Goal: Navigation & Orientation: Find specific page/section

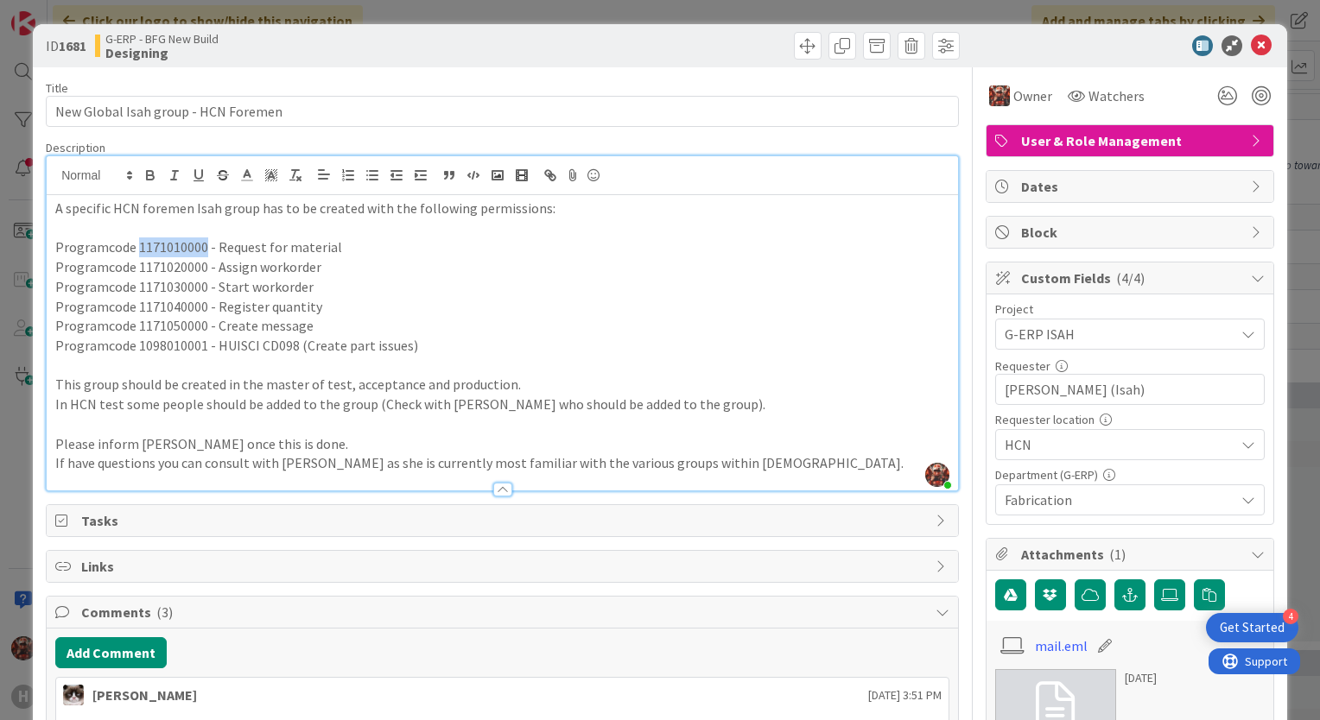
drag, startPoint x: 137, startPoint y: 244, endPoint x: 200, endPoint y: 244, distance: 63.1
click at [200, 244] on span "Programcode 1171010000 - Request for material" at bounding box center [198, 246] width 287 height 17
copy span "1171010000"
click at [192, 288] on span "Programcode 1171030000 - Start workorder" at bounding box center [184, 286] width 258 height 17
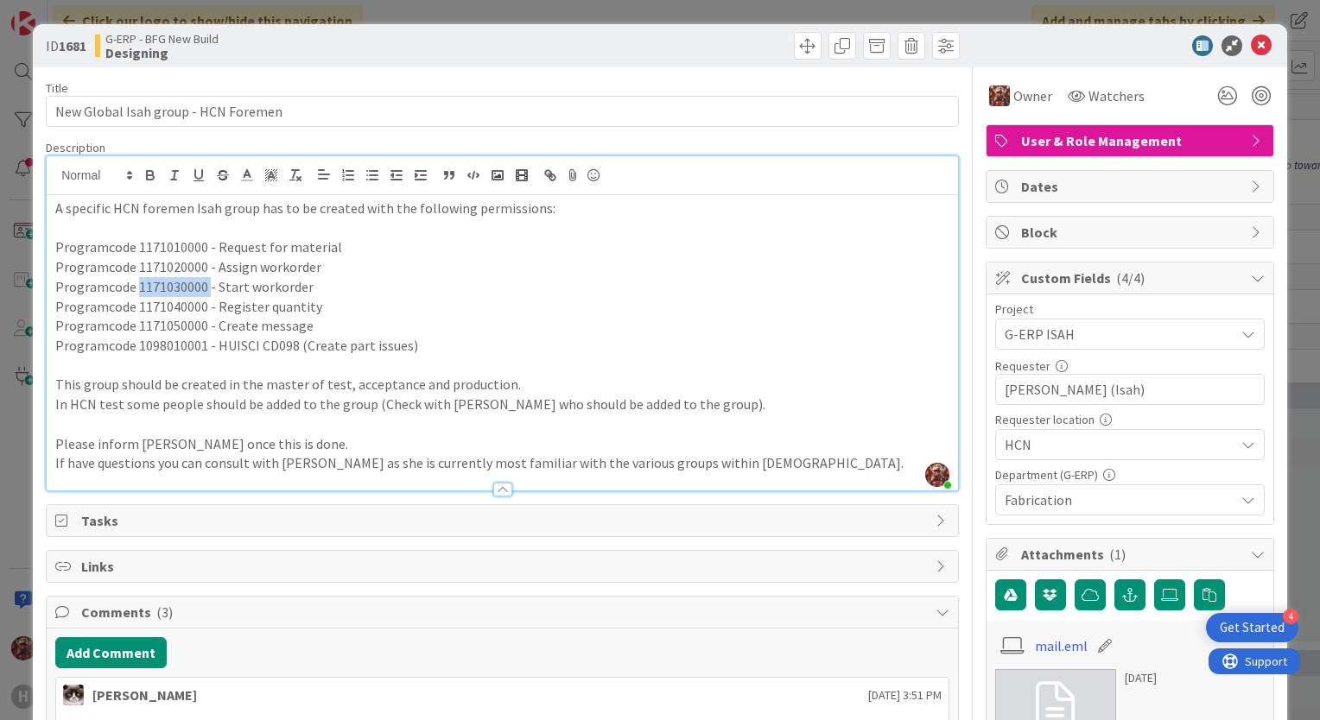
copy span "1171030000"
drag, startPoint x: 204, startPoint y: 306, endPoint x: 135, endPoint y: 309, distance: 69.2
click at [135, 309] on span "Programcode 1171040000 - Register quantity" at bounding box center [188, 306] width 267 height 17
copy span "1171040000"
drag, startPoint x: 204, startPoint y: 326, endPoint x: 136, endPoint y: 326, distance: 68.2
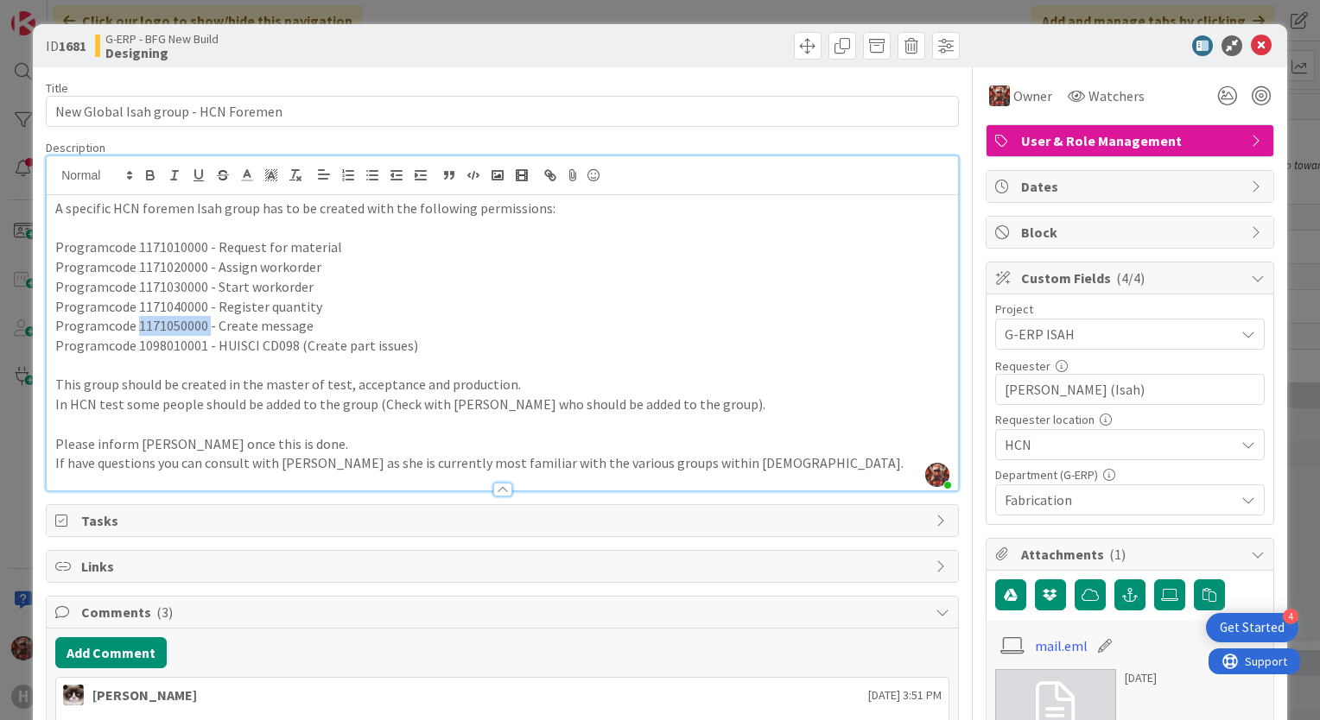
click at [136, 326] on span "Programcode 1171050000 - Create message" at bounding box center [184, 325] width 258 height 17
copy span "1171050000"
drag, startPoint x: 138, startPoint y: 240, endPoint x: 204, endPoint y: 247, distance: 66.0
click at [204, 247] on span "Programcode 1171010000 - Request for material" at bounding box center [198, 246] width 287 height 17
copy span "1171010000"
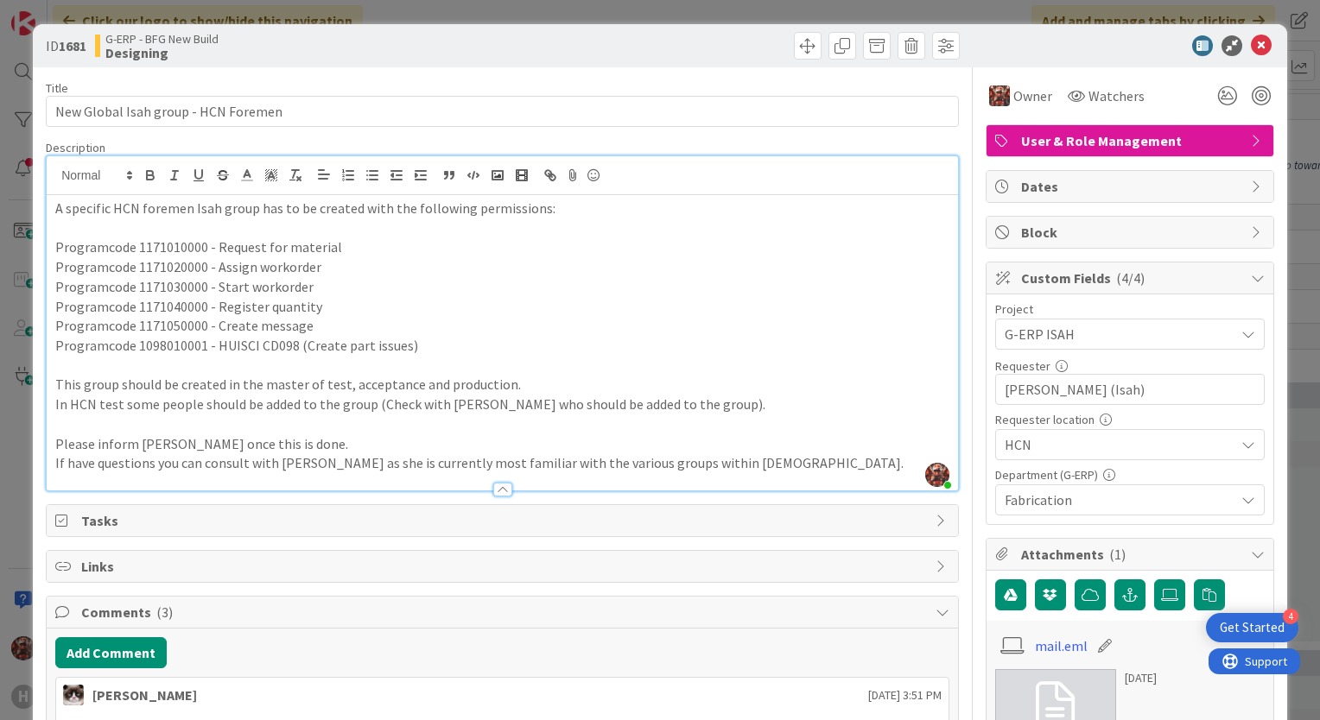
click at [181, 345] on span "Programcode 1098010001 - HUISCI CD098 (Create part issues)" at bounding box center [236, 345] width 363 height 17
copy span "1098010001"
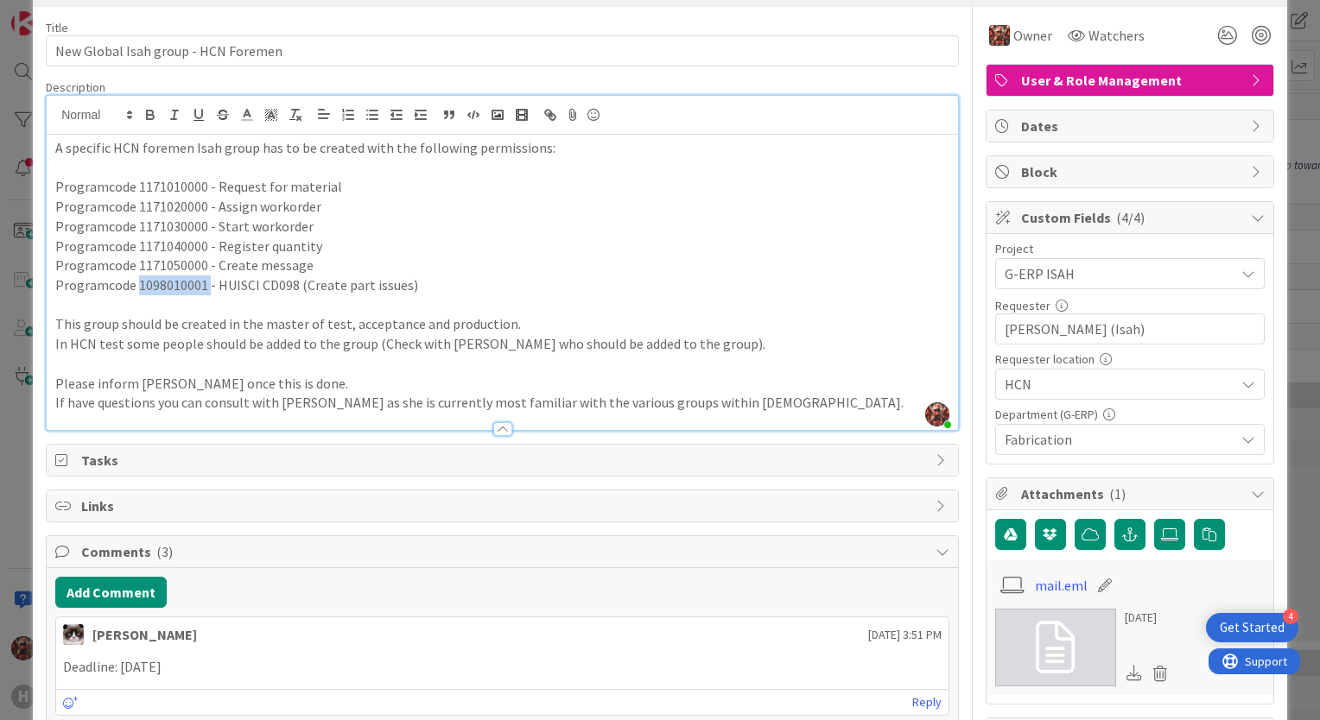
scroll to position [86, 0]
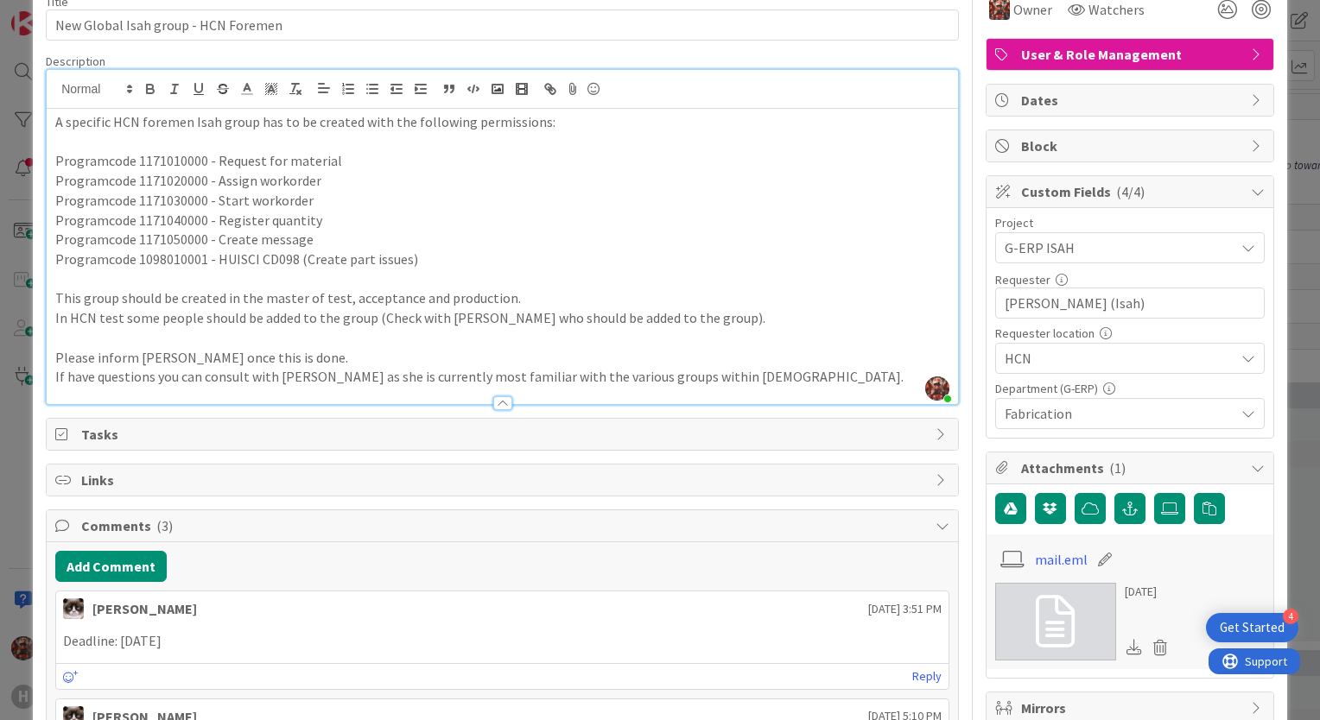
click at [185, 159] on span "Programcode 1171010000 - Request for material" at bounding box center [198, 160] width 287 height 17
copy span "1171010000"
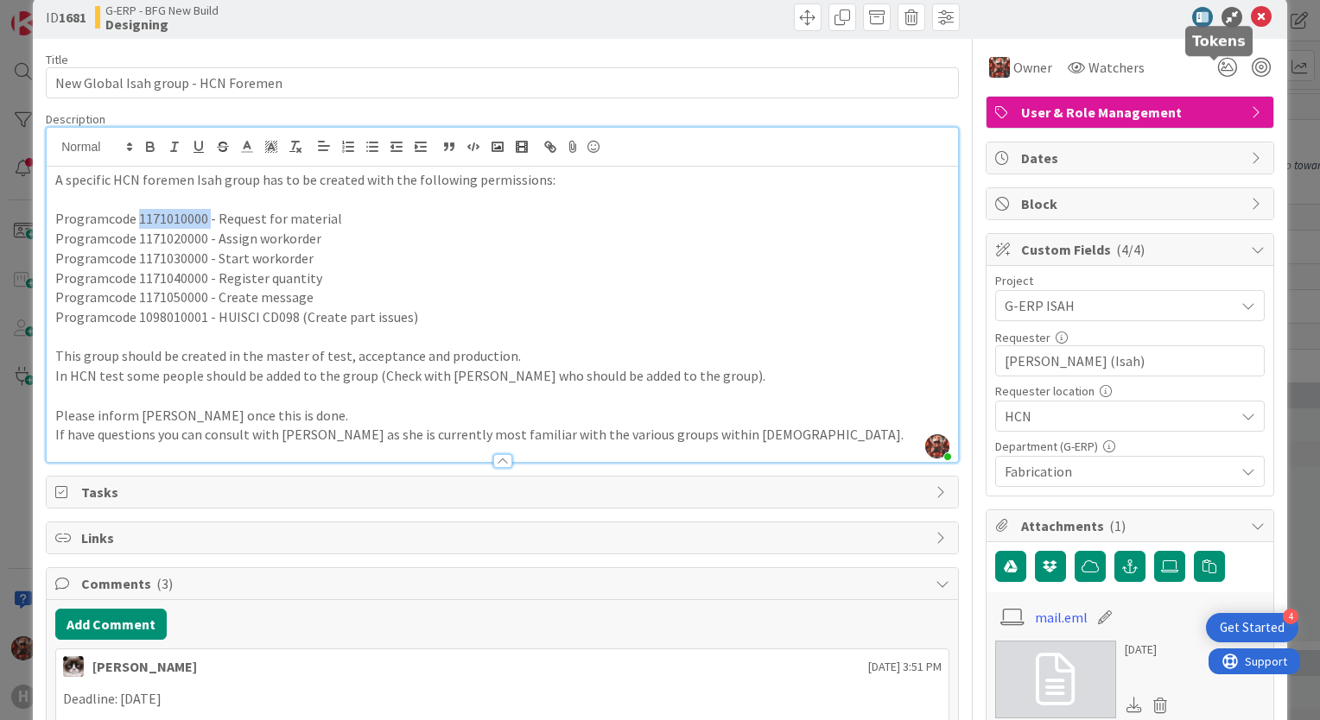
scroll to position [0, 0]
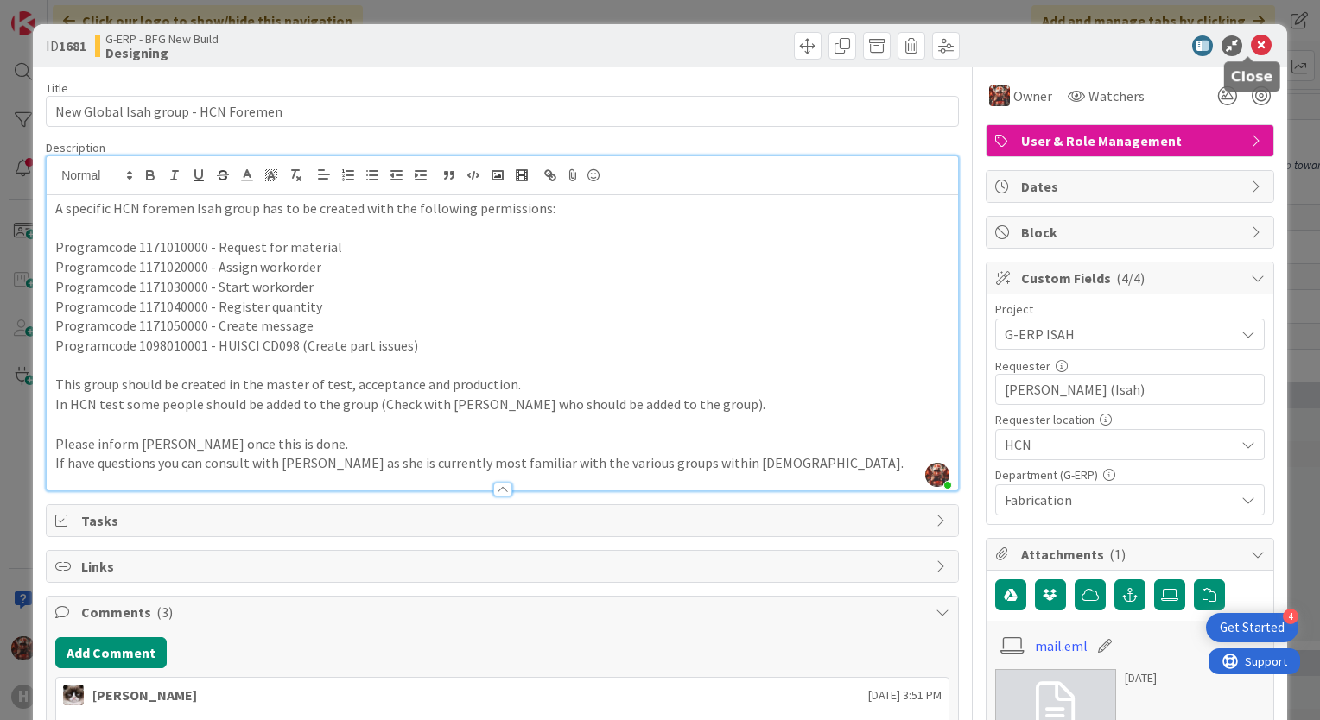
click at [1253, 37] on icon at bounding box center [1261, 45] width 21 height 21
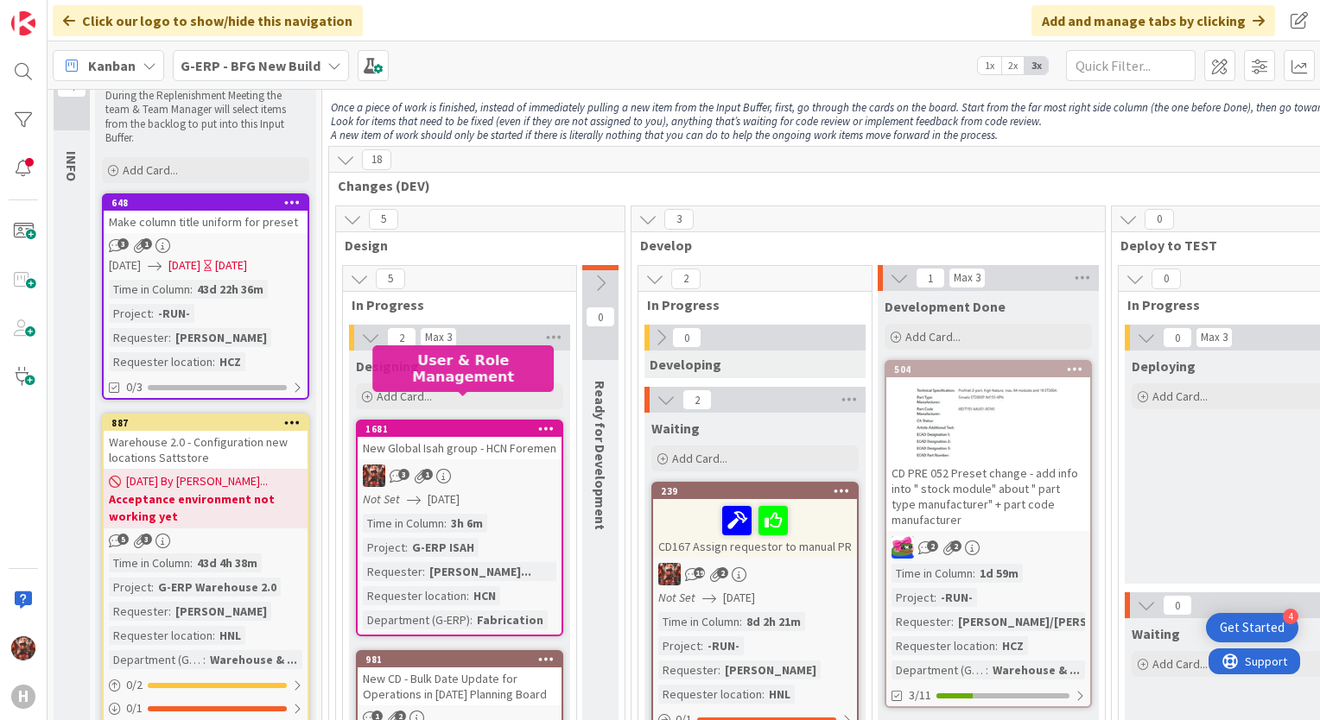
scroll to position [86, 0]
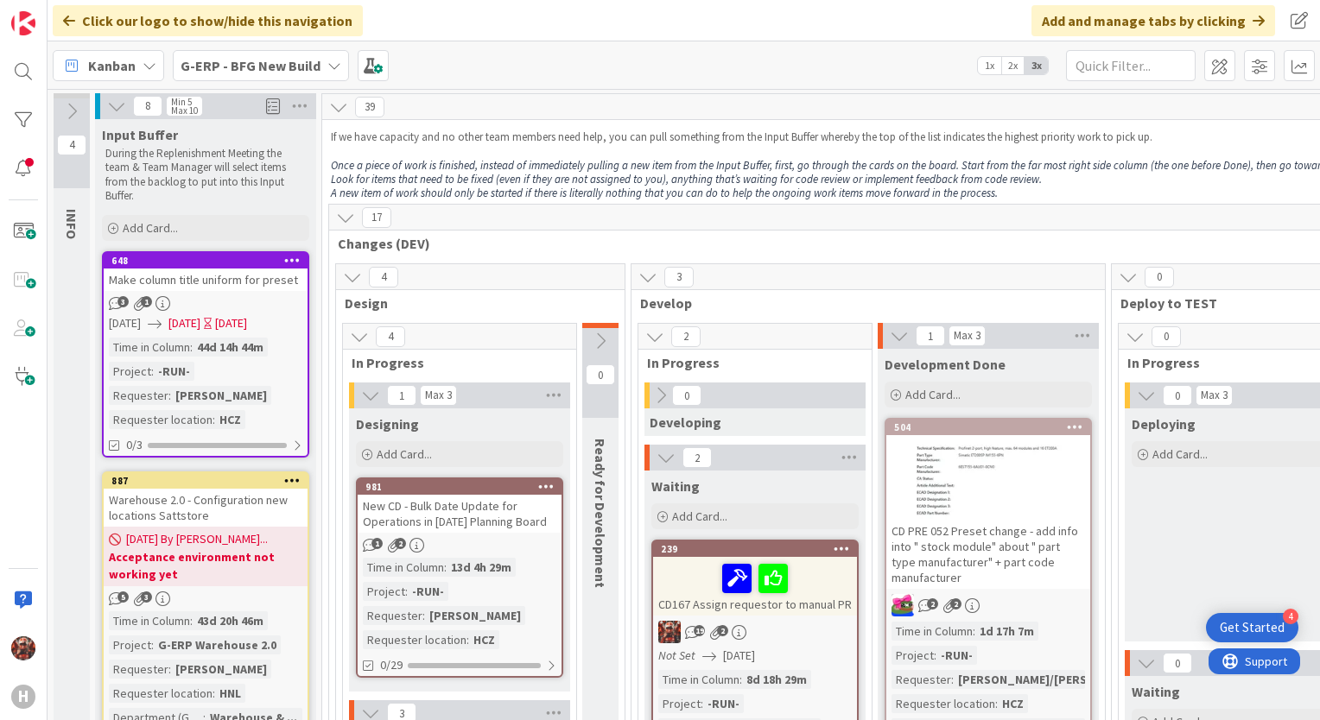
click at [449, 503] on div "New CD - Bulk Date Update for Operations in [DATE] Planning Board" at bounding box center [460, 514] width 204 height 38
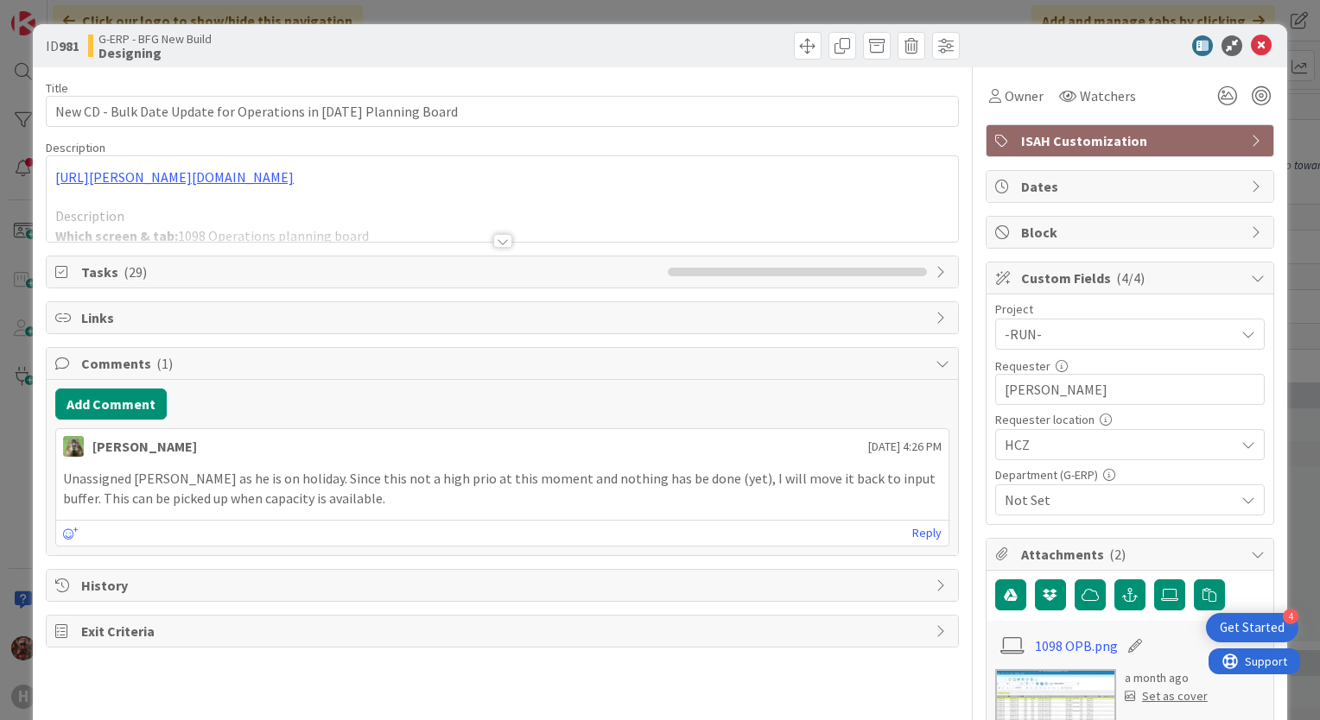
click at [506, 240] on div at bounding box center [502, 220] width 911 height 44
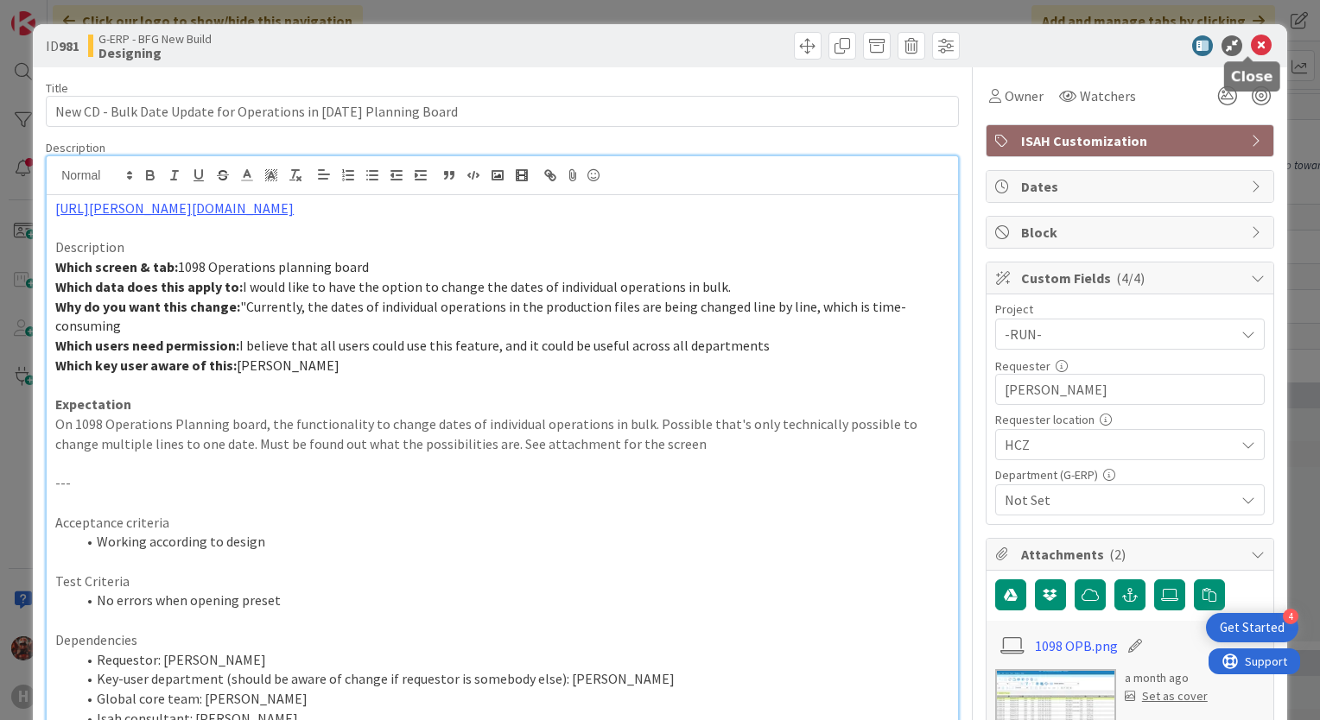
click at [1251, 42] on icon at bounding box center [1261, 45] width 21 height 21
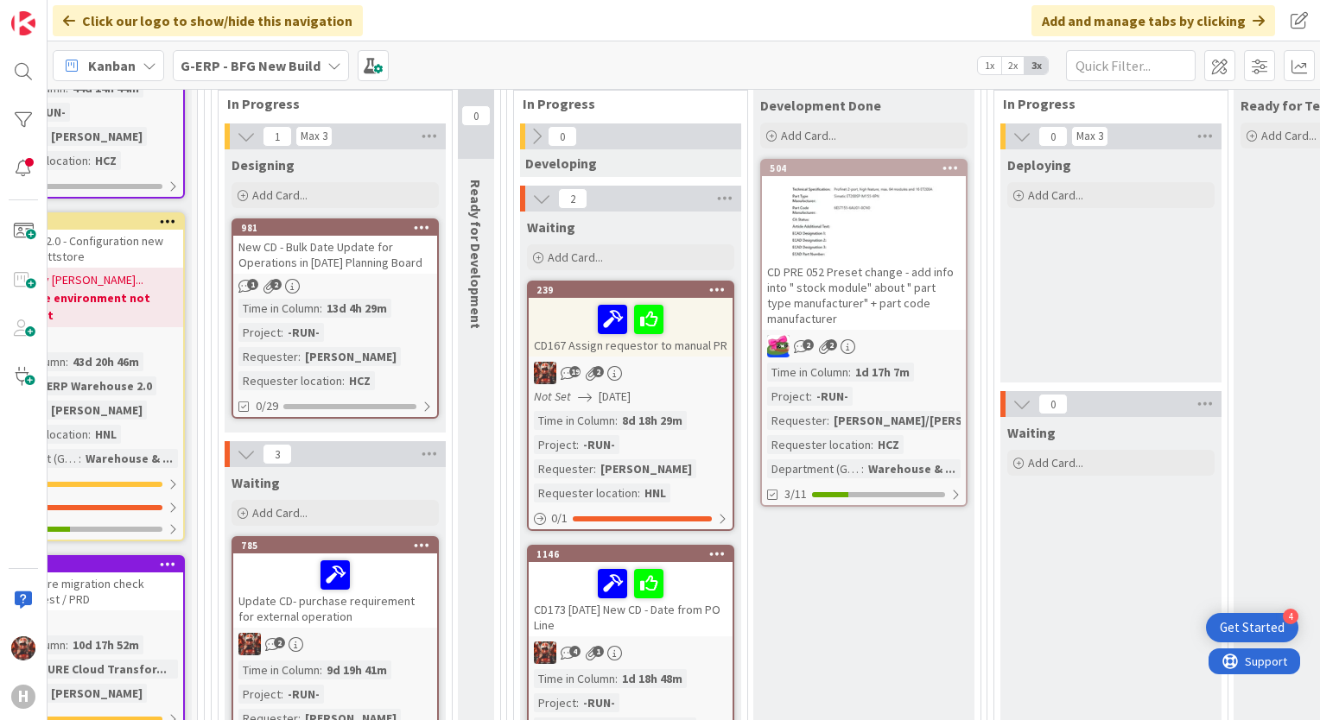
scroll to position [259, 0]
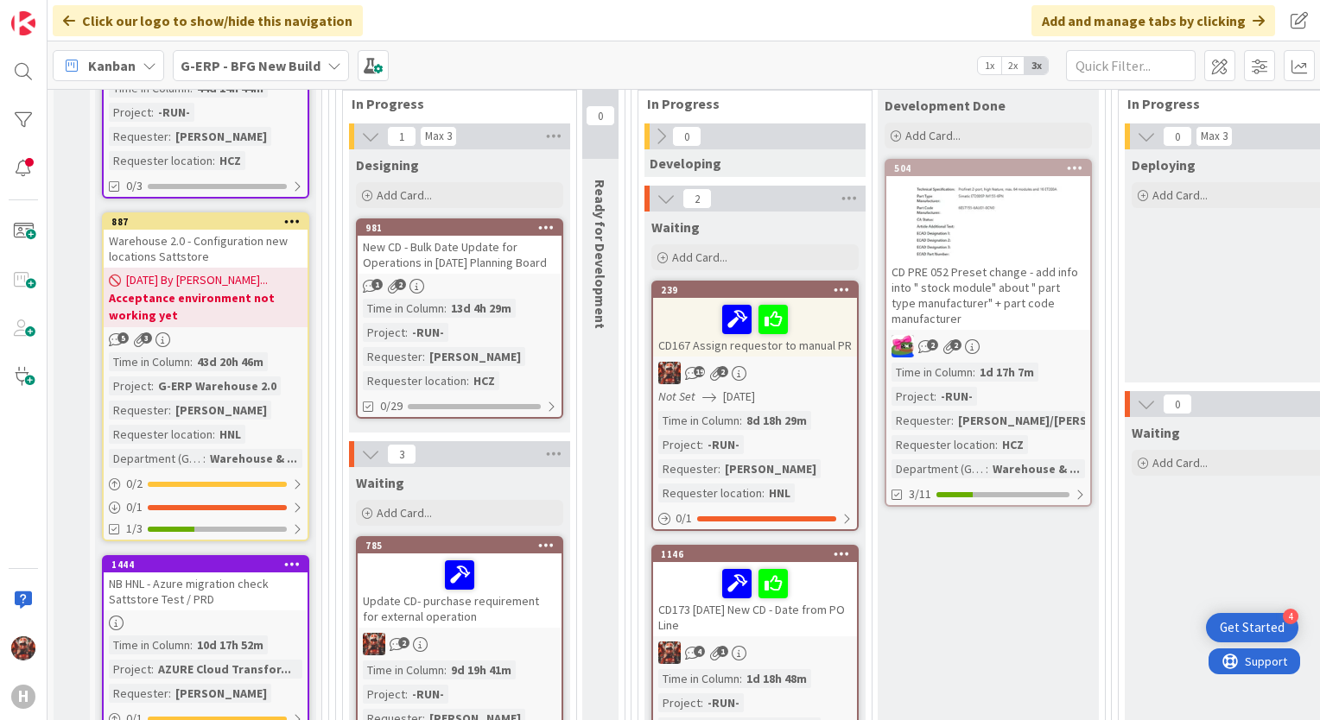
click at [244, 78] on div "G-ERP - BFG New Build" at bounding box center [261, 65] width 176 height 31
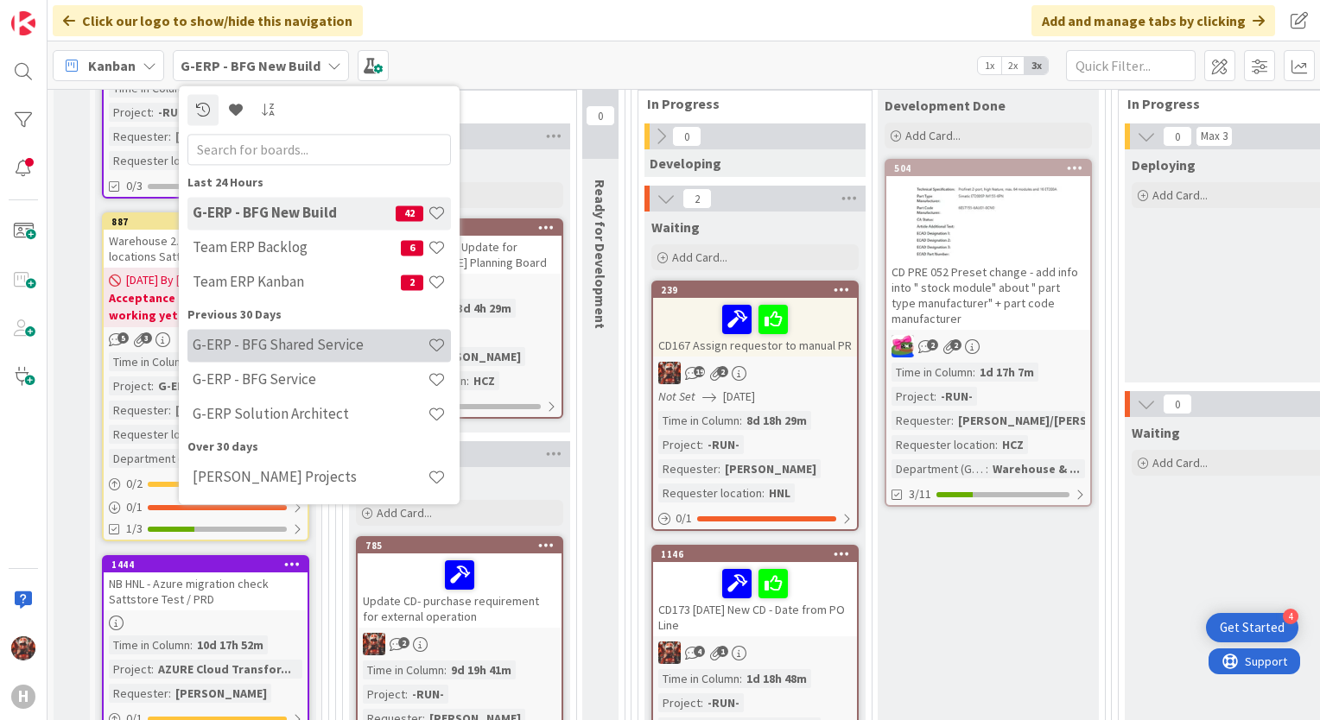
click at [276, 344] on h4 "G-ERP - BFG Shared Service" at bounding box center [310, 345] width 235 height 17
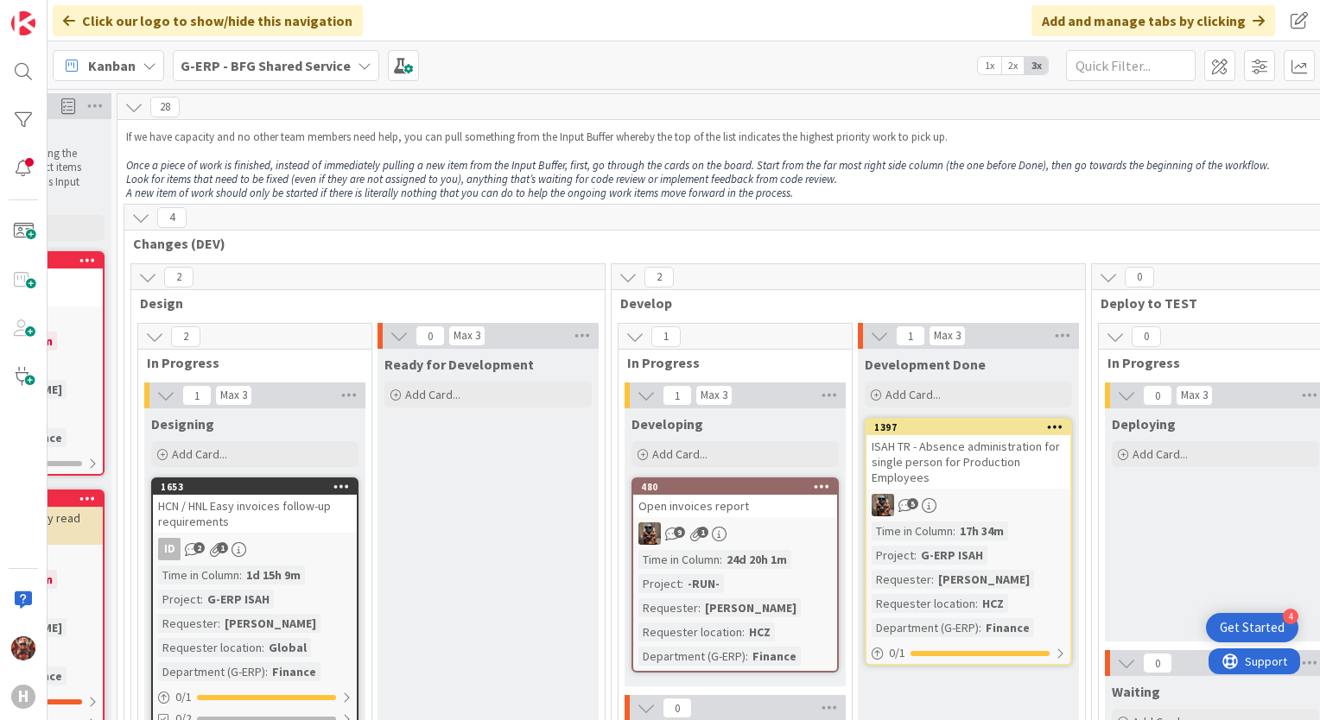
scroll to position [0, 94]
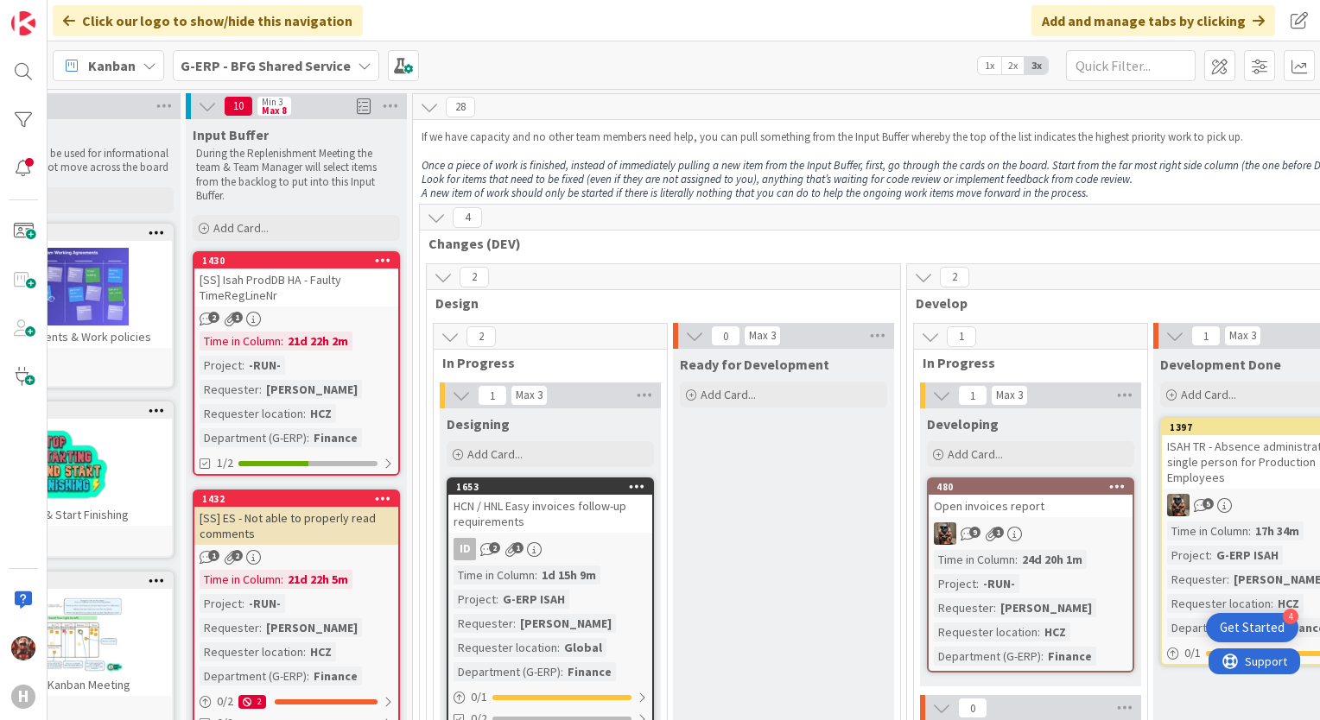
click at [326, 43] on div "Kanban G-ERP - BFG Shared Service 1x 2x 3x" at bounding box center [684, 65] width 1272 height 48
click at [326, 65] on b "G-ERP - BFG Shared Service" at bounding box center [266, 65] width 170 height 17
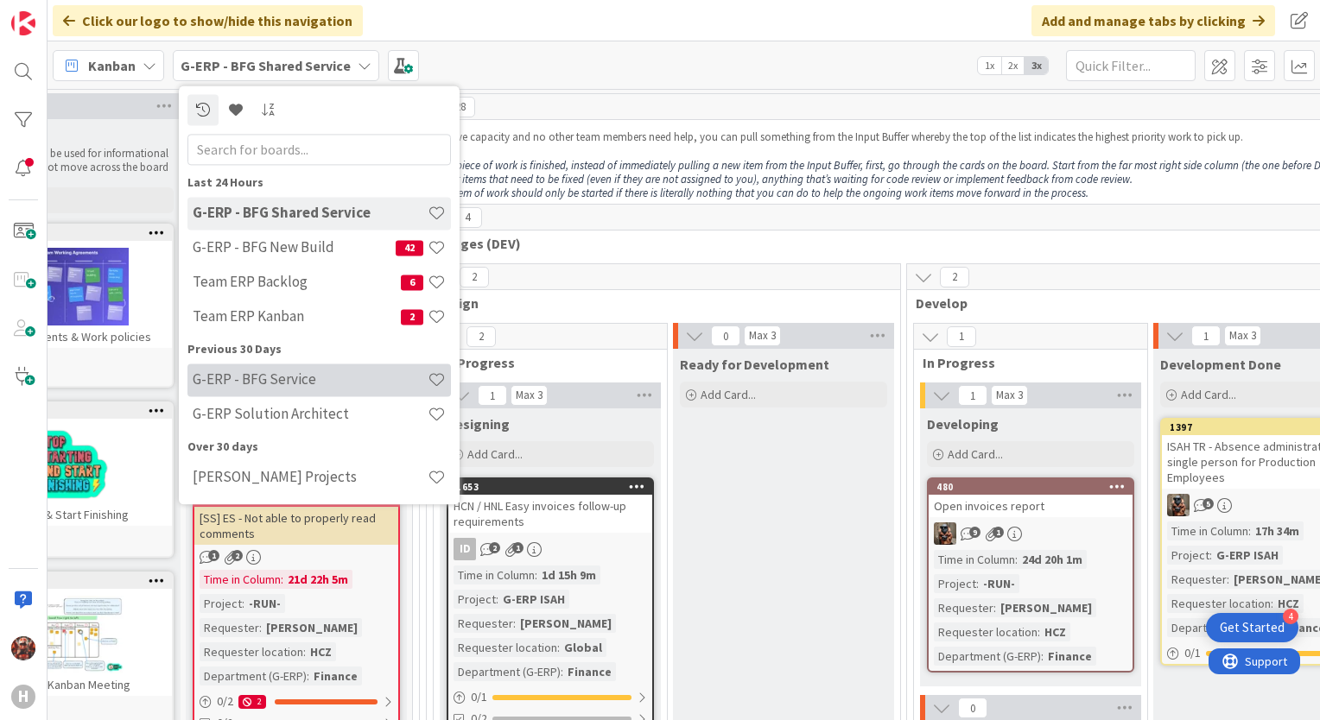
click at [291, 385] on h4 "G-ERP - BFG Service" at bounding box center [310, 379] width 235 height 17
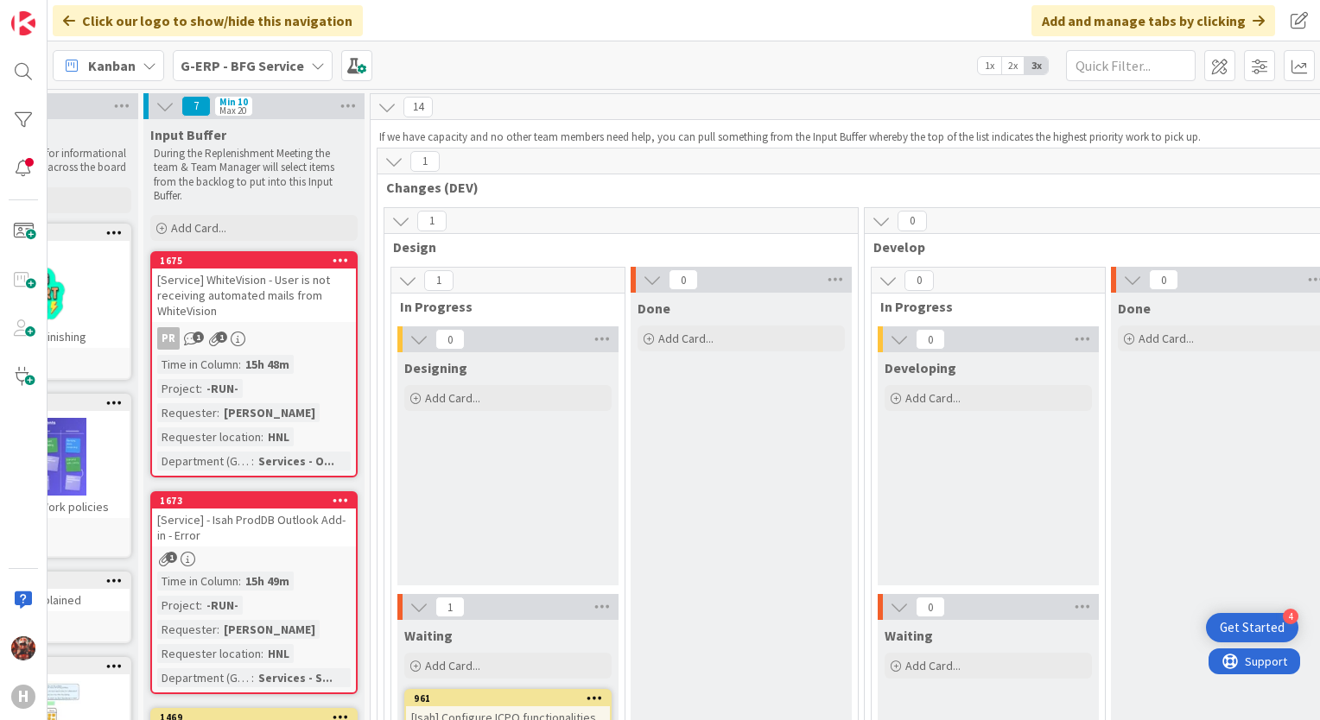
scroll to position [0, 115]
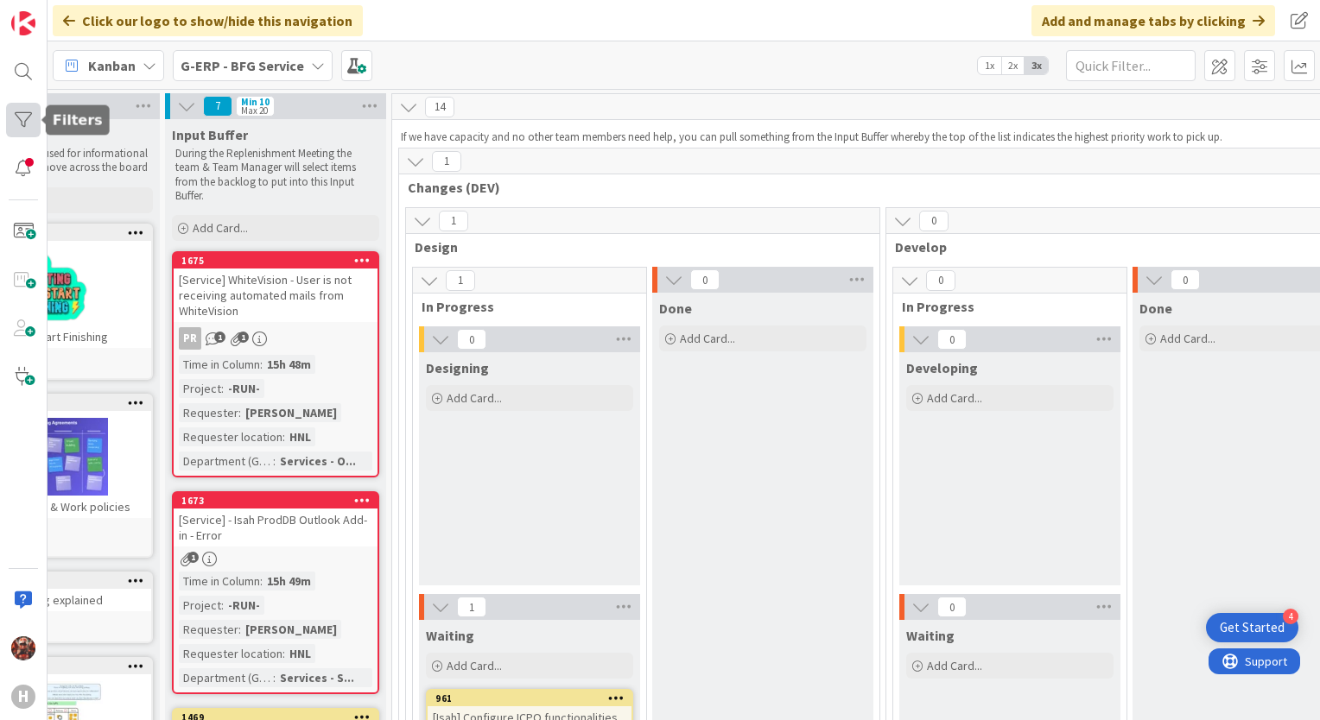
click at [31, 117] on div at bounding box center [23, 120] width 35 height 35
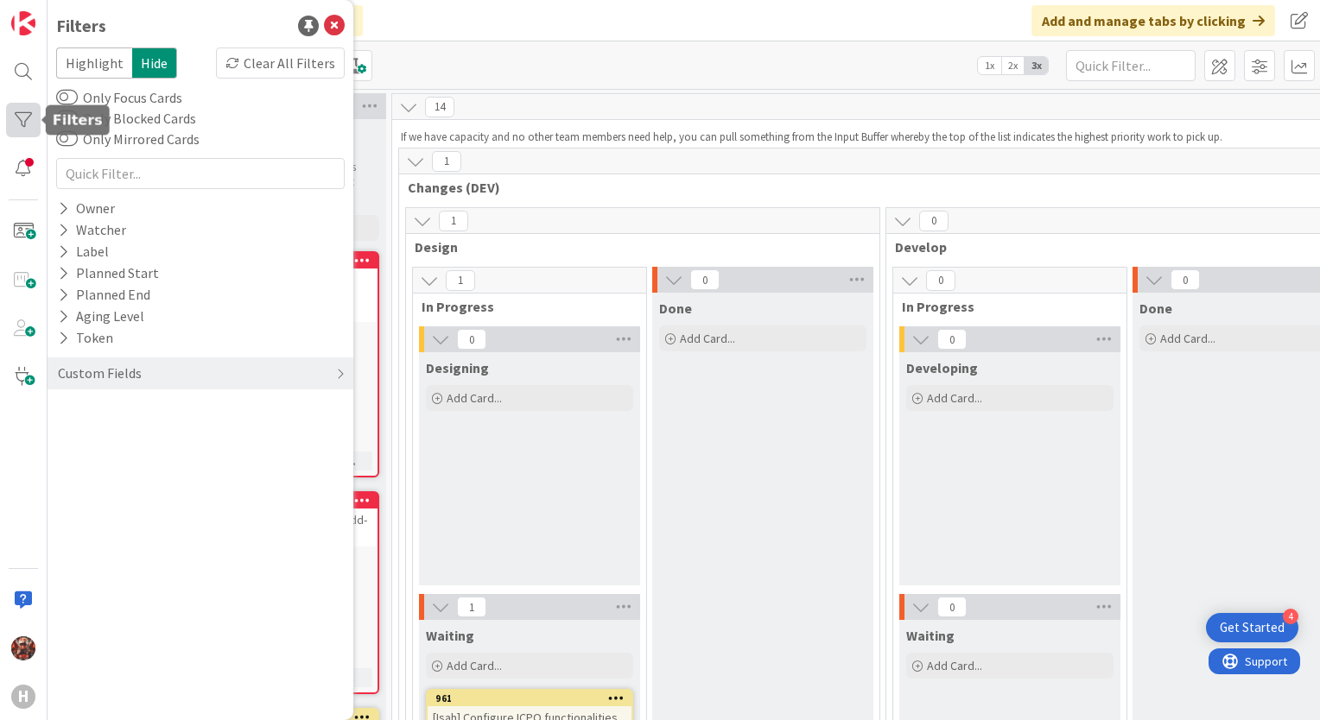
click at [10, 121] on div at bounding box center [23, 120] width 35 height 35
click at [343, 22] on icon at bounding box center [334, 26] width 21 height 21
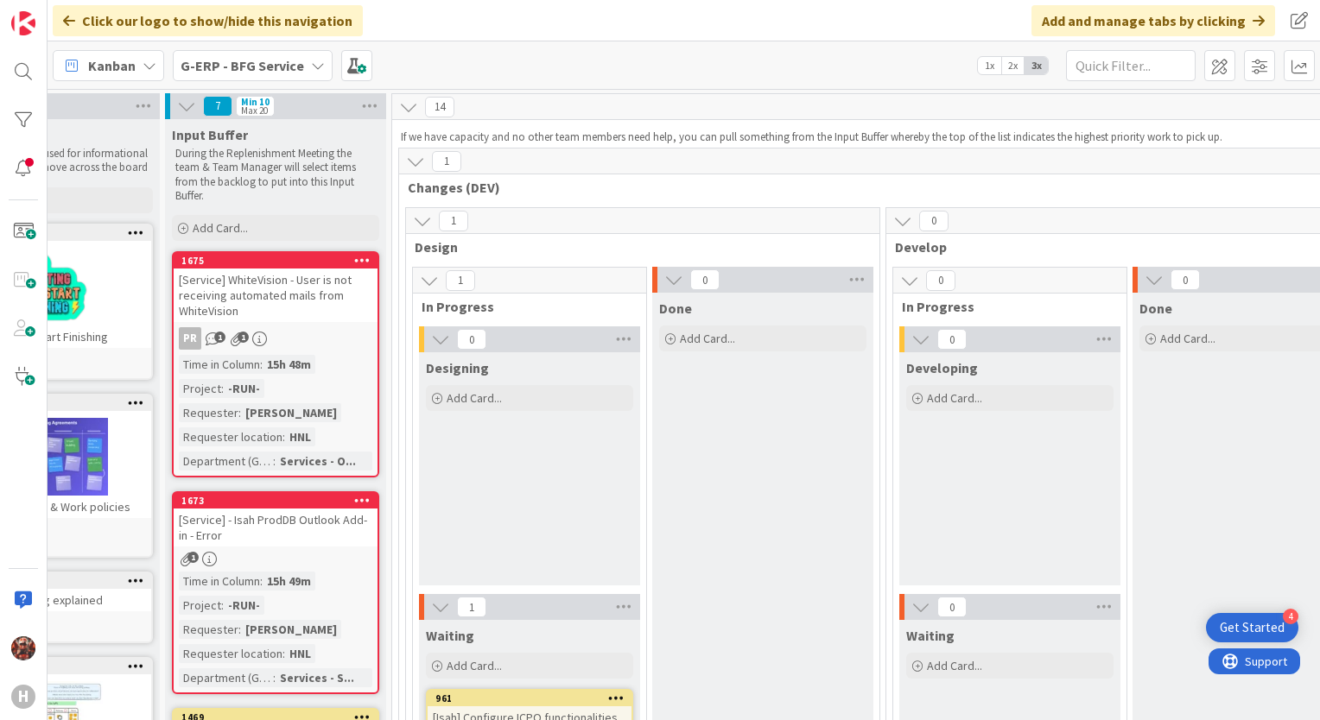
click at [223, 69] on b "G-ERP - BFG Service" at bounding box center [243, 65] width 124 height 17
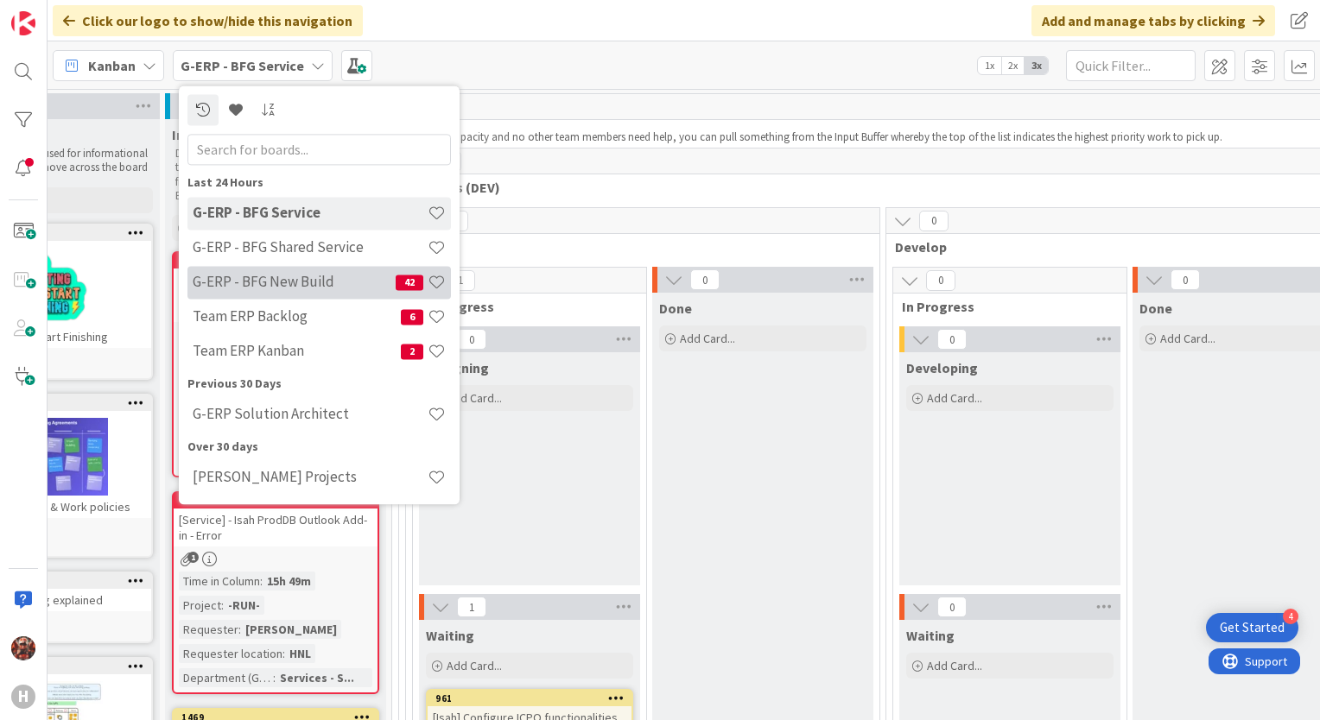
click at [266, 288] on h4 "G-ERP - BFG New Build" at bounding box center [294, 282] width 203 height 17
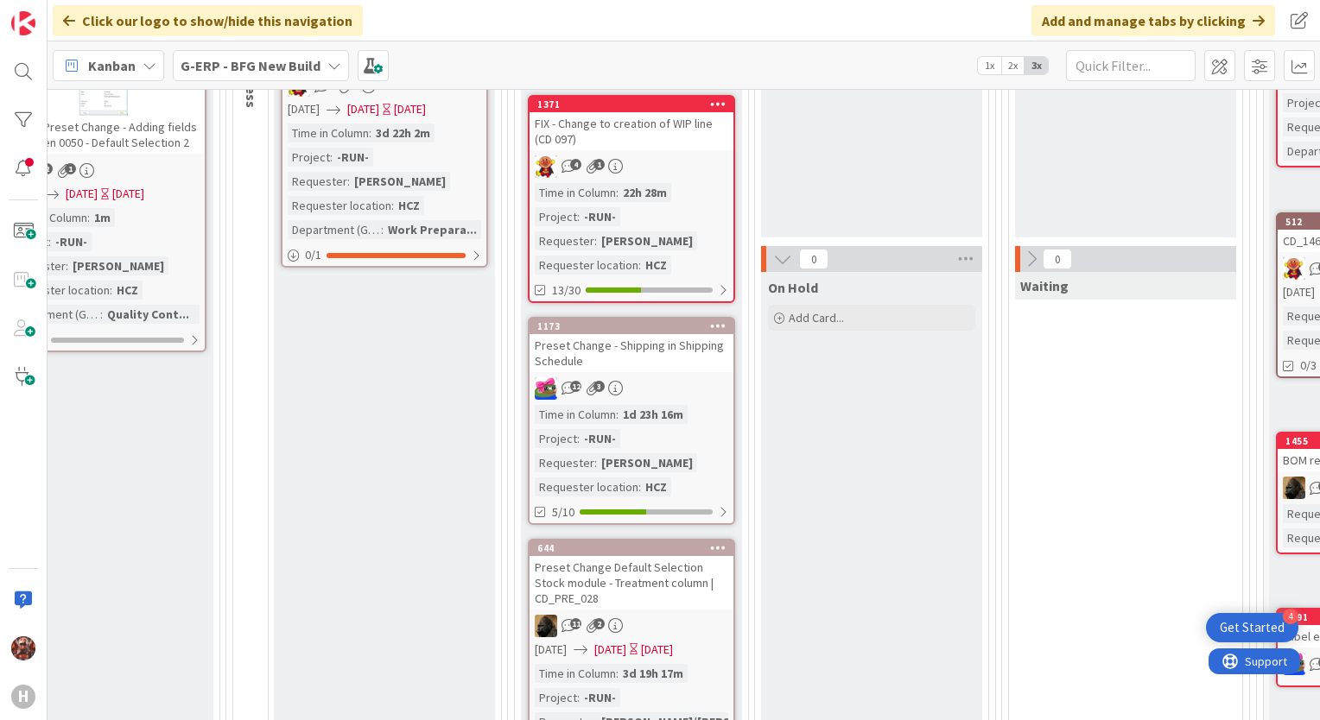
scroll to position [432, 1846]
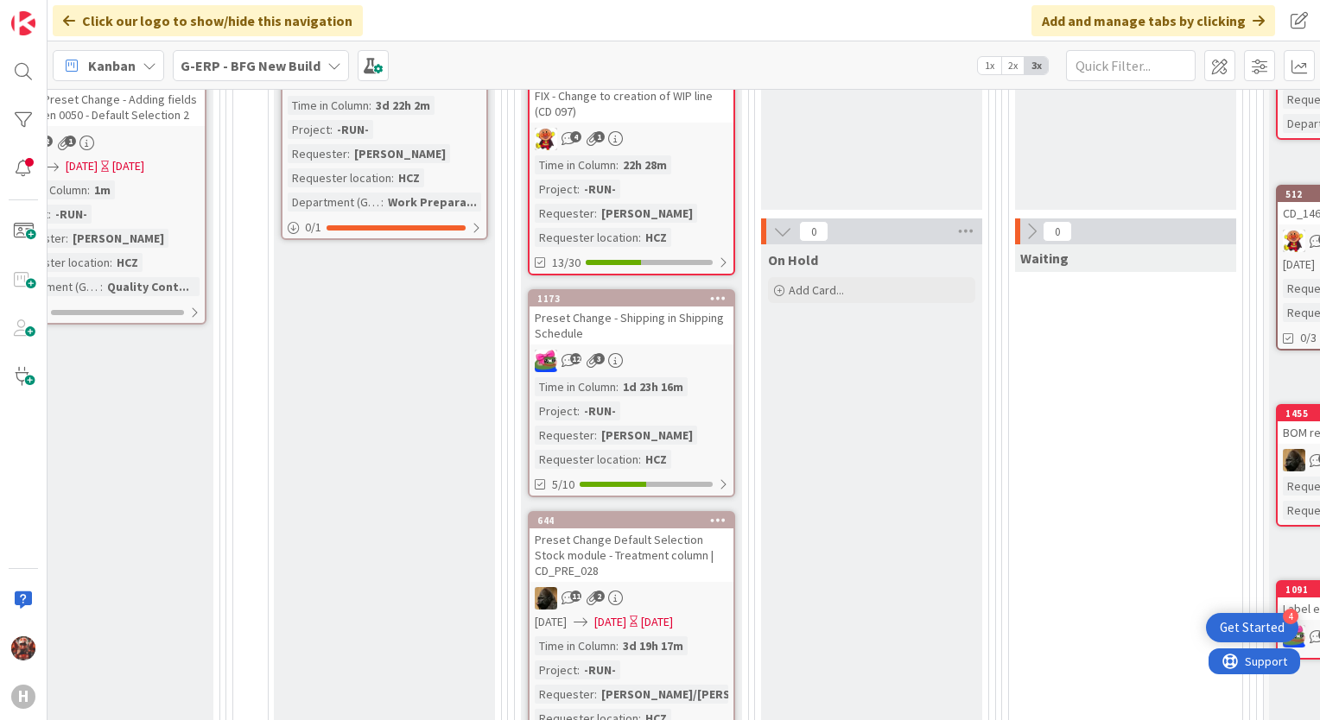
click at [656, 555] on div "Preset Change Default Selection Stock module - Treatment column | CD_PRE_028" at bounding box center [631, 556] width 204 height 54
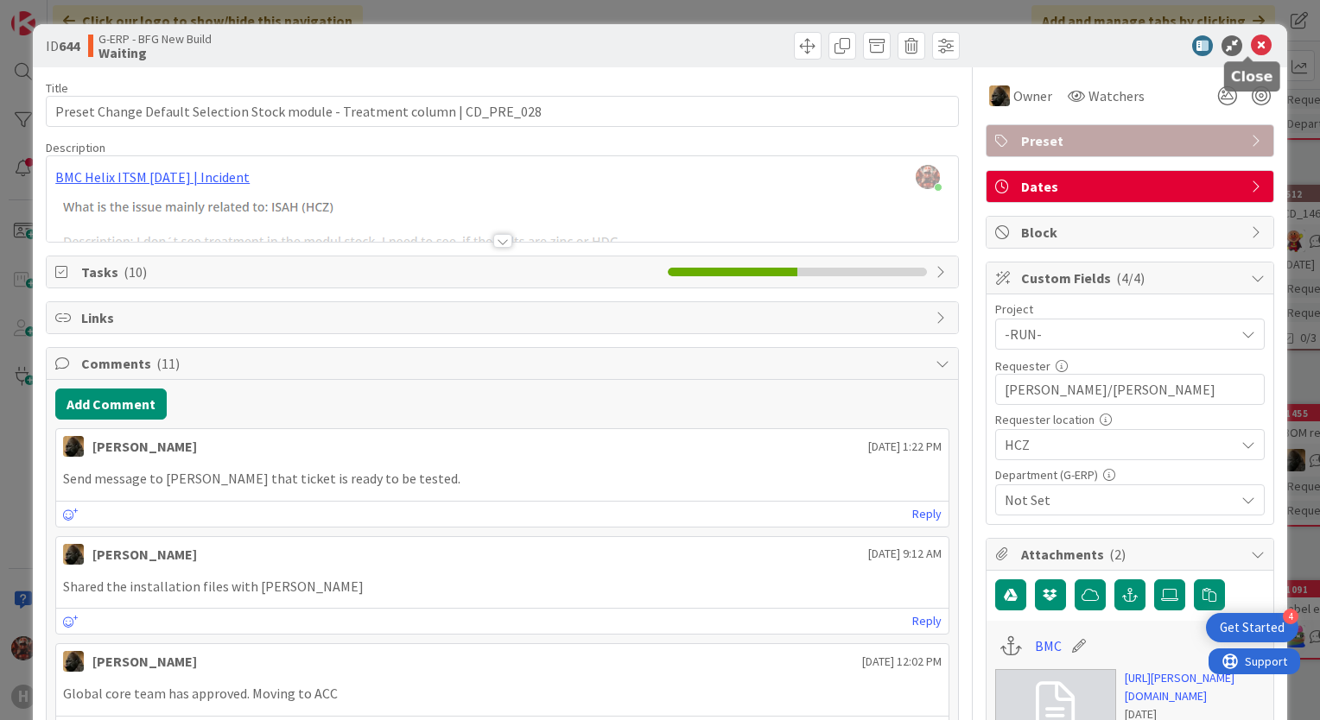
click at [1252, 50] on icon at bounding box center [1261, 45] width 21 height 21
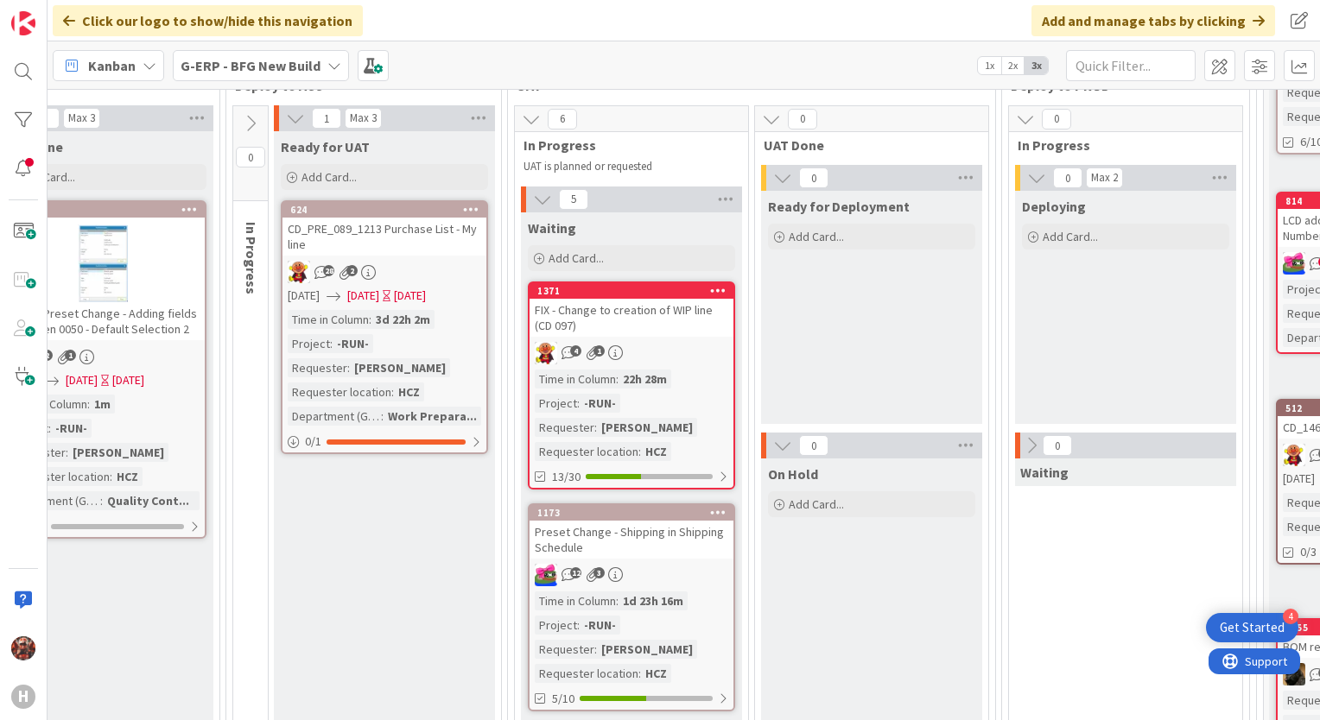
click at [513, 23] on div "Click our logo to show/hide this navigation Add and manage tabs by clicking" at bounding box center [684, 20] width 1272 height 41
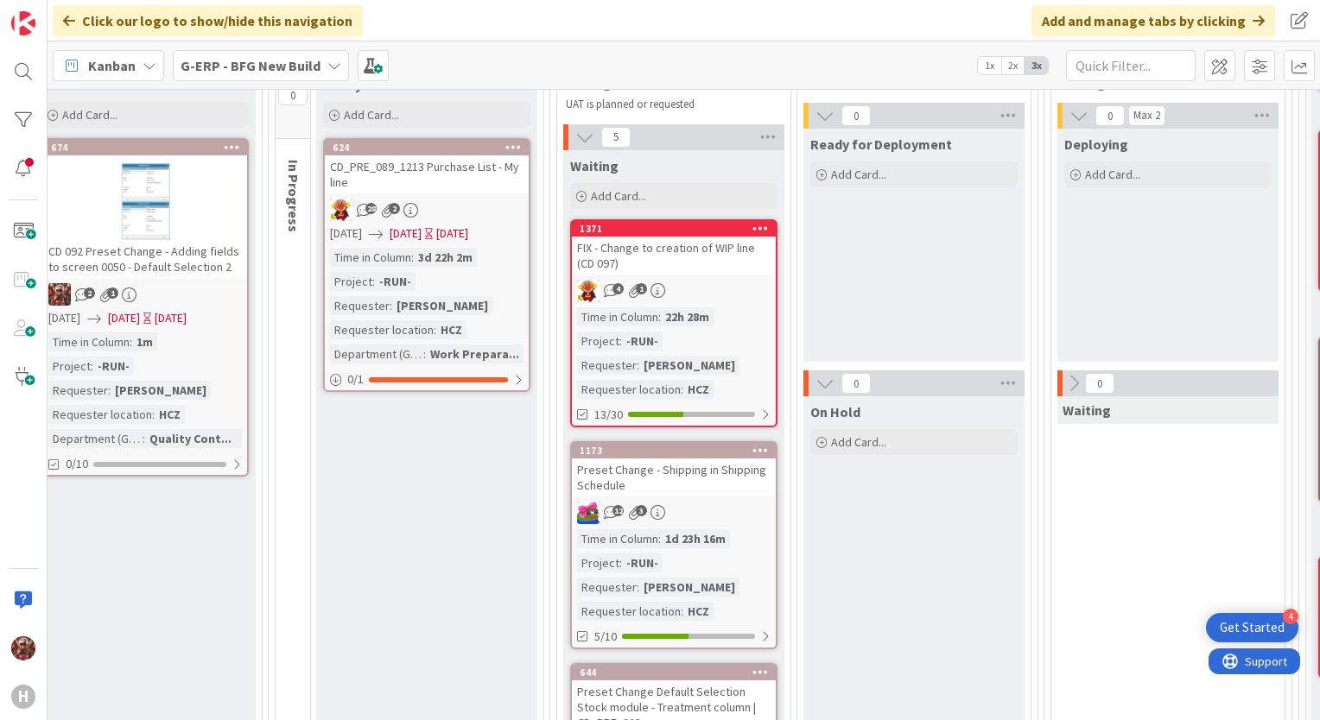
scroll to position [304, 1803]
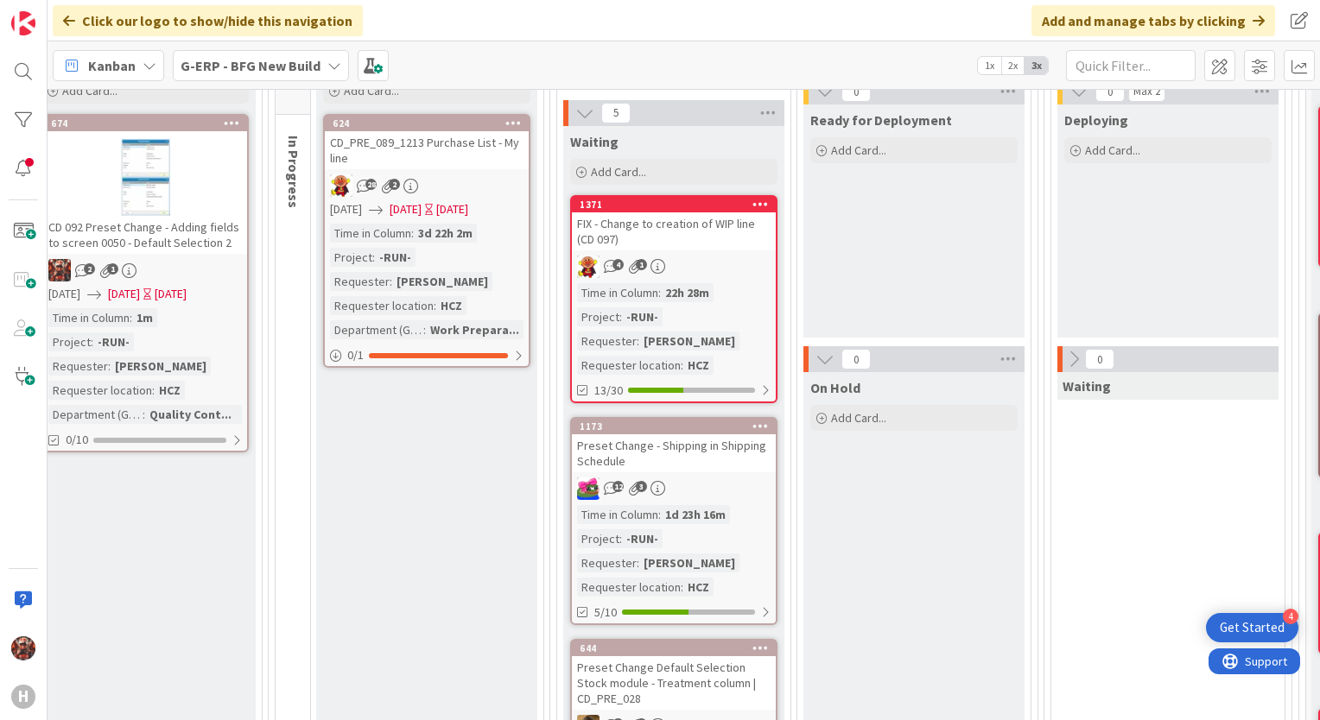
click at [684, 460] on div "Preset Change - Shipping in Shipping Schedule" at bounding box center [674, 453] width 204 height 38
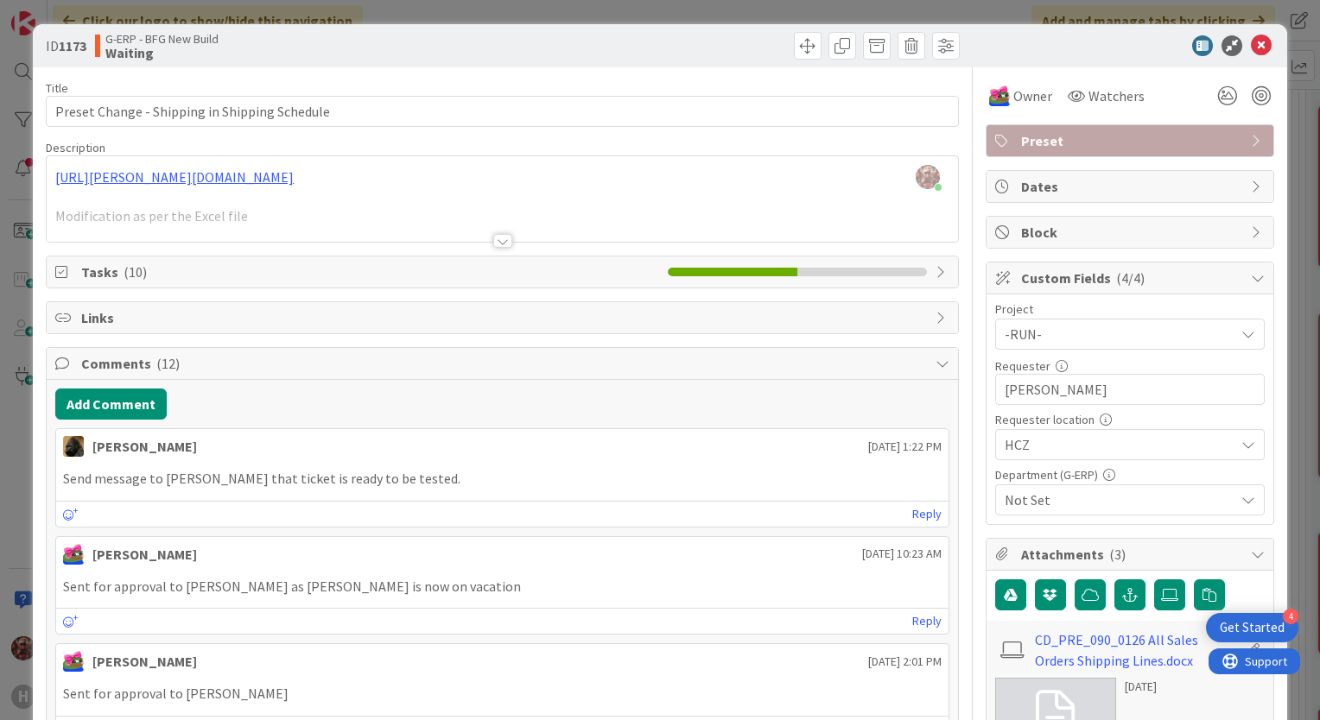
click at [493, 240] on div at bounding box center [502, 241] width 19 height 14
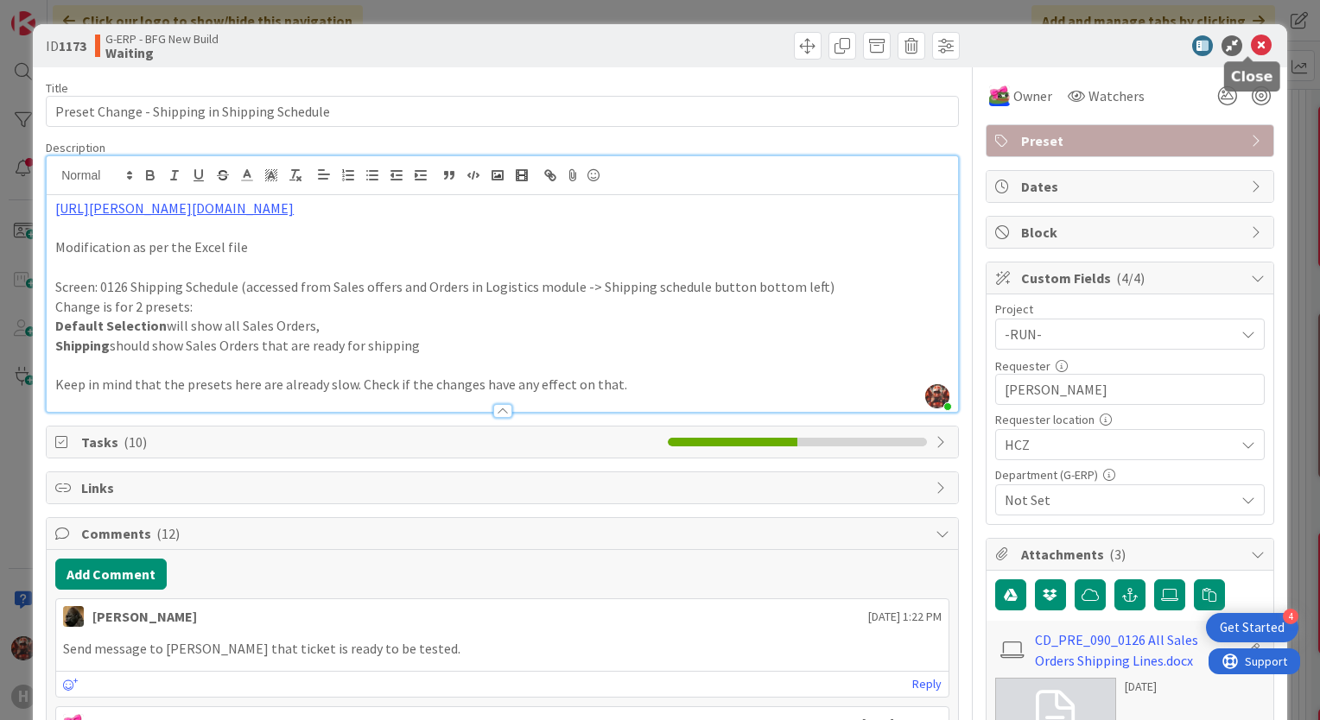
click at [1251, 43] on icon at bounding box center [1261, 45] width 21 height 21
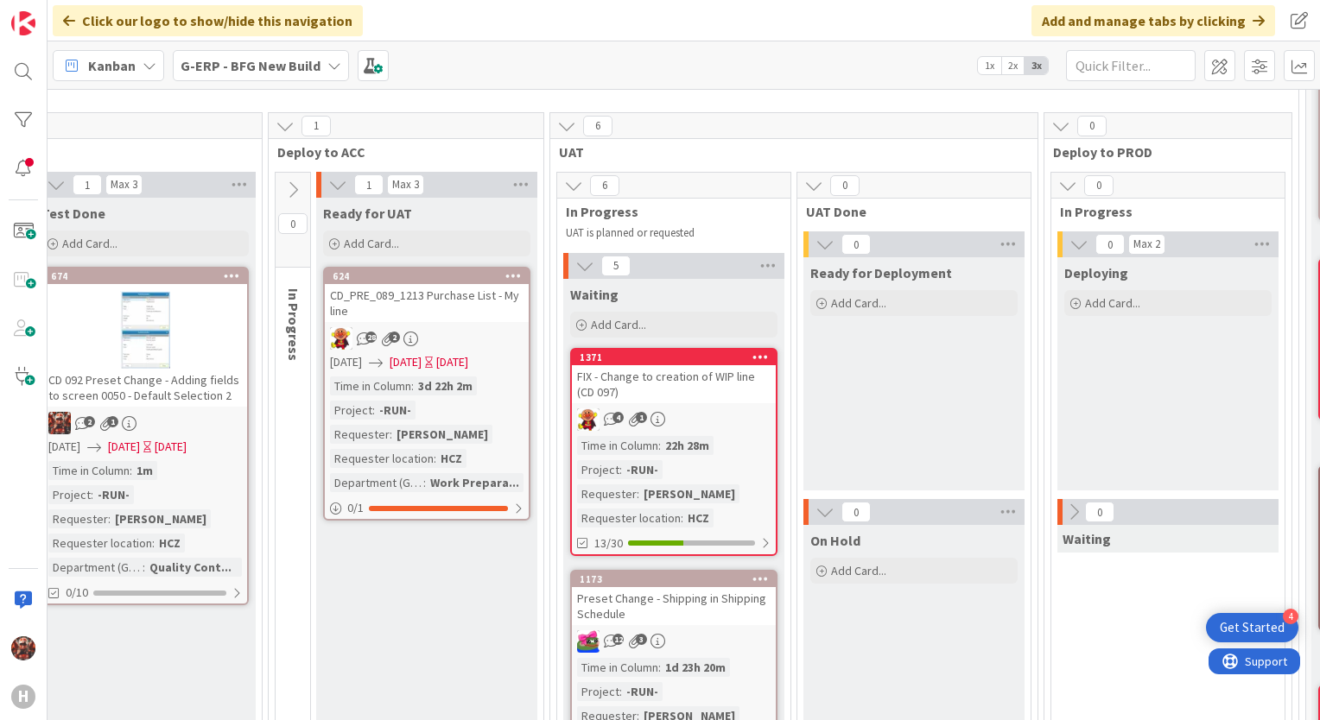
scroll to position [131, 1803]
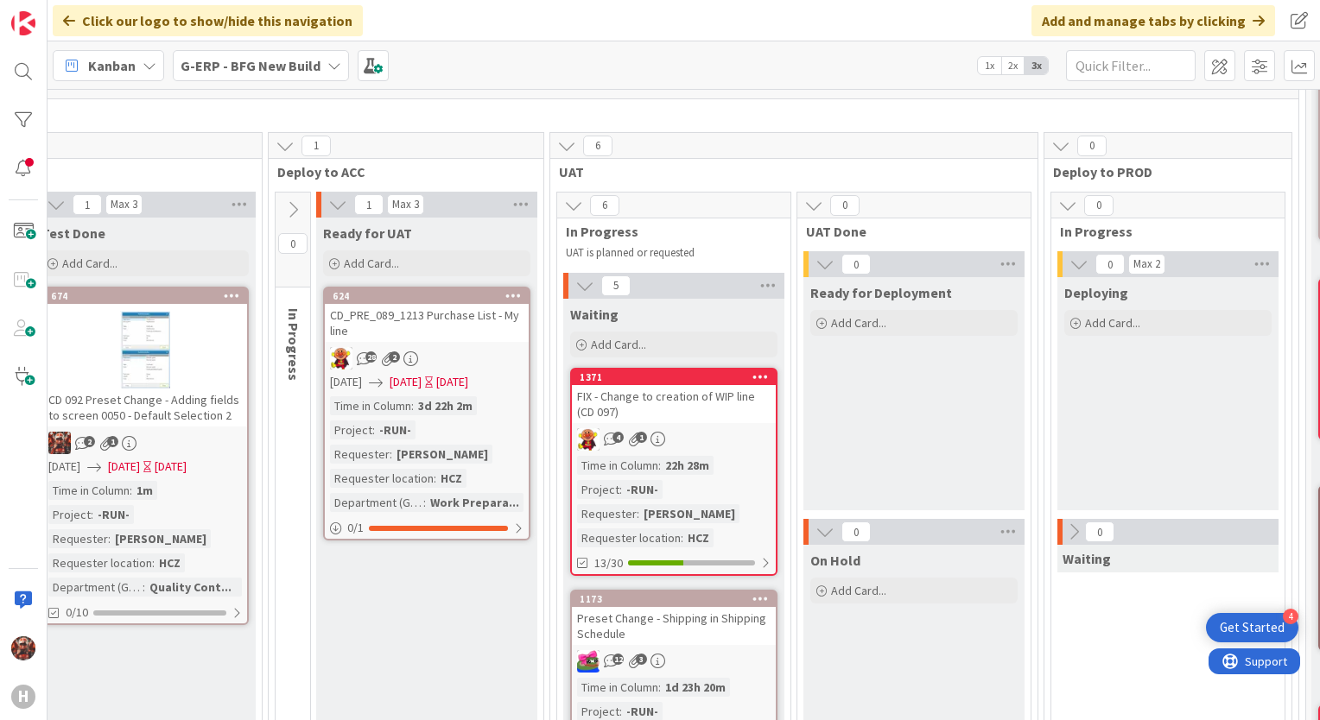
click at [428, 320] on div "CD_PRE_089_1213 Purchase List - My line" at bounding box center [427, 323] width 204 height 38
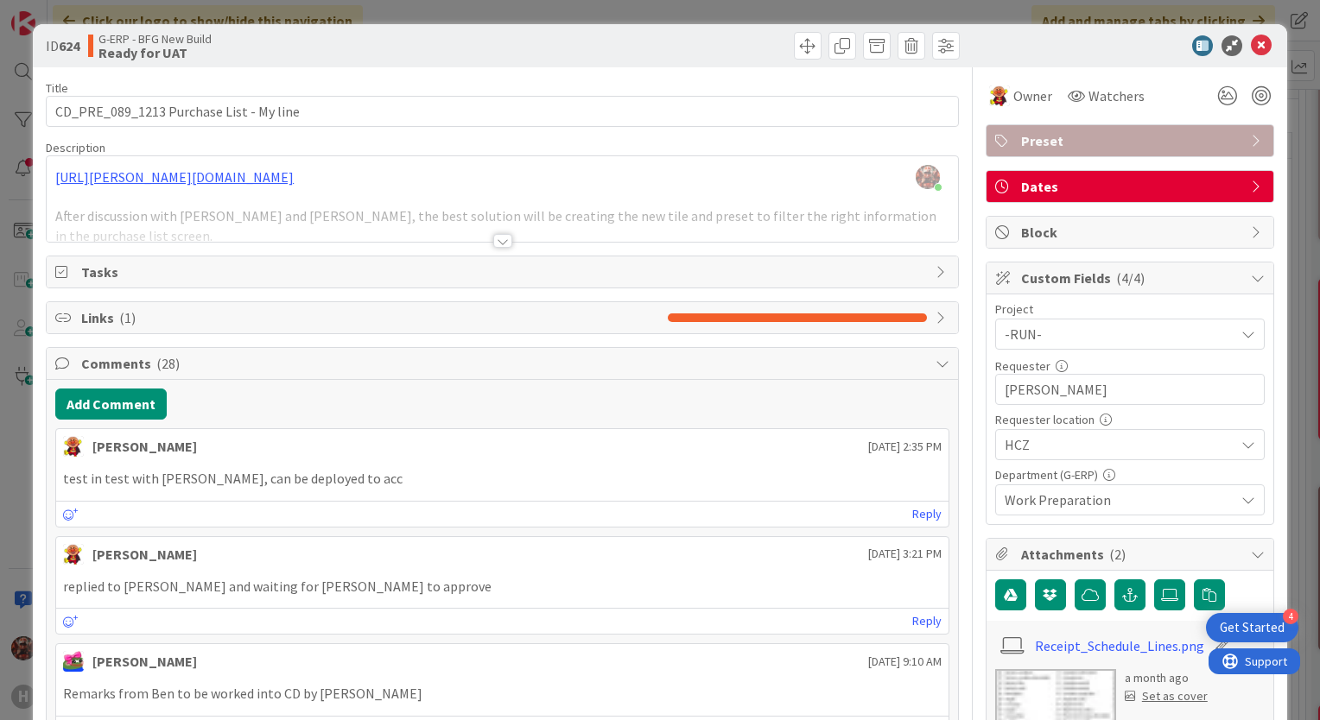
click at [493, 244] on div at bounding box center [502, 241] width 19 height 14
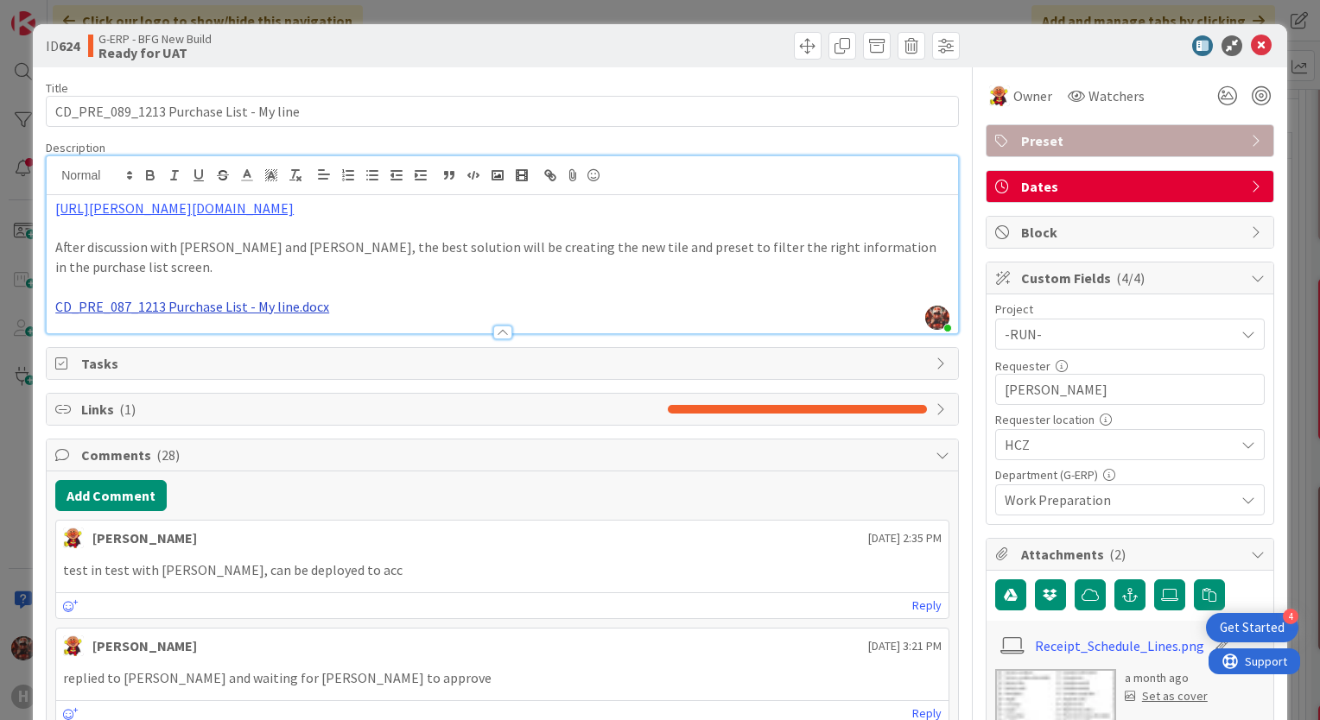
click at [135, 298] on link "CD_PRE_087_1213 Purchase List - My line.docx" at bounding box center [192, 306] width 274 height 17
click at [163, 322] on link "[URL][DOMAIN_NAME]" at bounding box center [146, 320] width 118 height 22
click at [355, 50] on div "G-ERP - BFG New Build Ready for UAT" at bounding box center [293, 46] width 410 height 28
click at [448, 65] on div "ID 624 G-ERP - BFG New Build Ready for UAT" at bounding box center [660, 45] width 1254 height 43
click at [176, 298] on link "CD_PRE_087_1213 Purchase List - My line.docx" at bounding box center [192, 306] width 274 height 17
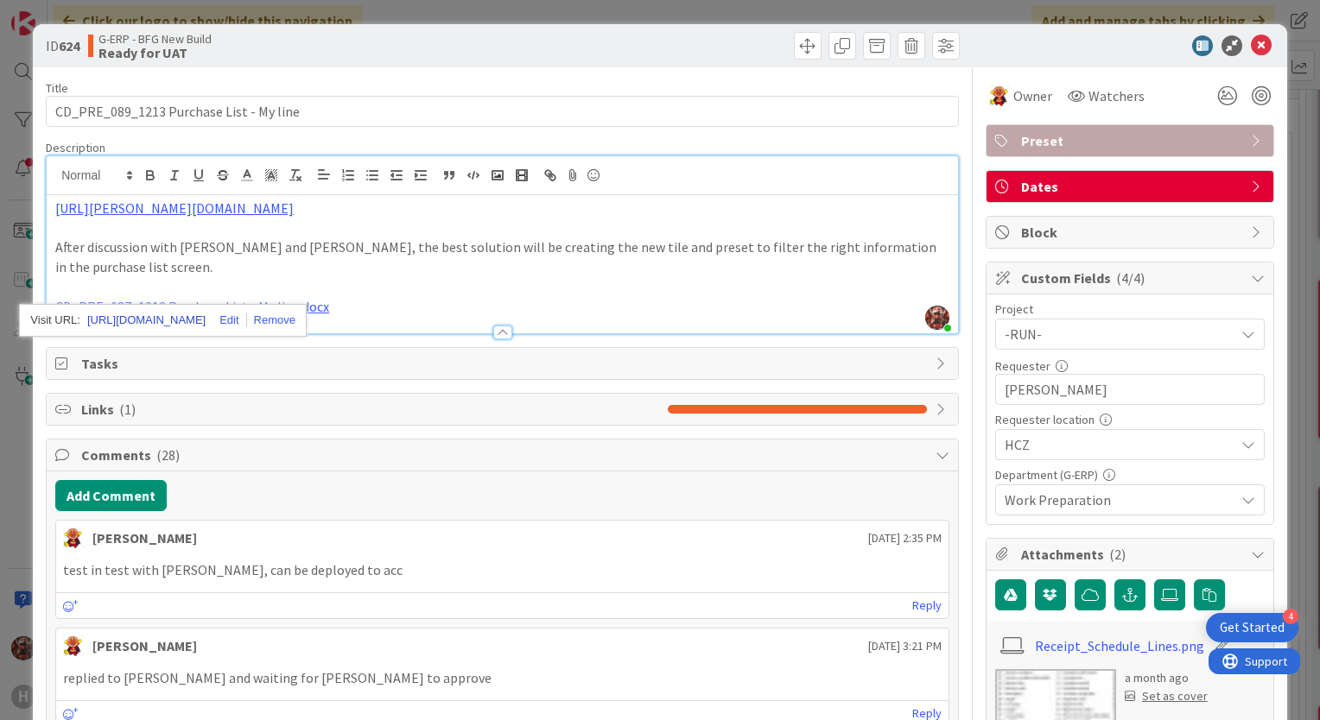
click at [164, 319] on link "[URL][DOMAIN_NAME]" at bounding box center [146, 320] width 118 height 22
click at [1251, 43] on icon at bounding box center [1261, 45] width 21 height 21
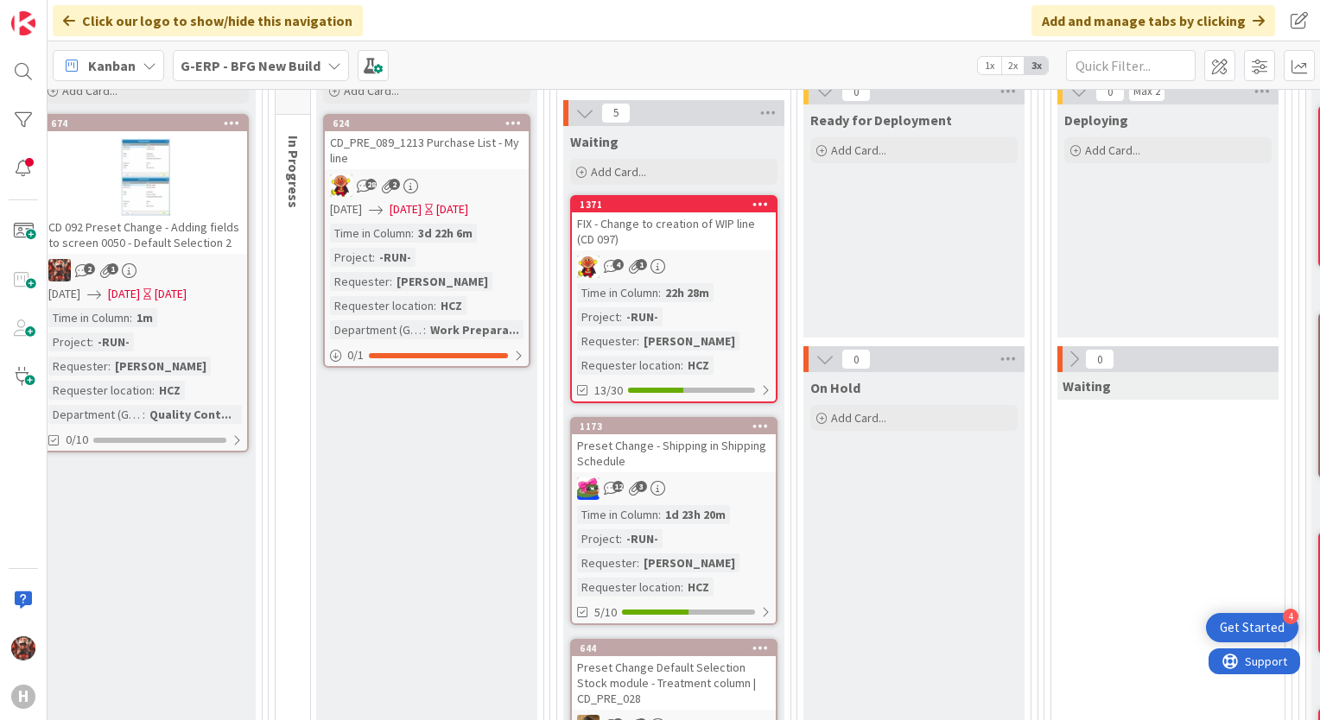
click at [632, 226] on div "FIX - Change to creation of WIP line (CD 097)" at bounding box center [674, 231] width 204 height 38
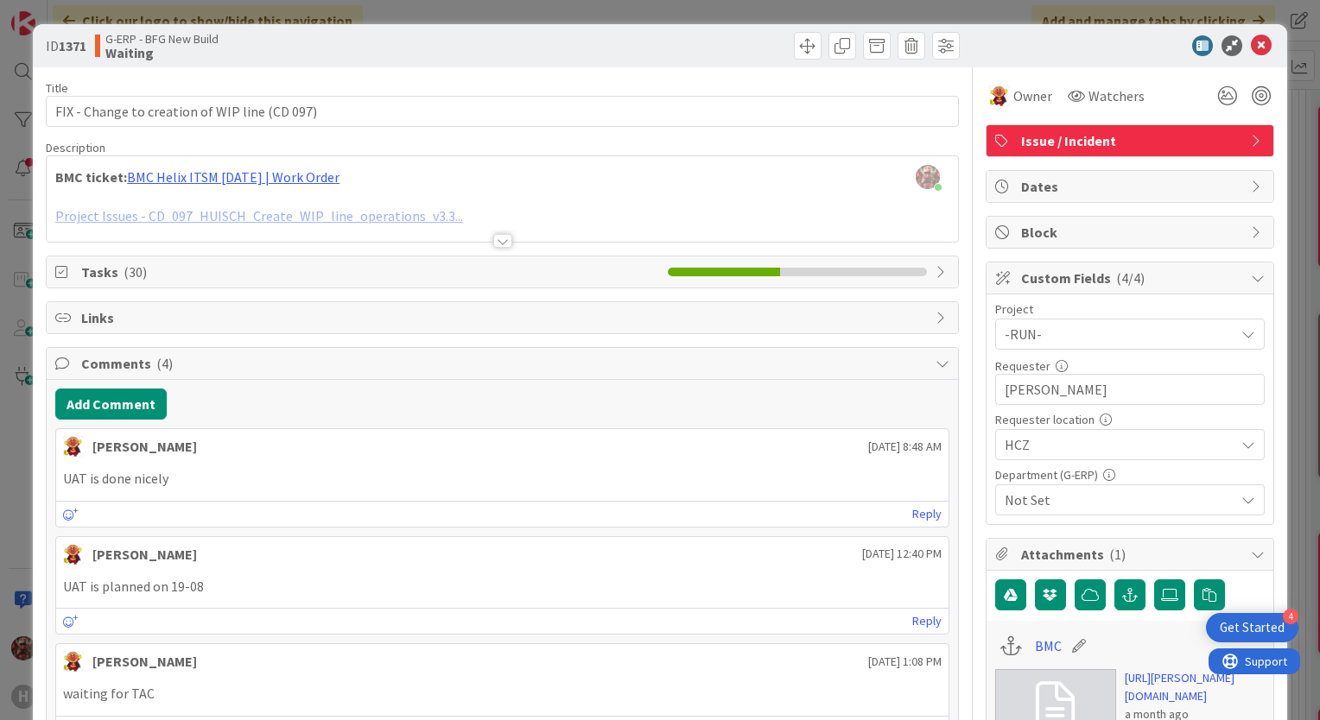
click at [493, 239] on div at bounding box center [502, 241] width 19 height 14
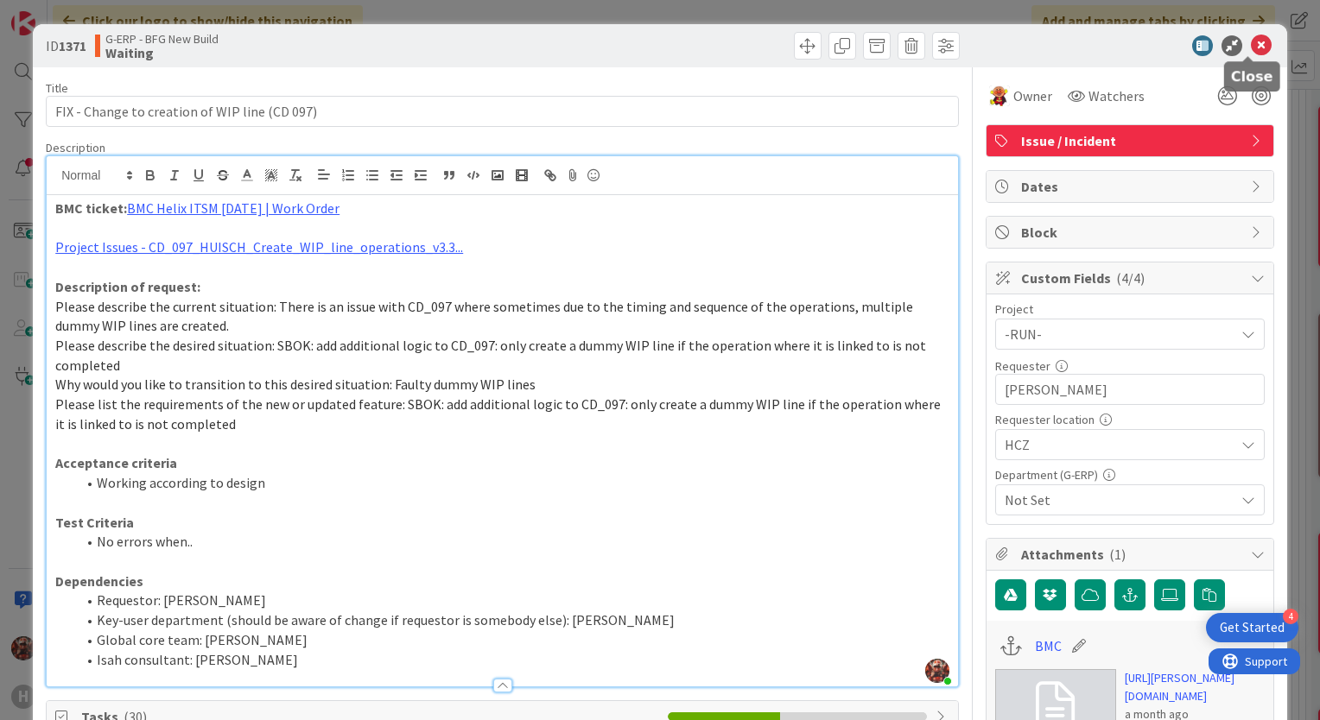
click at [1251, 47] on icon at bounding box center [1261, 45] width 21 height 21
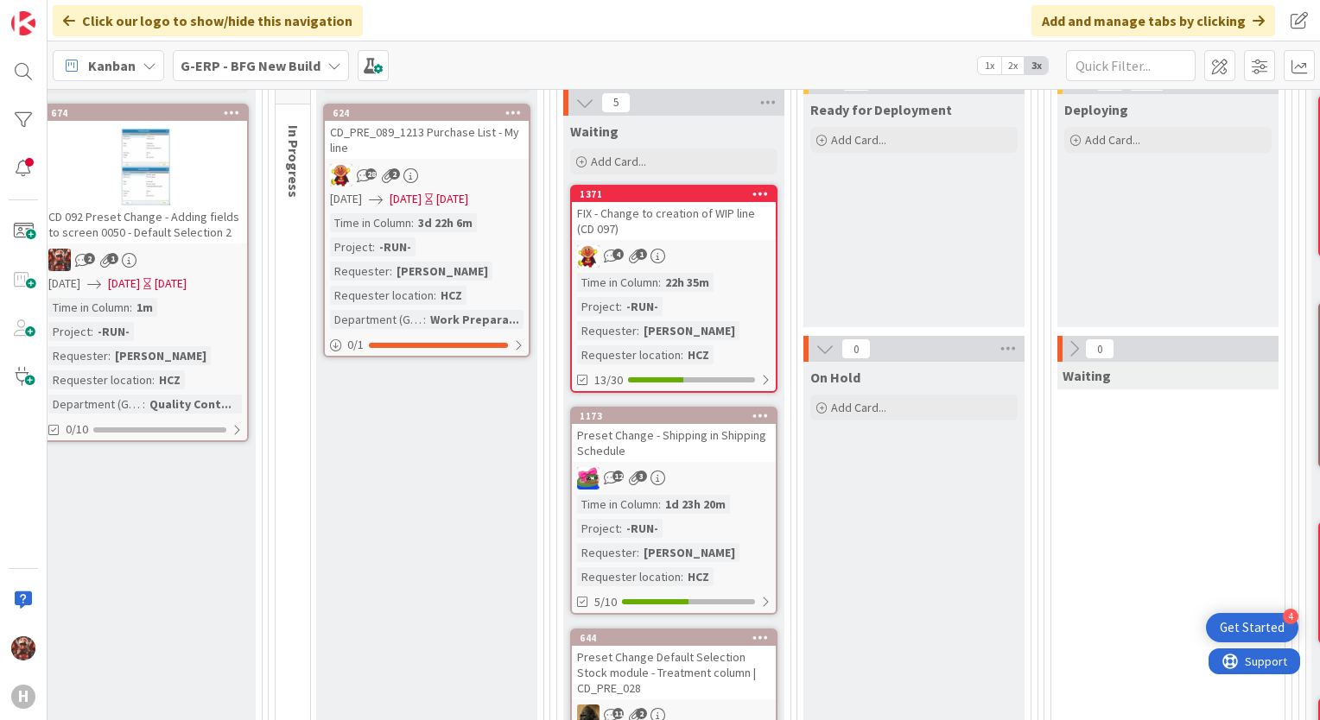
scroll to position [477, 1803]
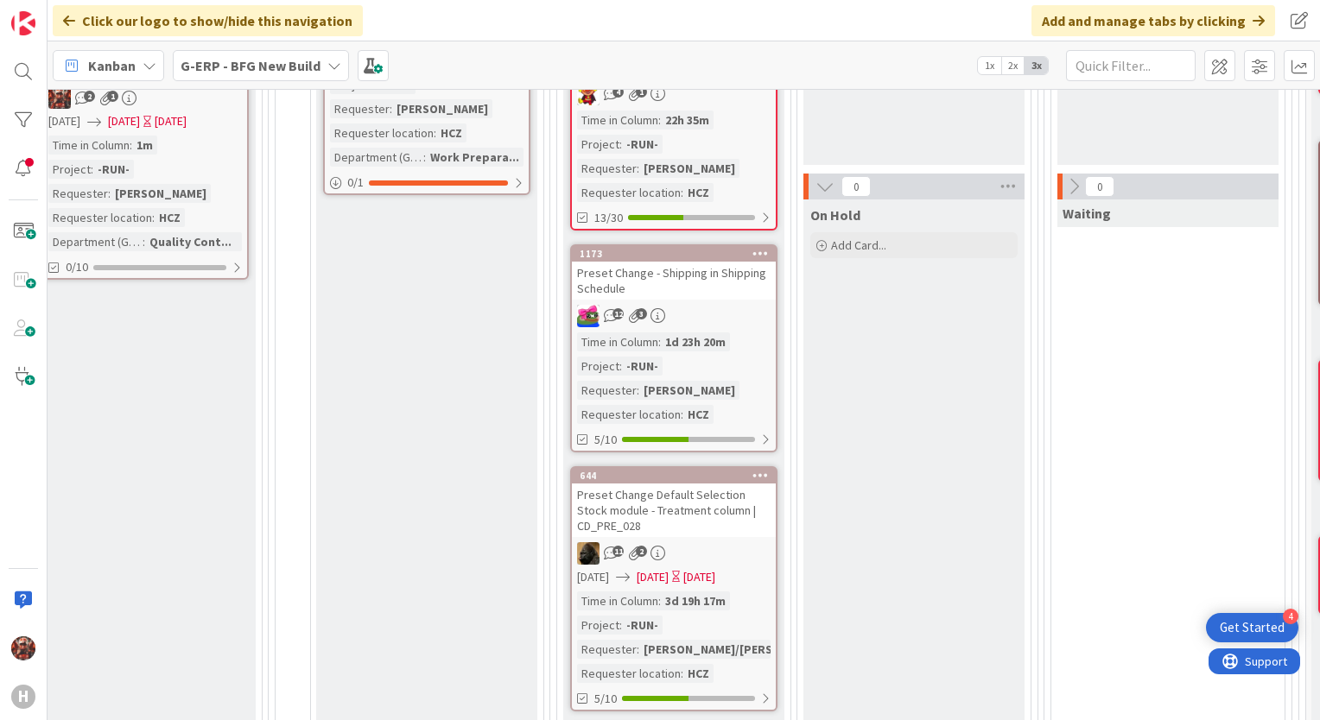
click at [643, 279] on div "Preset Change - Shipping in Shipping Schedule" at bounding box center [674, 281] width 204 height 38
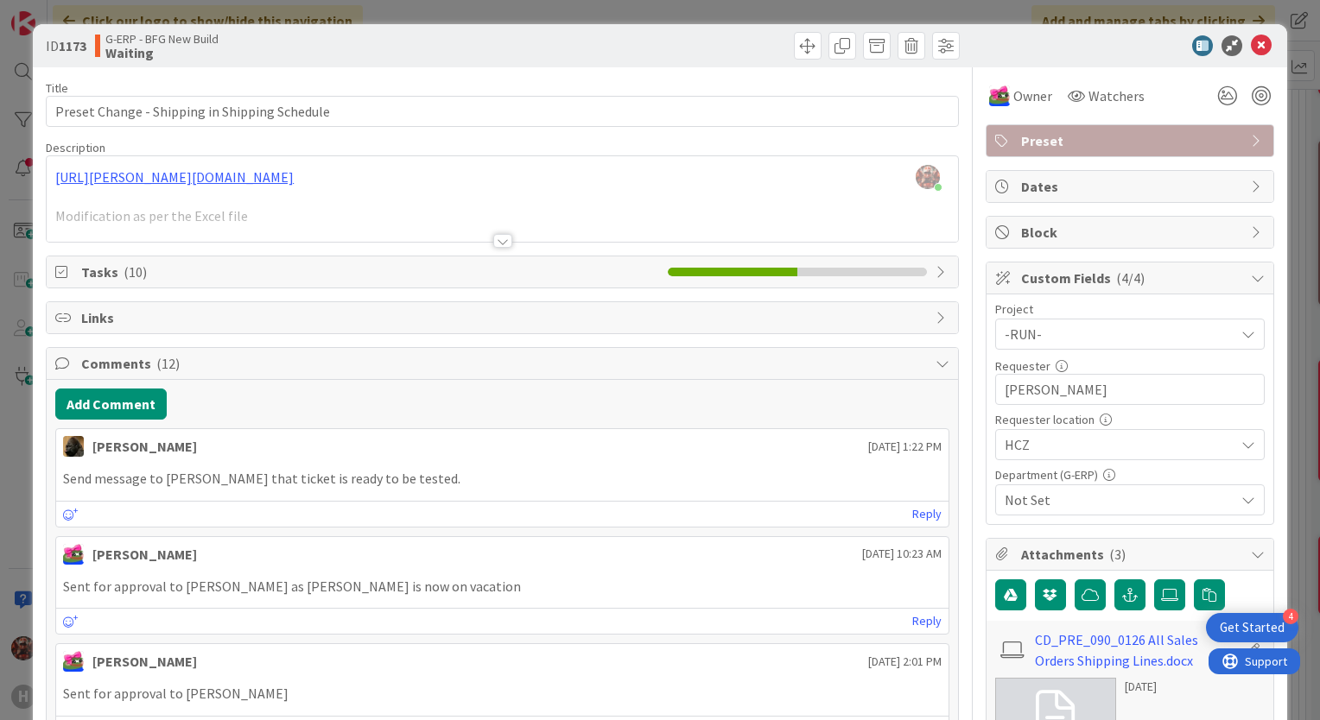
click at [493, 241] on div at bounding box center [502, 241] width 19 height 14
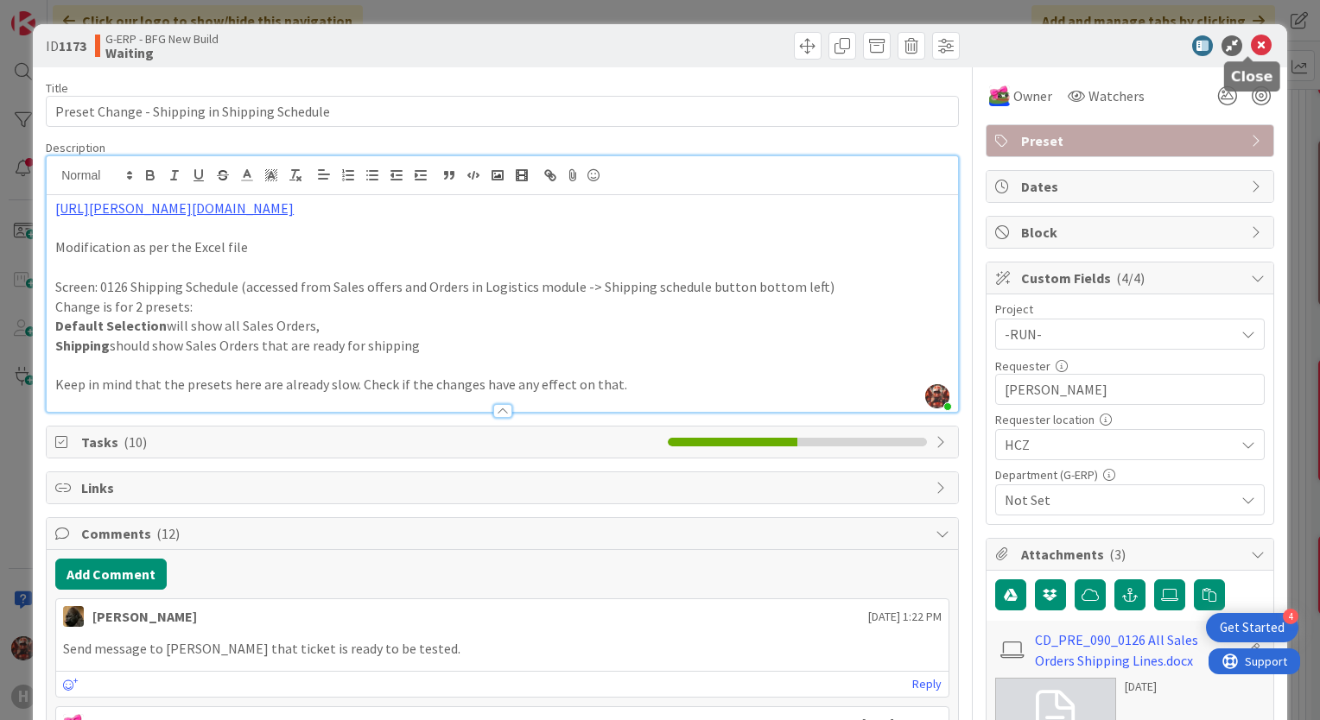
click at [1252, 48] on icon at bounding box center [1261, 45] width 21 height 21
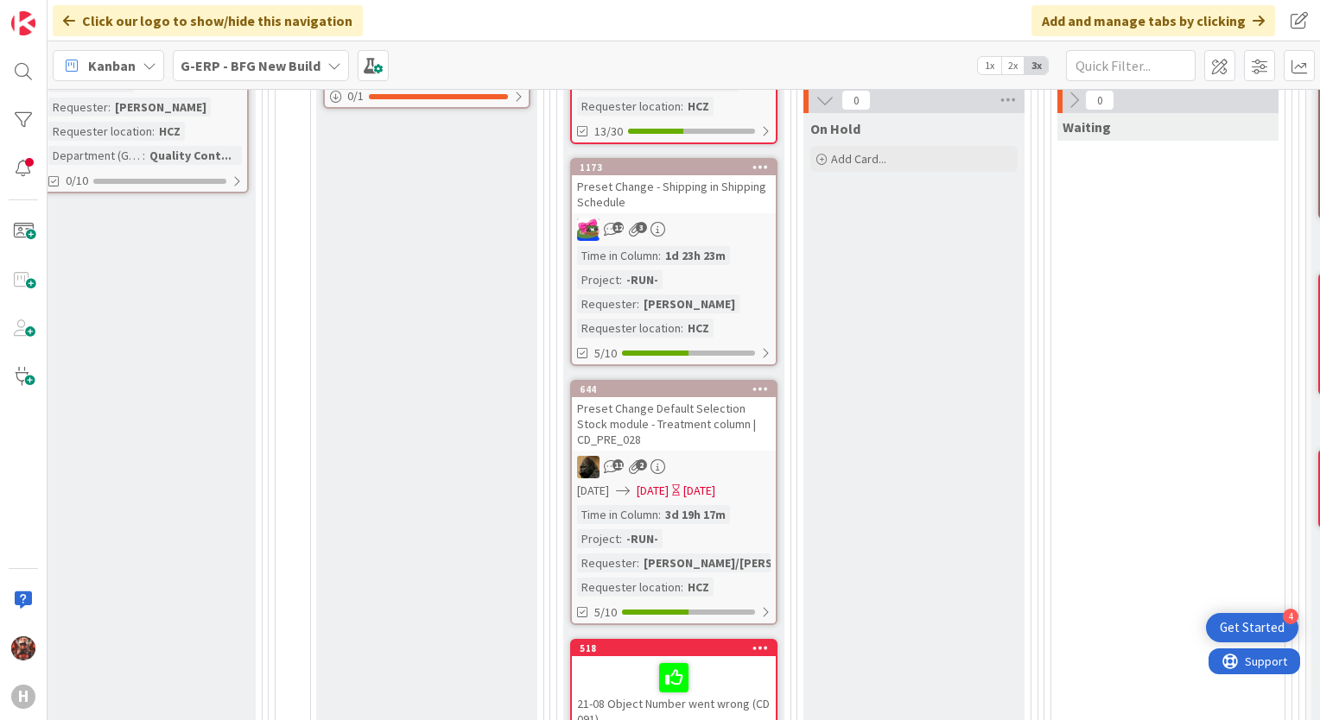
click at [646, 413] on div "Preset Change Default Selection Stock module - Treatment column | CD_PRE_028" at bounding box center [674, 424] width 204 height 54
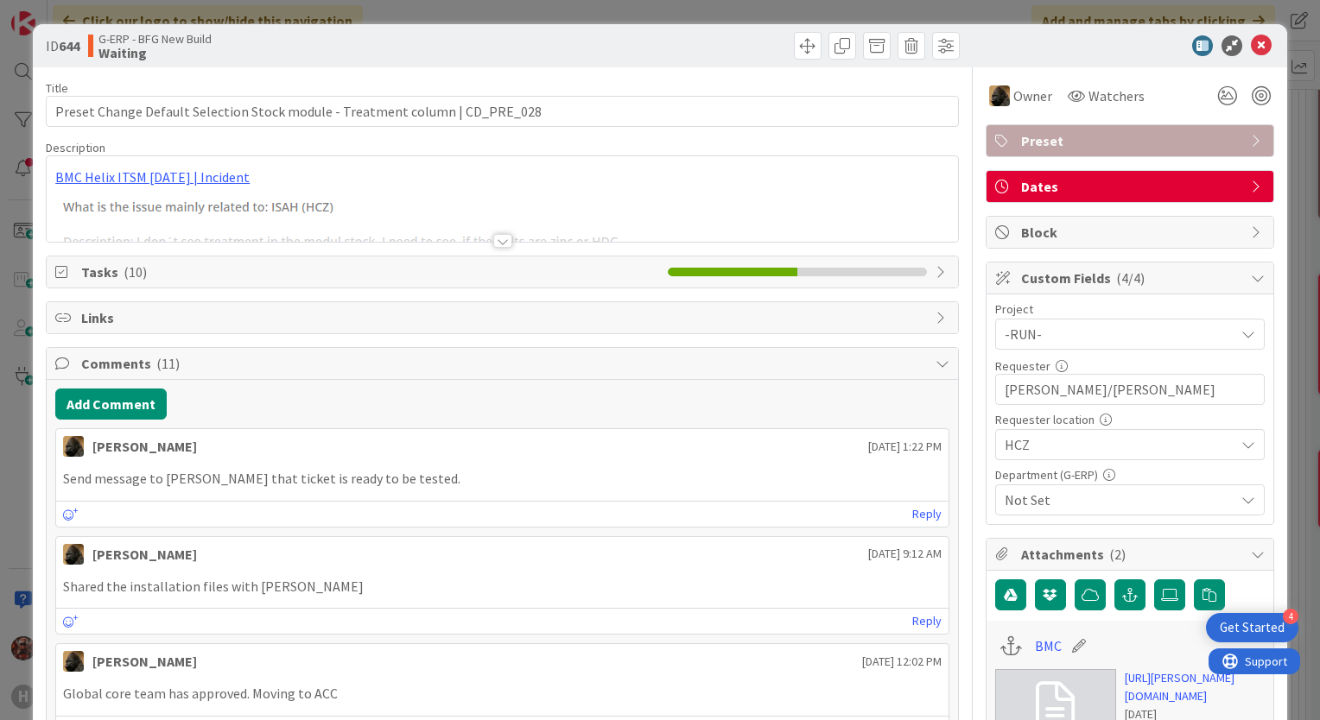
click at [497, 244] on div at bounding box center [502, 241] width 19 height 14
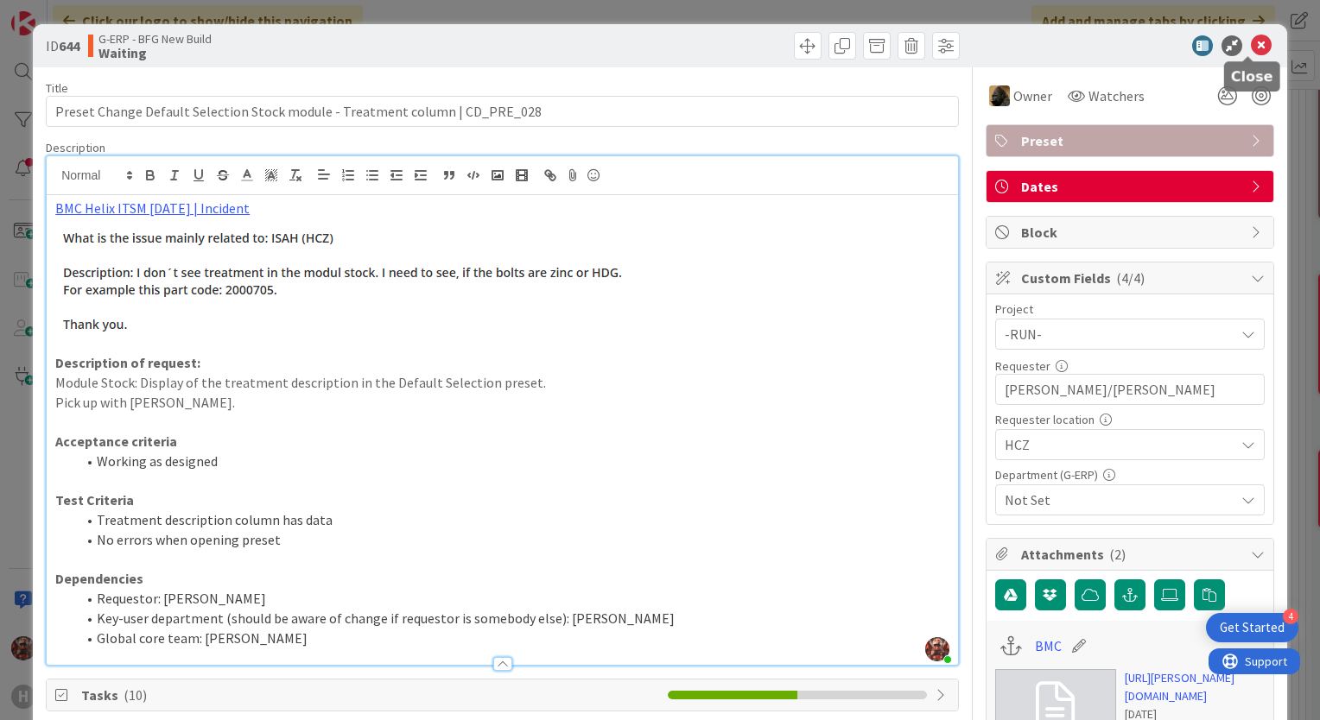
click at [1251, 45] on icon at bounding box center [1261, 45] width 21 height 21
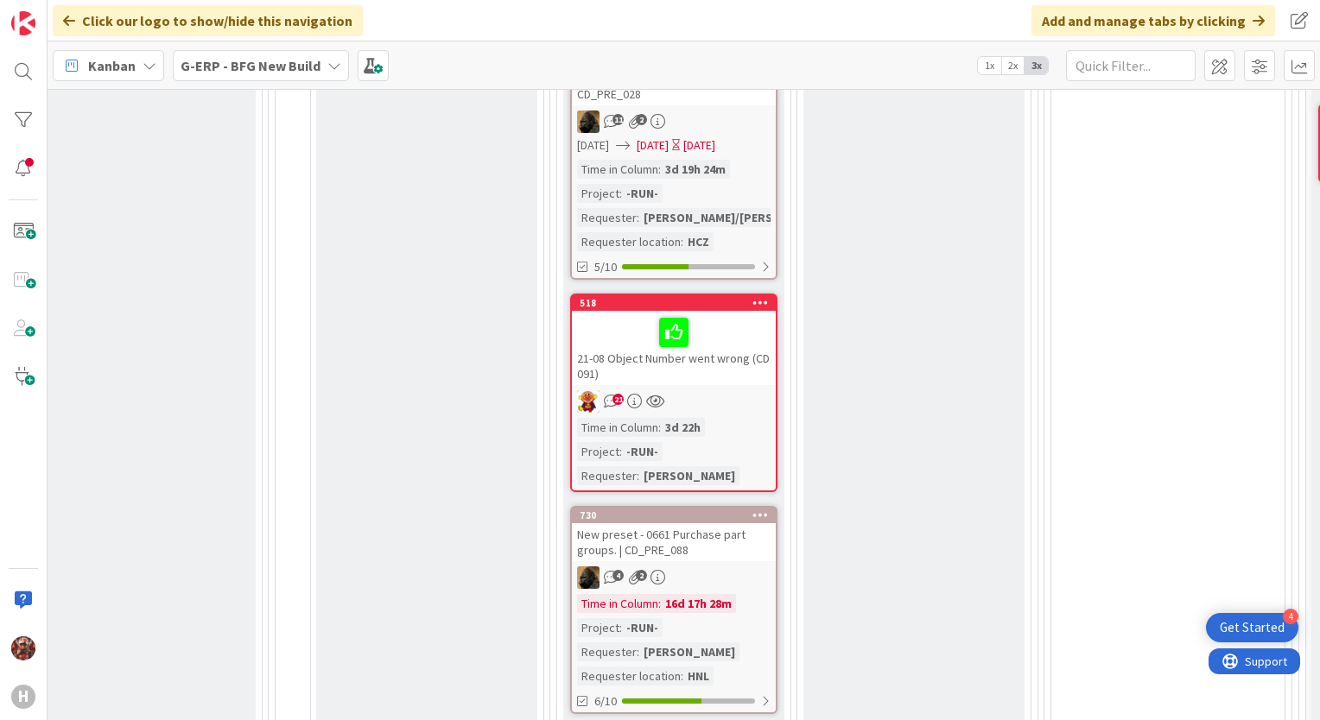
click at [717, 361] on div "21-08 Object Number went wrong (CD 091)" at bounding box center [674, 348] width 204 height 74
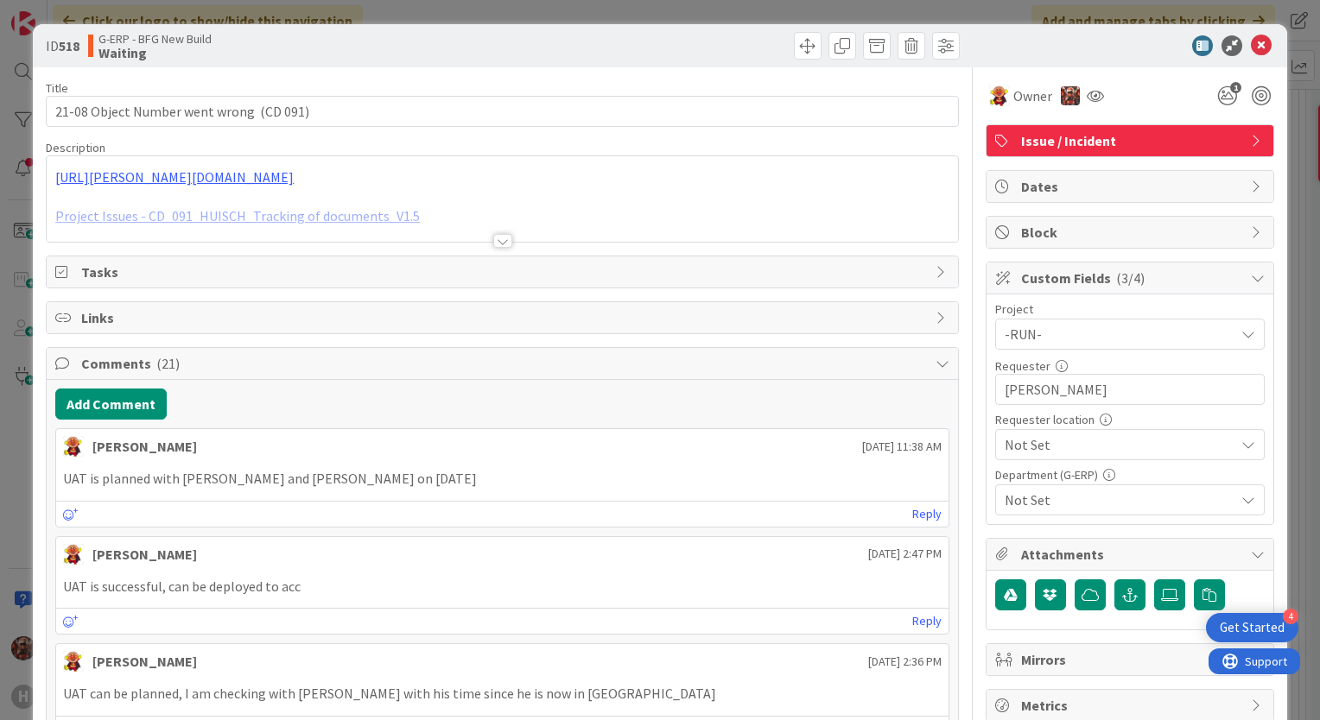
click at [493, 241] on div at bounding box center [502, 241] width 19 height 14
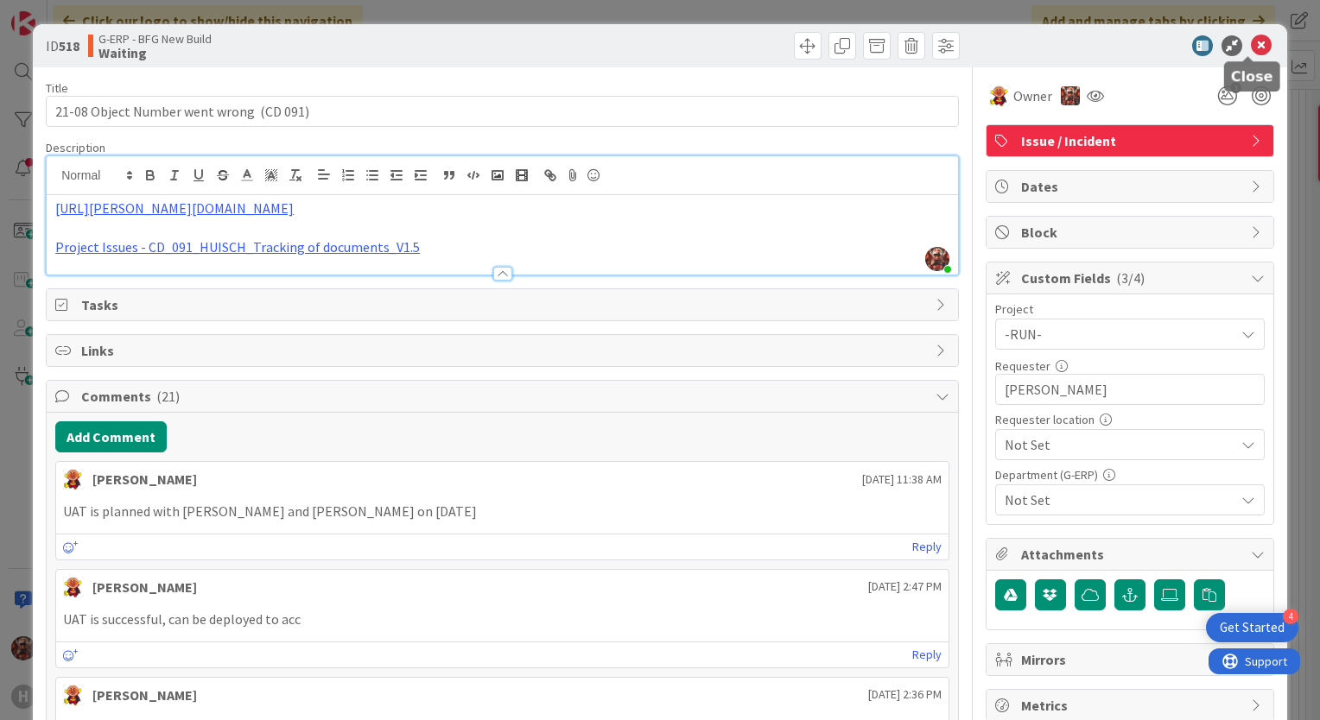
click at [1252, 48] on icon at bounding box center [1261, 45] width 21 height 21
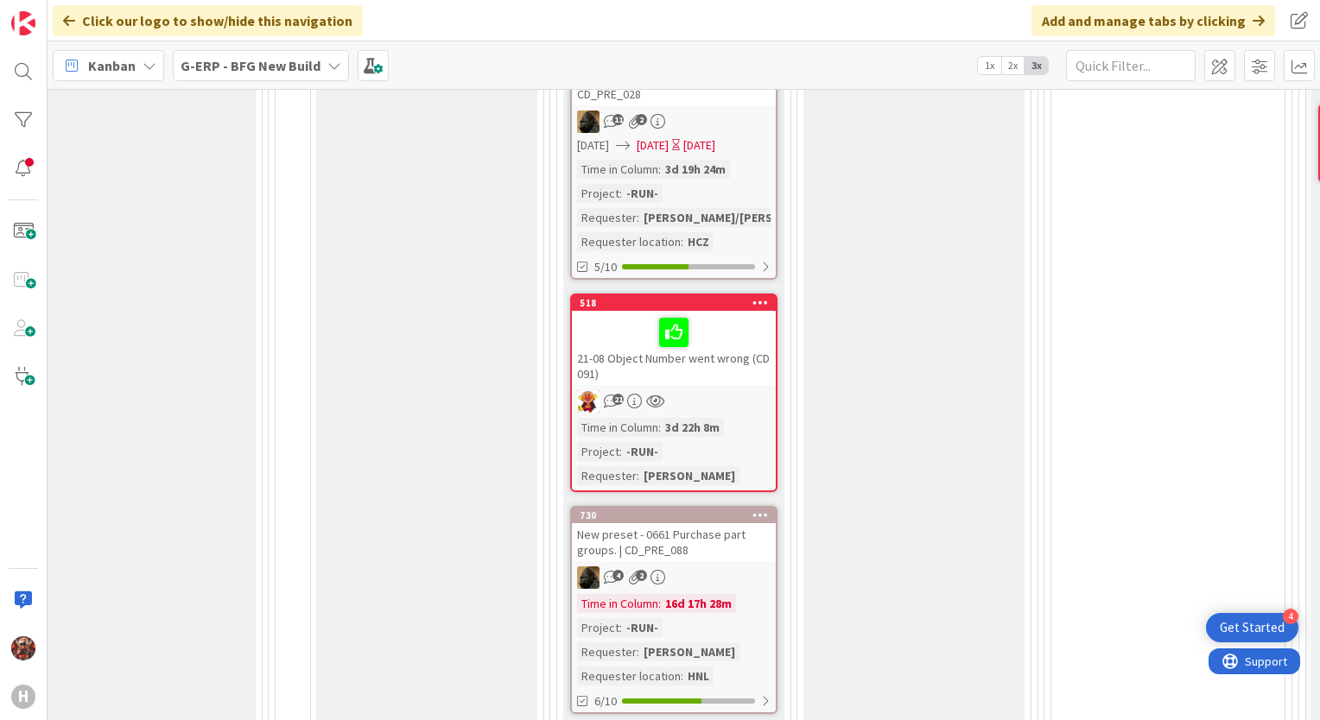
click at [719, 371] on div "21-08 Object Number went wrong (CD 091)" at bounding box center [674, 348] width 204 height 74
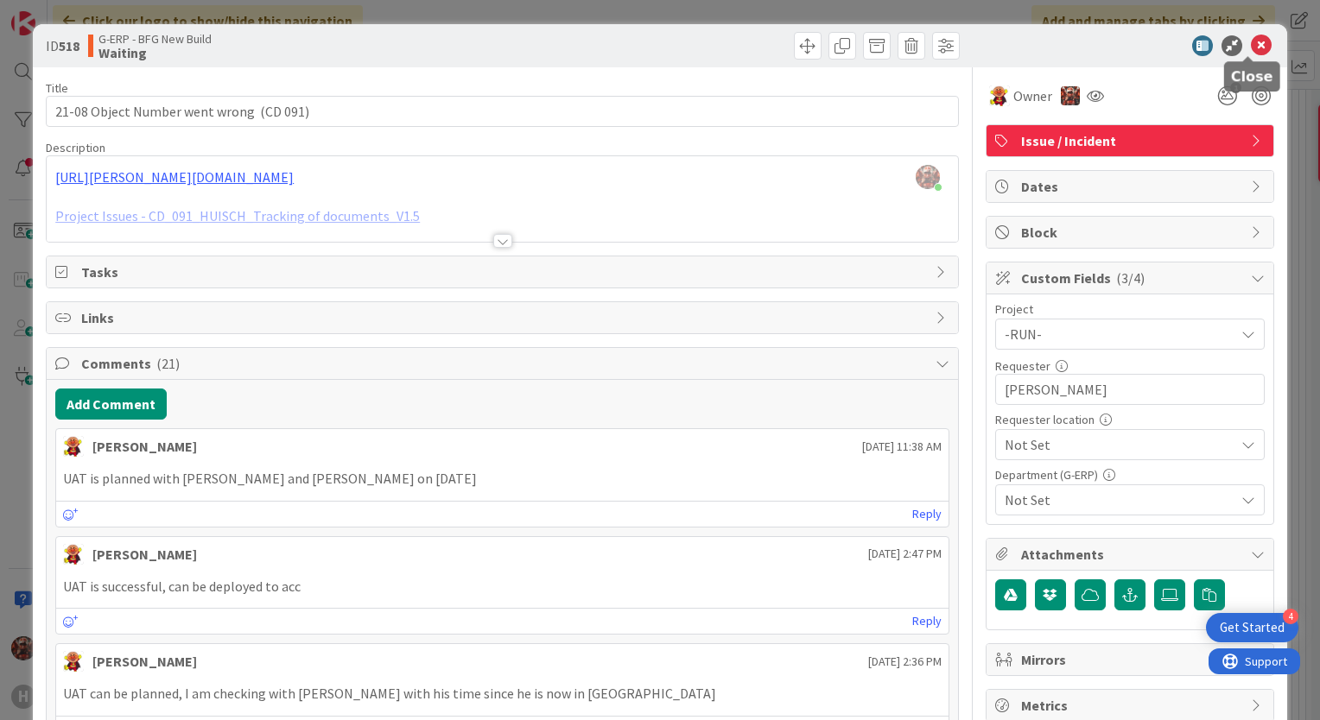
click at [1251, 46] on icon at bounding box center [1261, 45] width 21 height 21
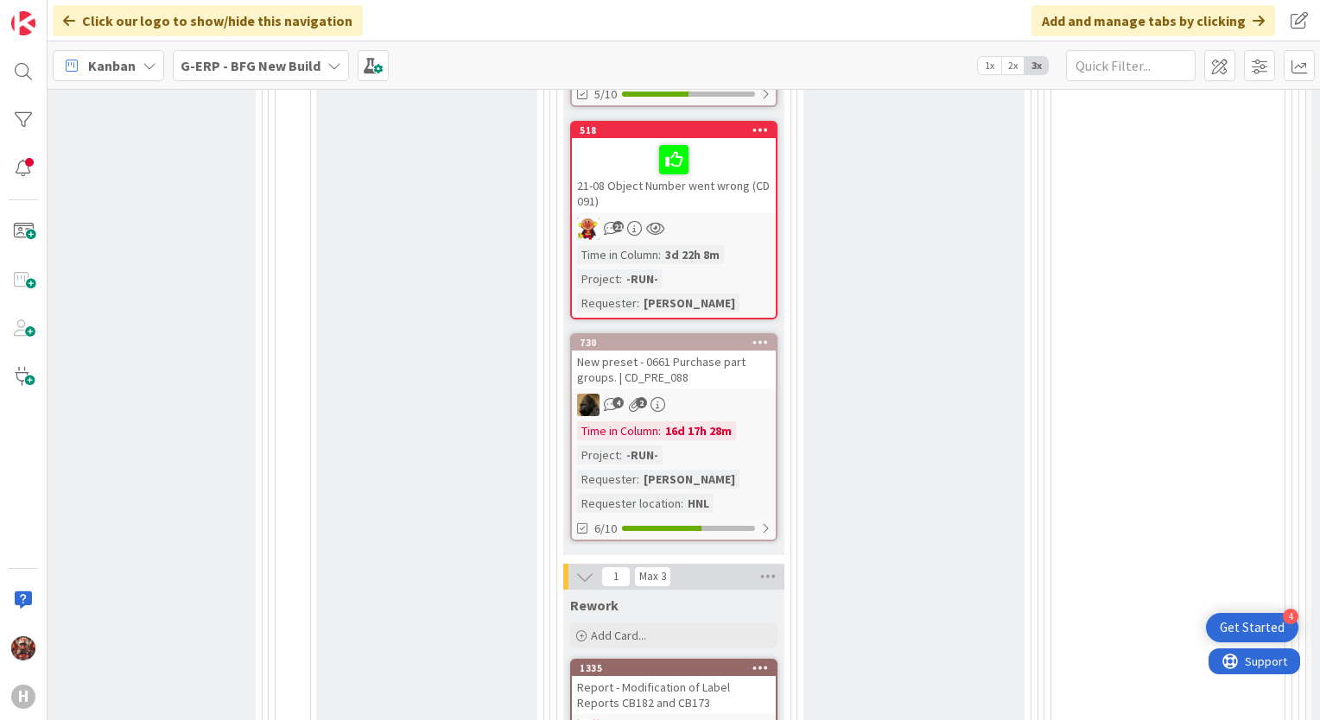
click at [655, 364] on div "New preset - 0661 Purchase part groups. | CD_PRE_088" at bounding box center [674, 370] width 204 height 38
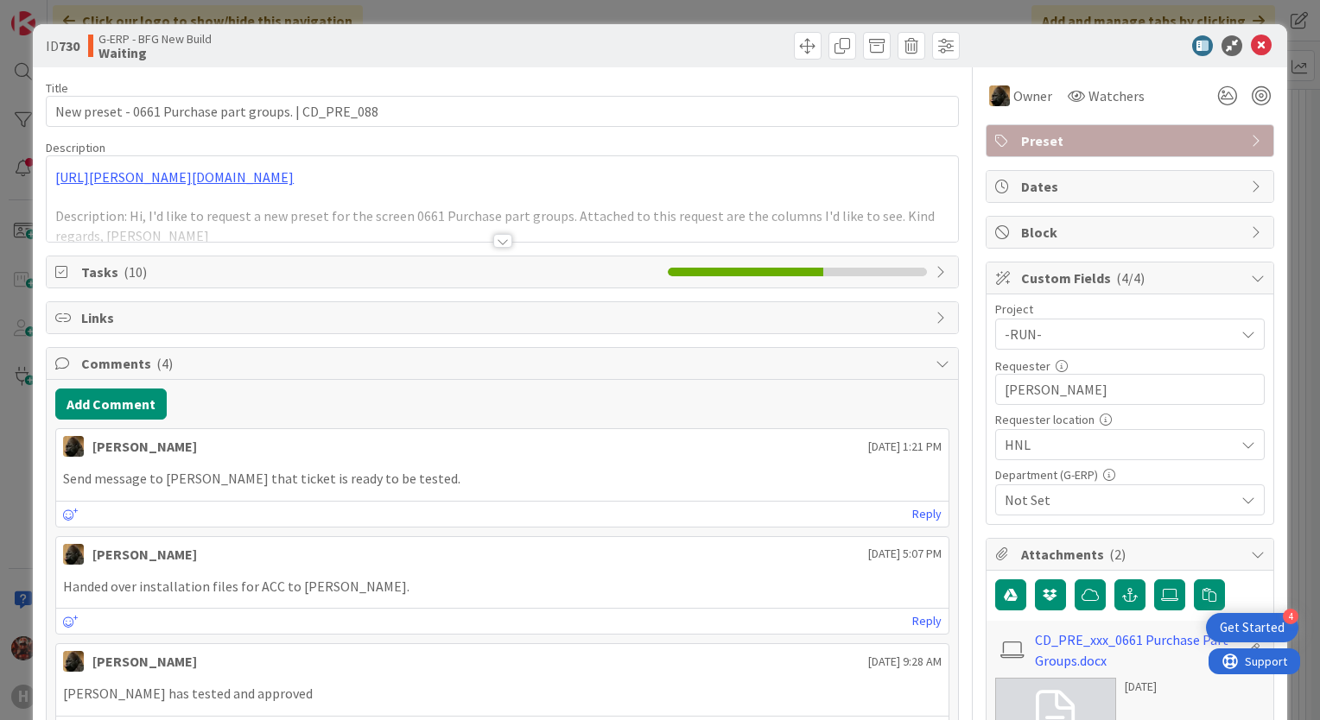
click at [497, 244] on div at bounding box center [502, 241] width 19 height 14
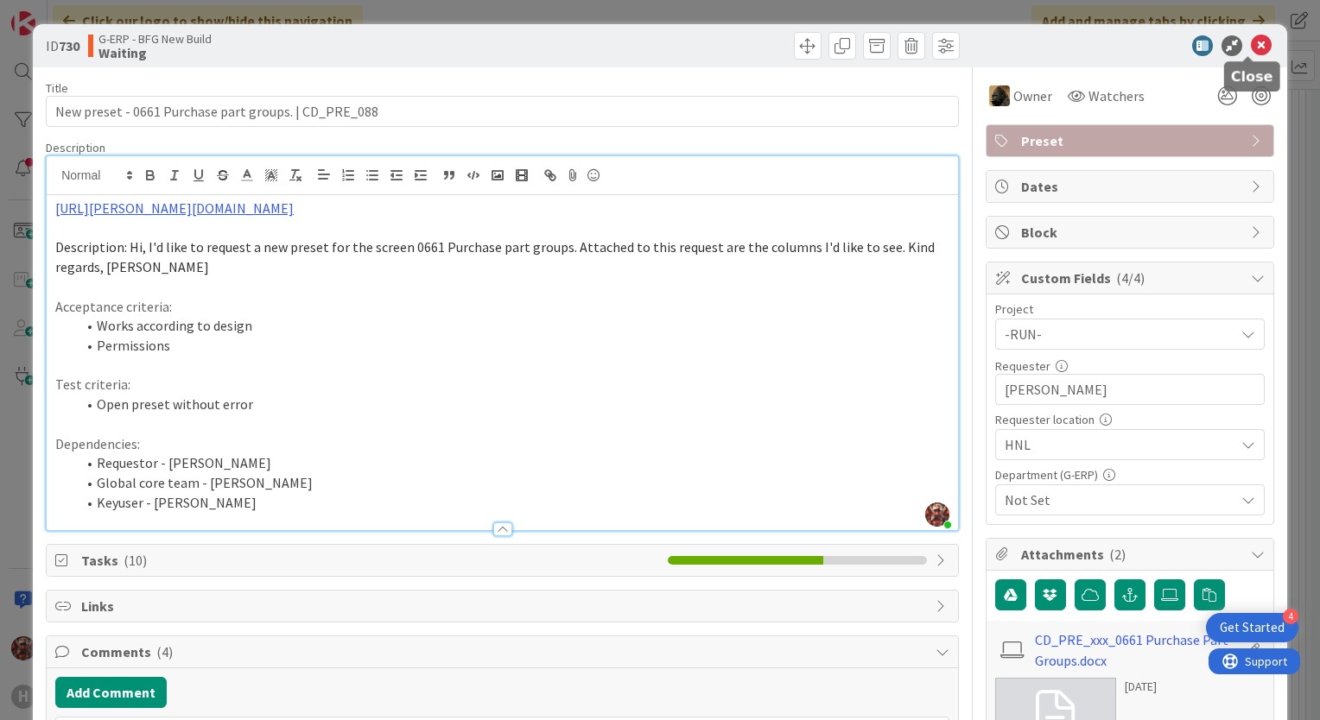
click at [1251, 47] on icon at bounding box center [1261, 45] width 21 height 21
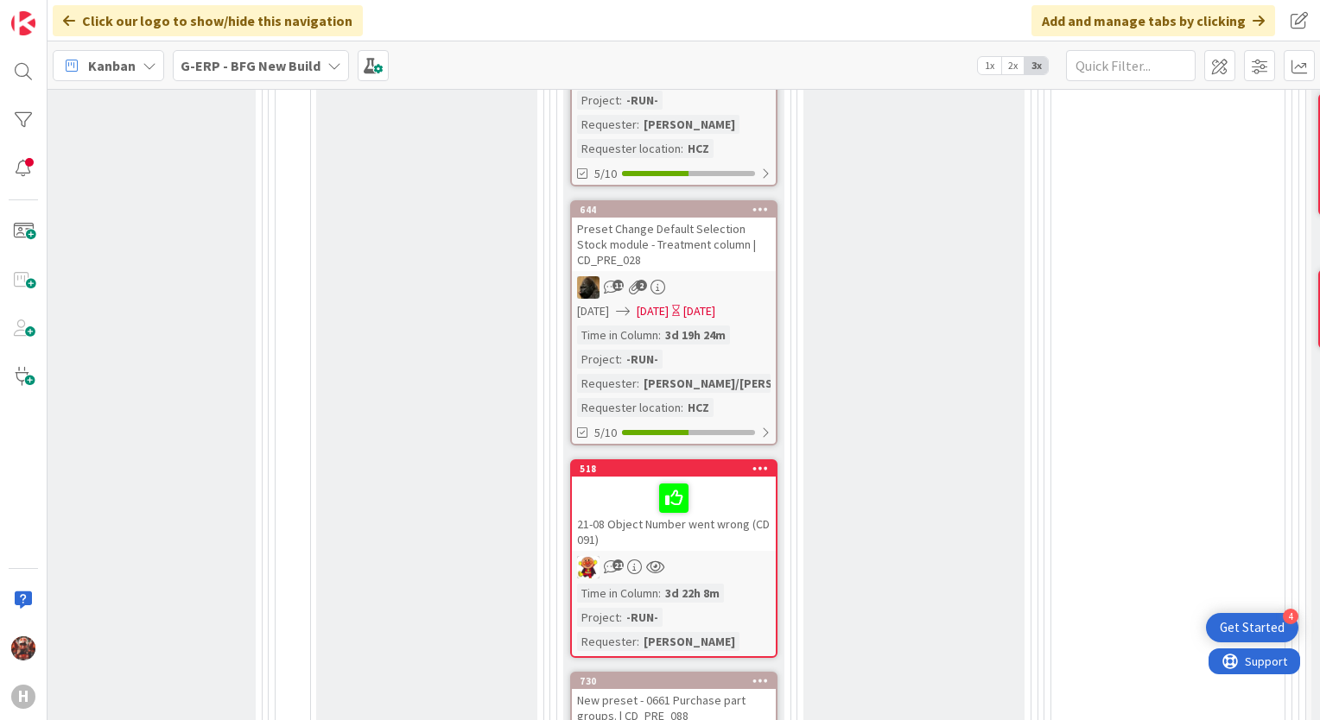
scroll to position [736, 1803]
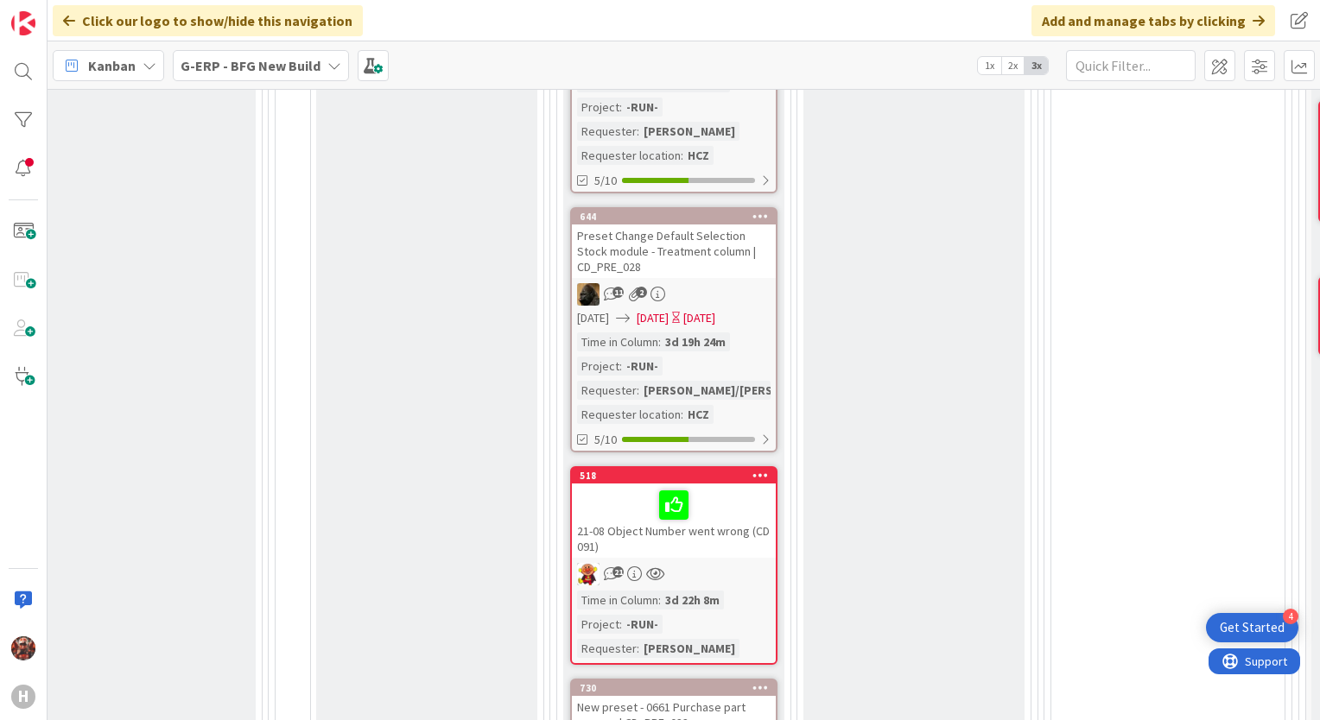
click at [691, 534] on div "21-08 Object Number went wrong (CD 091)" at bounding box center [674, 521] width 204 height 74
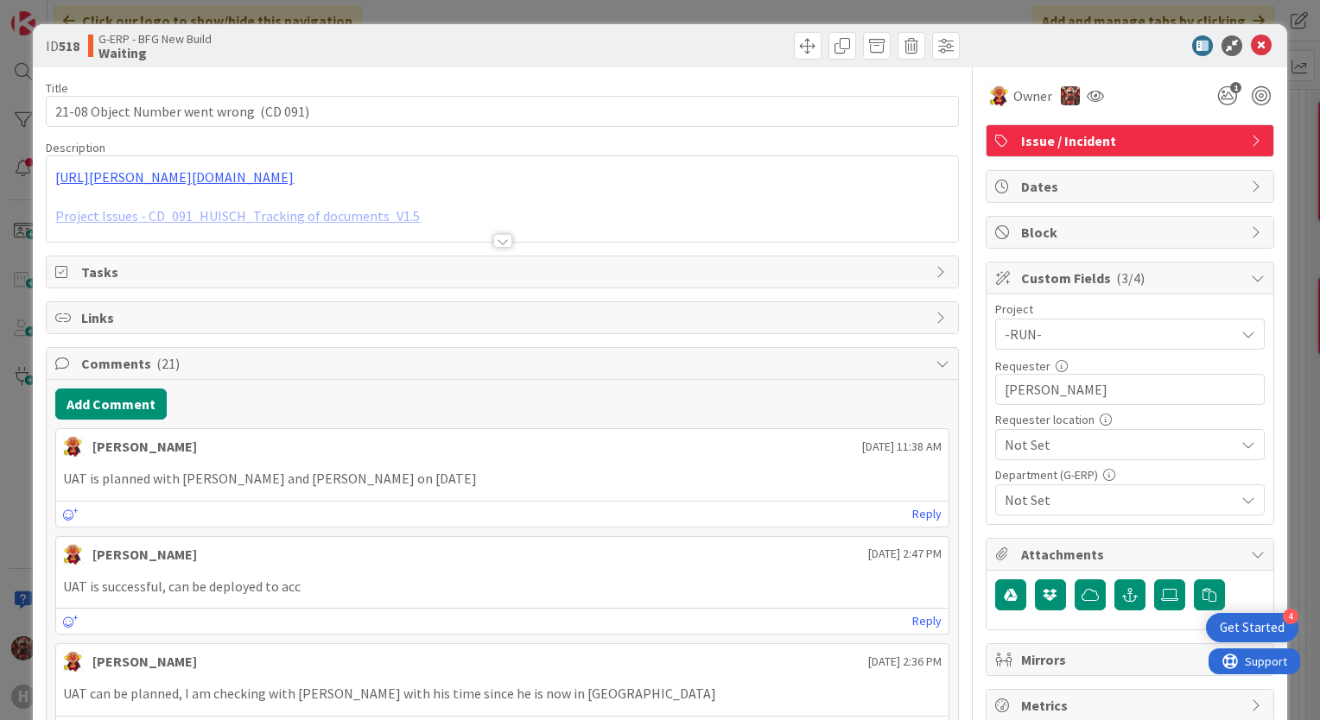
click at [494, 239] on div at bounding box center [502, 241] width 19 height 14
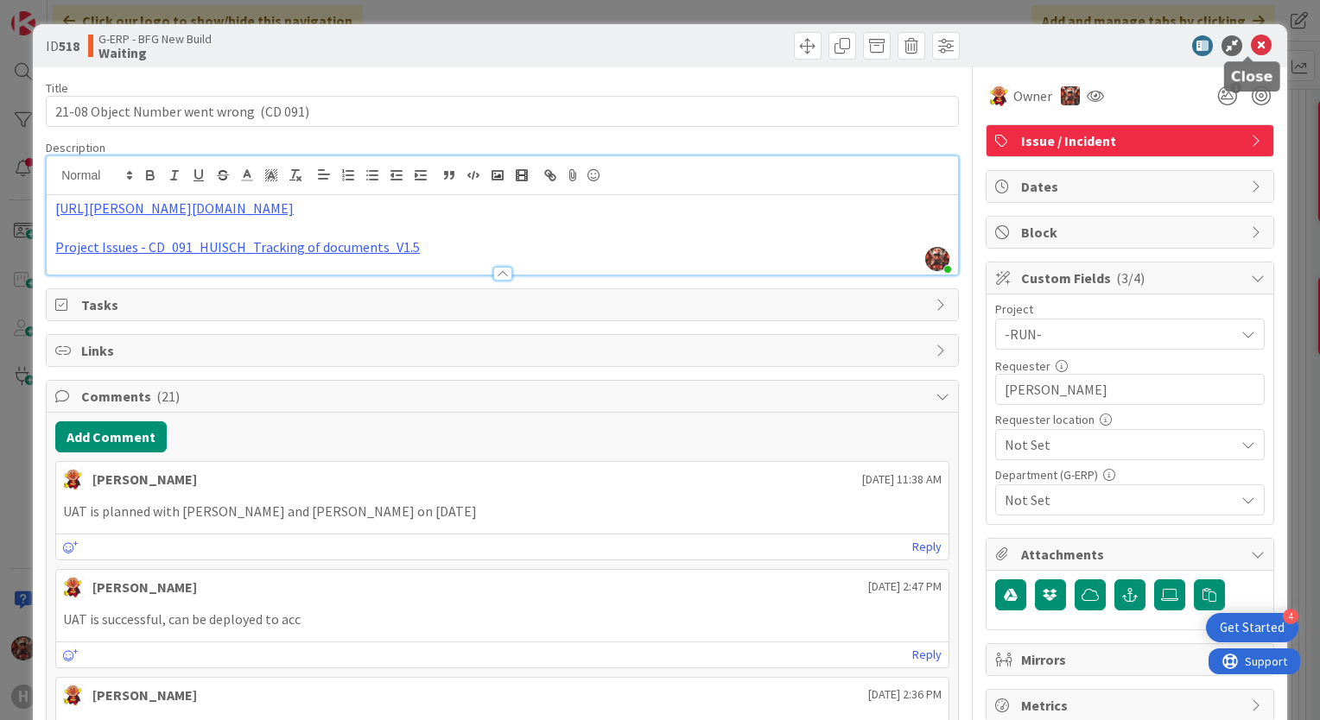
click at [1251, 47] on icon at bounding box center [1261, 45] width 21 height 21
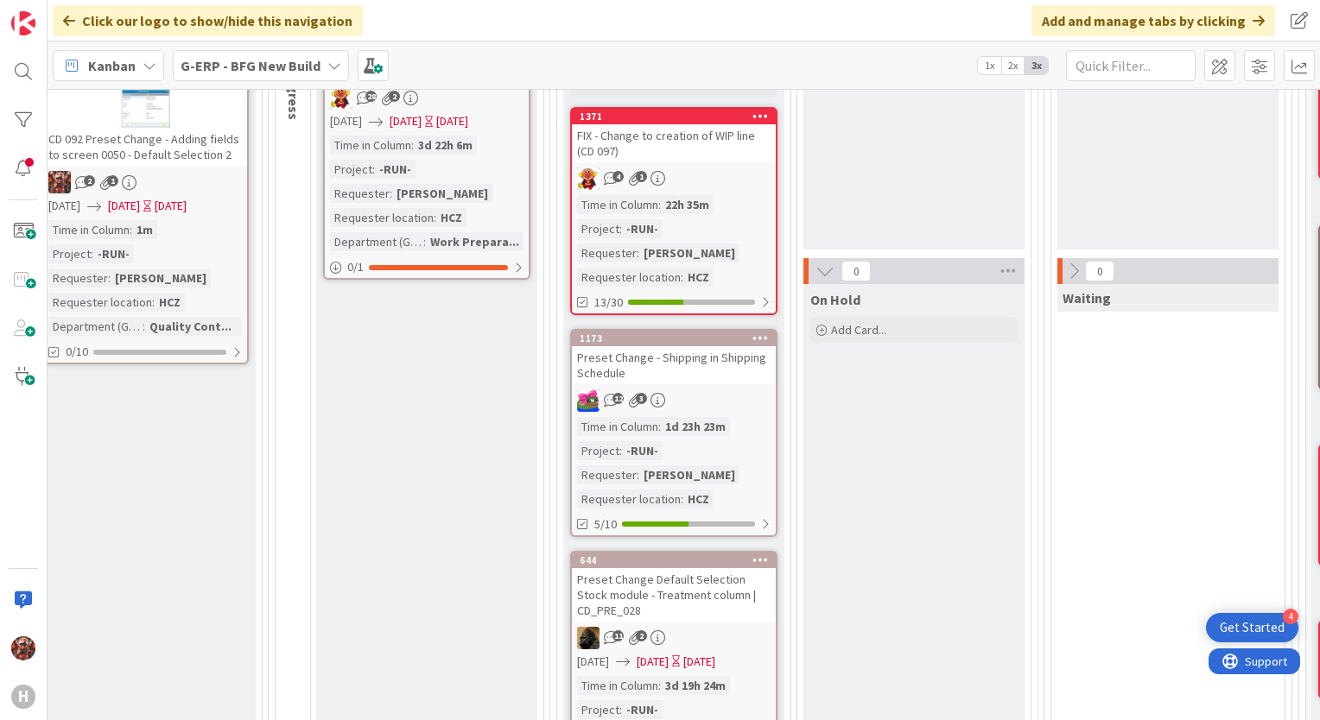
scroll to position [390, 1803]
click at [622, 140] on div "FIX - Change to creation of WIP line (CD 097)" at bounding box center [674, 145] width 204 height 38
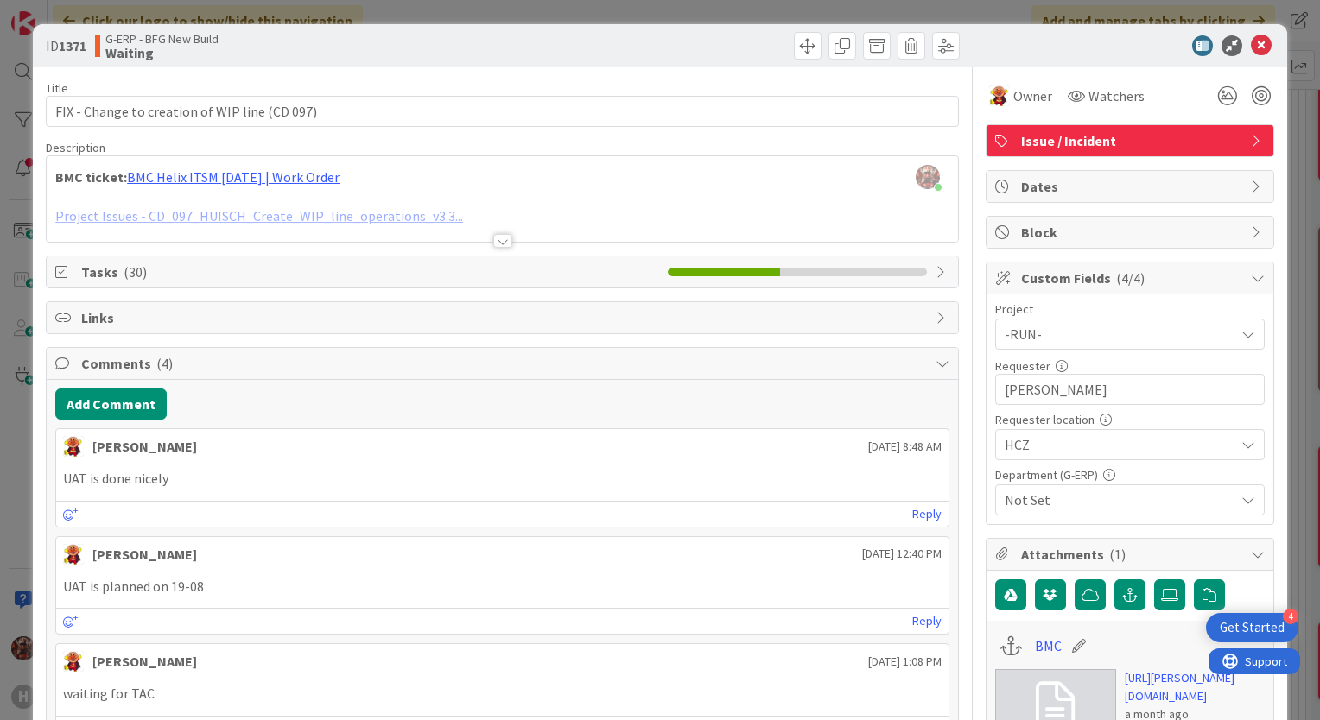
click at [493, 242] on div at bounding box center [502, 241] width 19 height 14
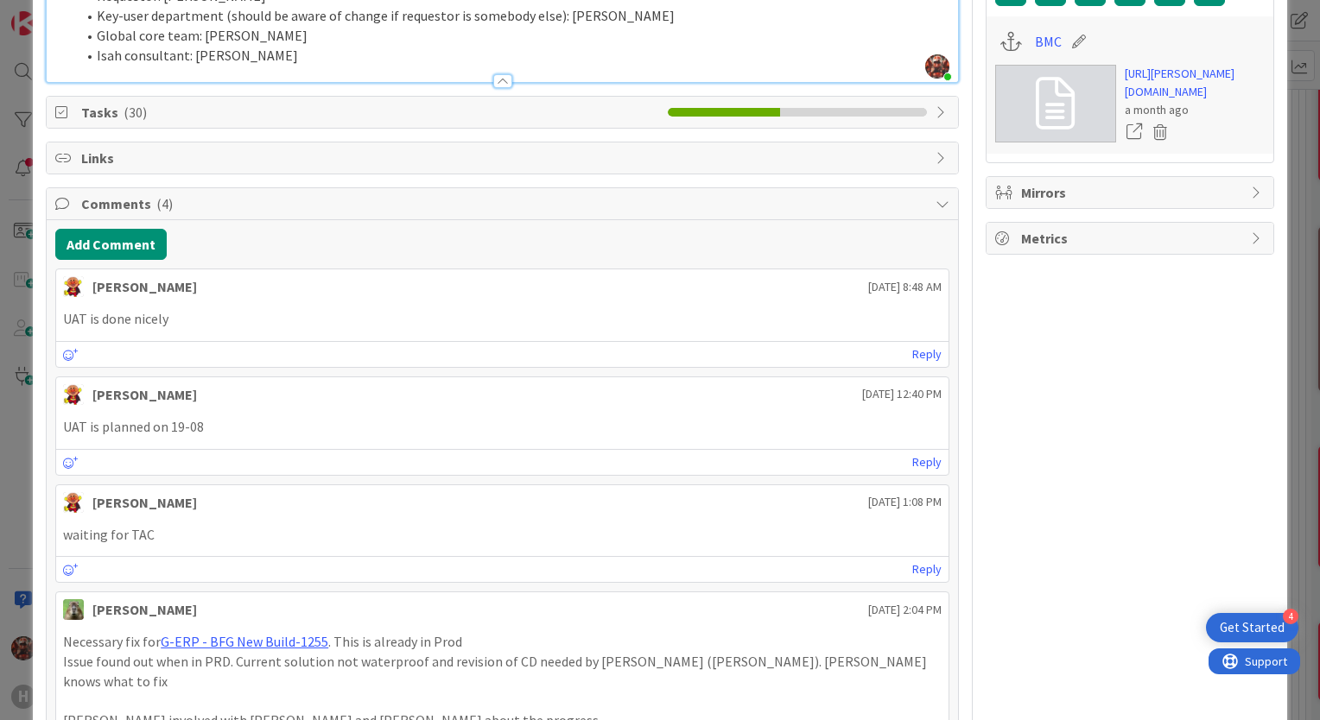
scroll to position [767, 0]
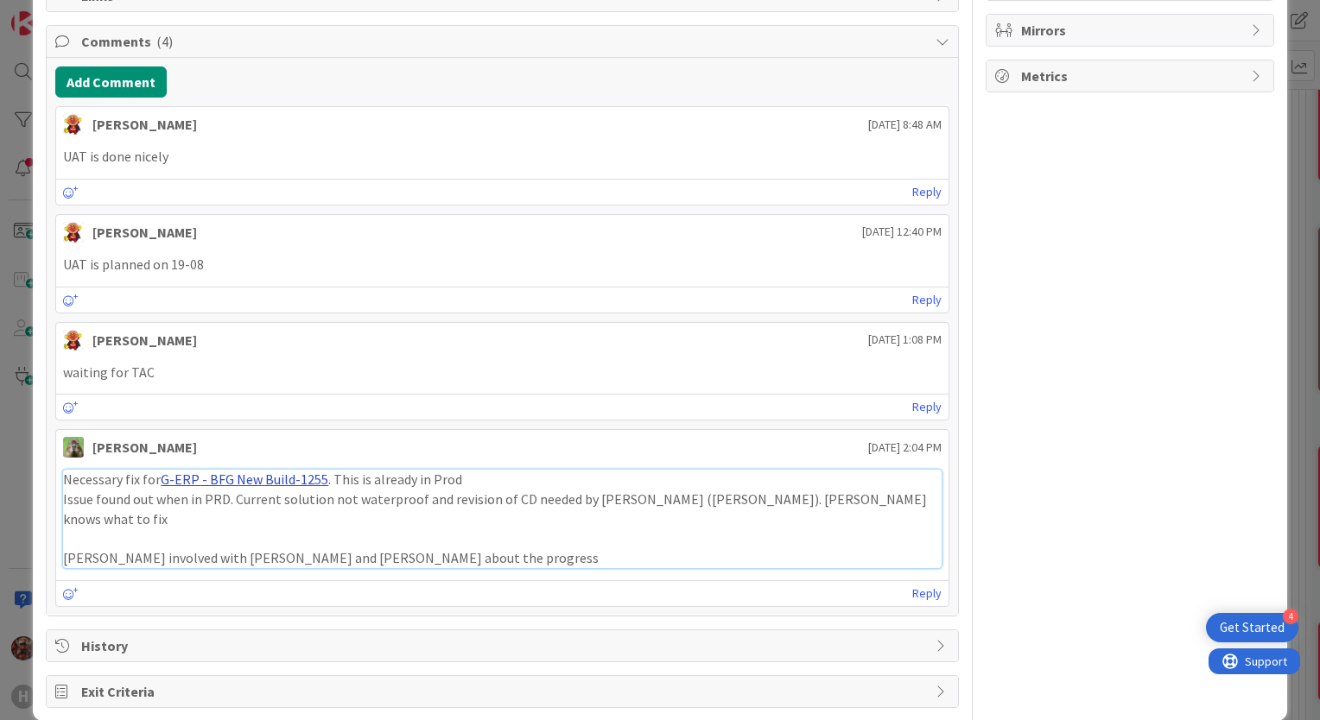
click at [219, 472] on link "G-ERP - BFG New Build-1255" at bounding box center [245, 479] width 168 height 17
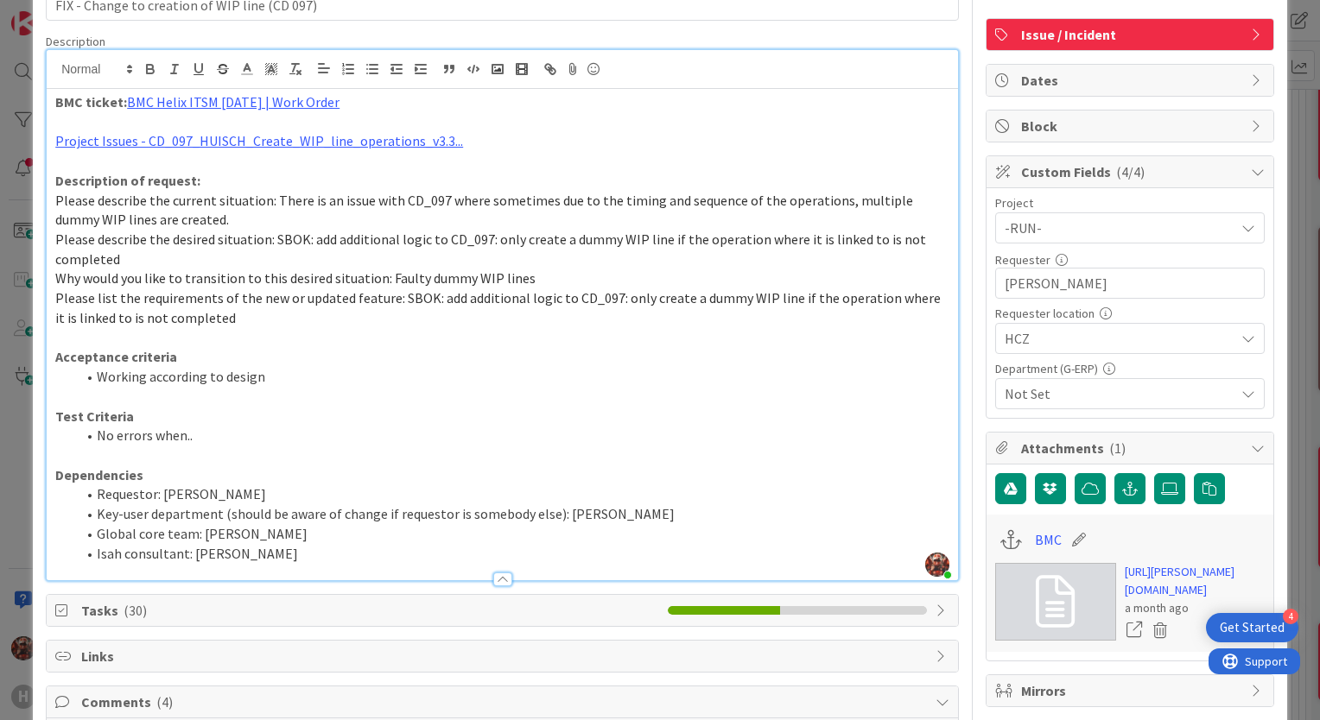
scroll to position [259, 0]
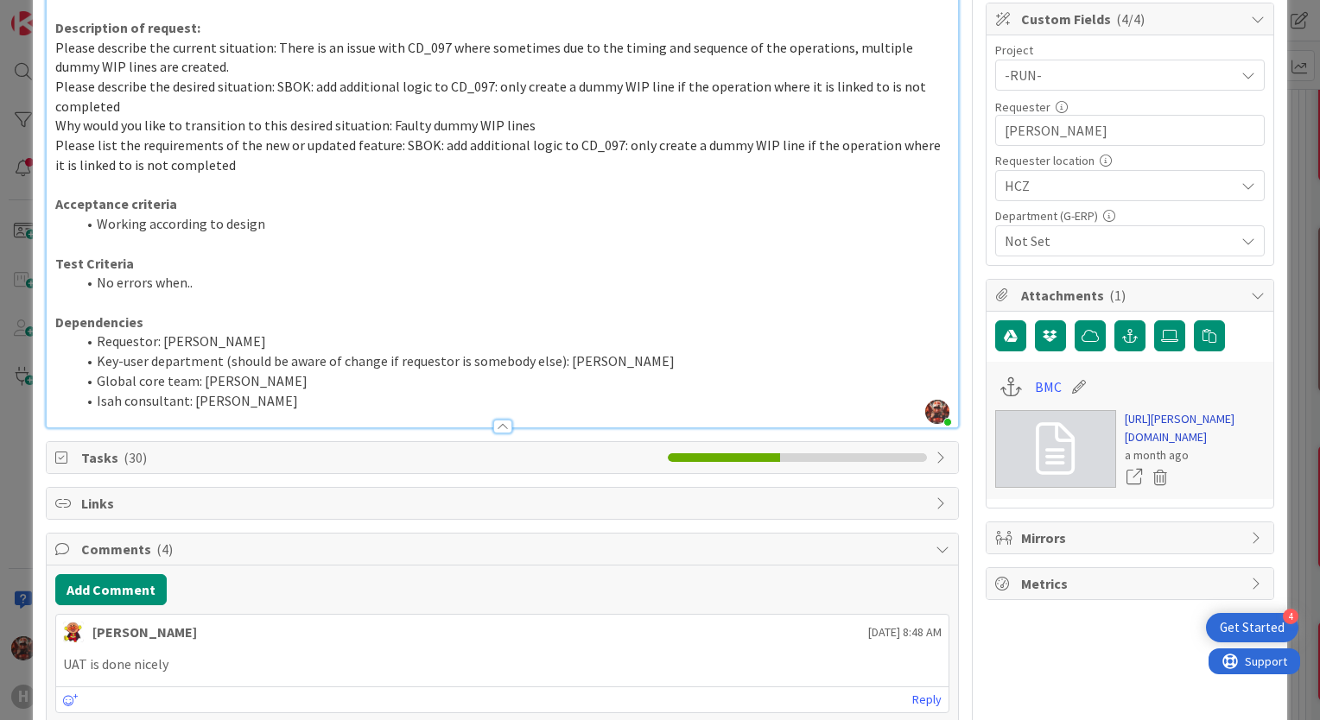
click at [1164, 447] on link "[URL][PERSON_NAME][DOMAIN_NAME]" at bounding box center [1195, 428] width 140 height 36
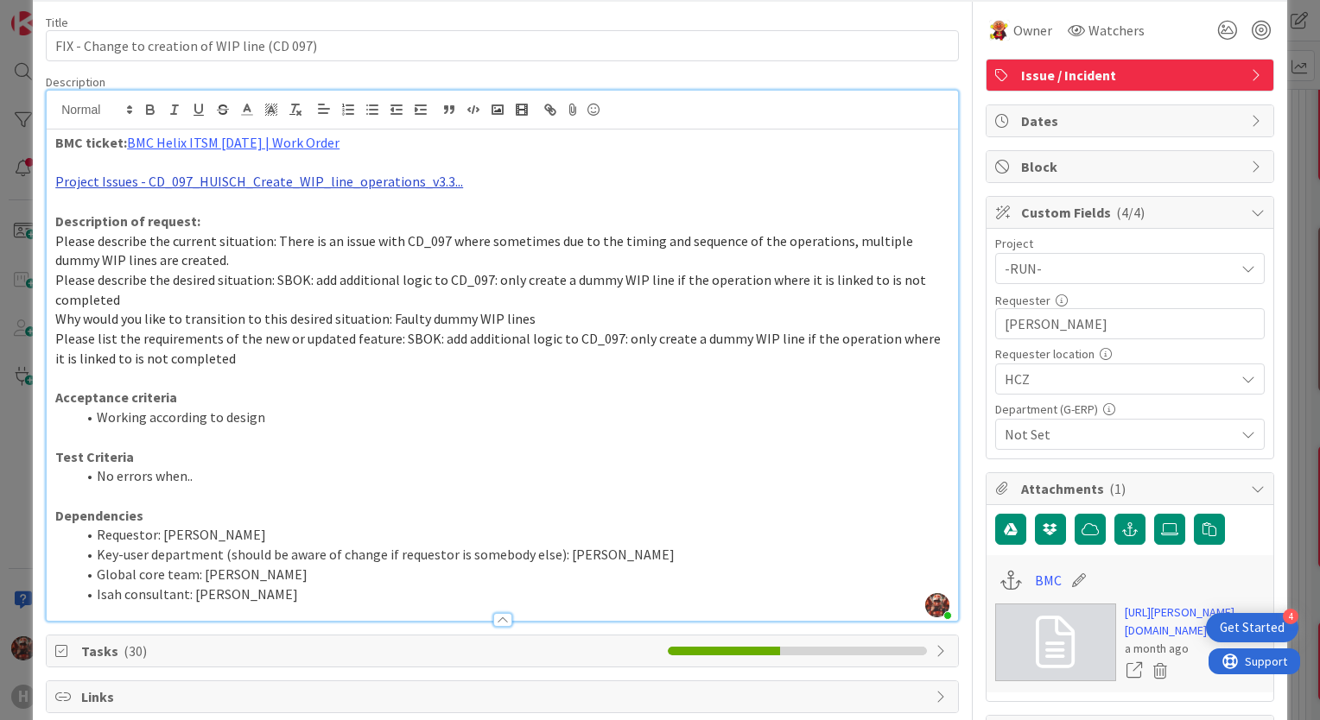
scroll to position [0, 0]
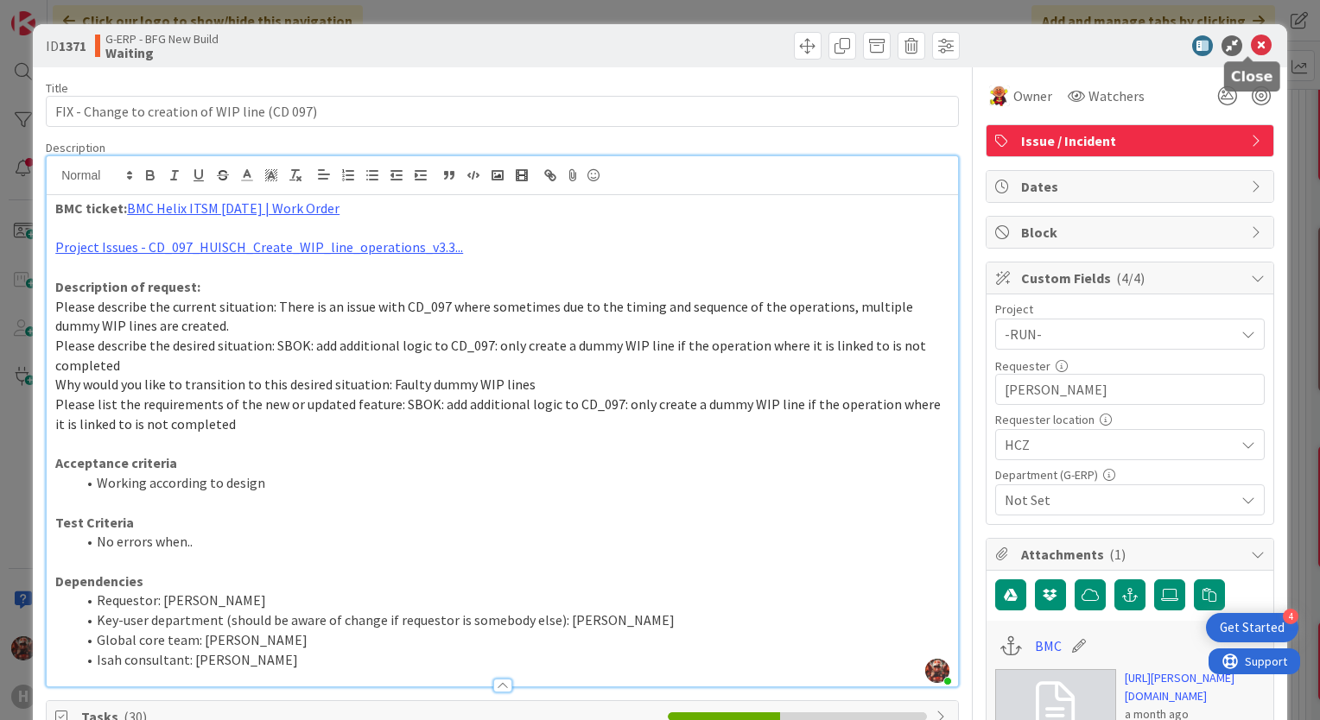
drag, startPoint x: 1251, startPoint y: 44, endPoint x: 897, endPoint y: 326, distance: 452.3
click at [1251, 44] on icon at bounding box center [1261, 45] width 21 height 21
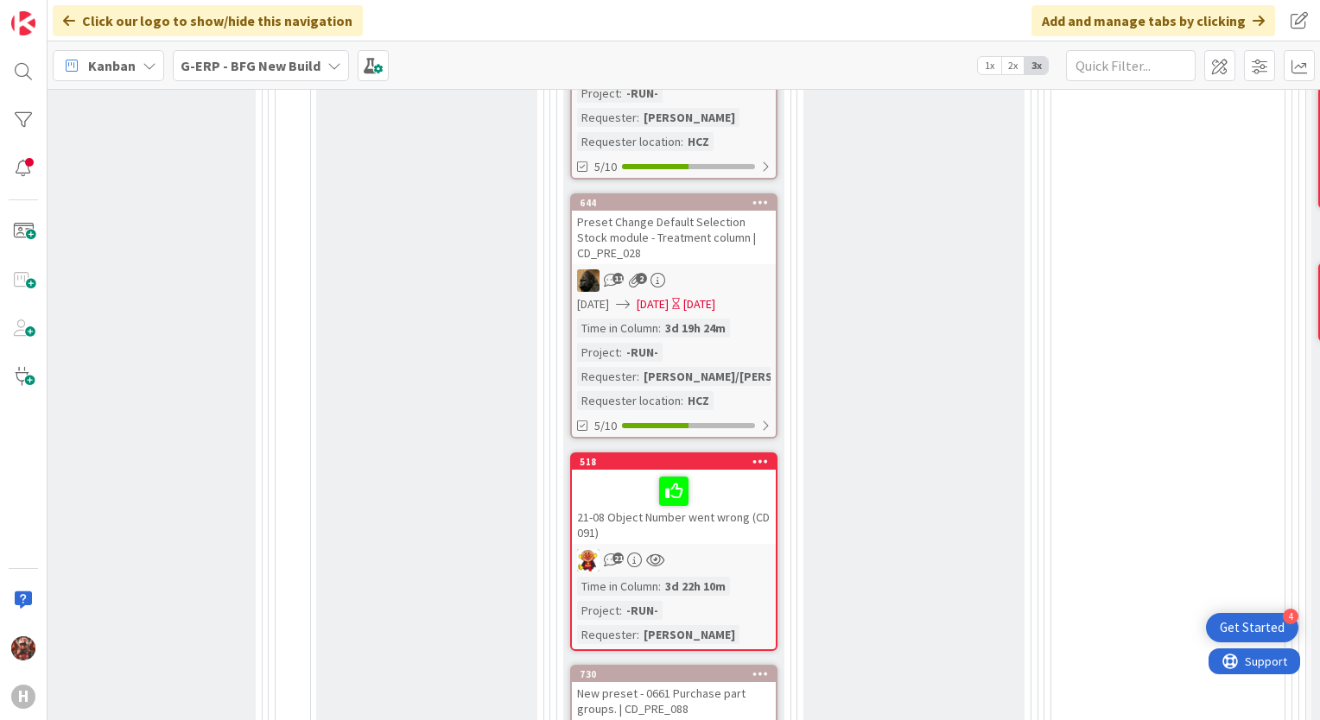
scroll to position [736, 1803]
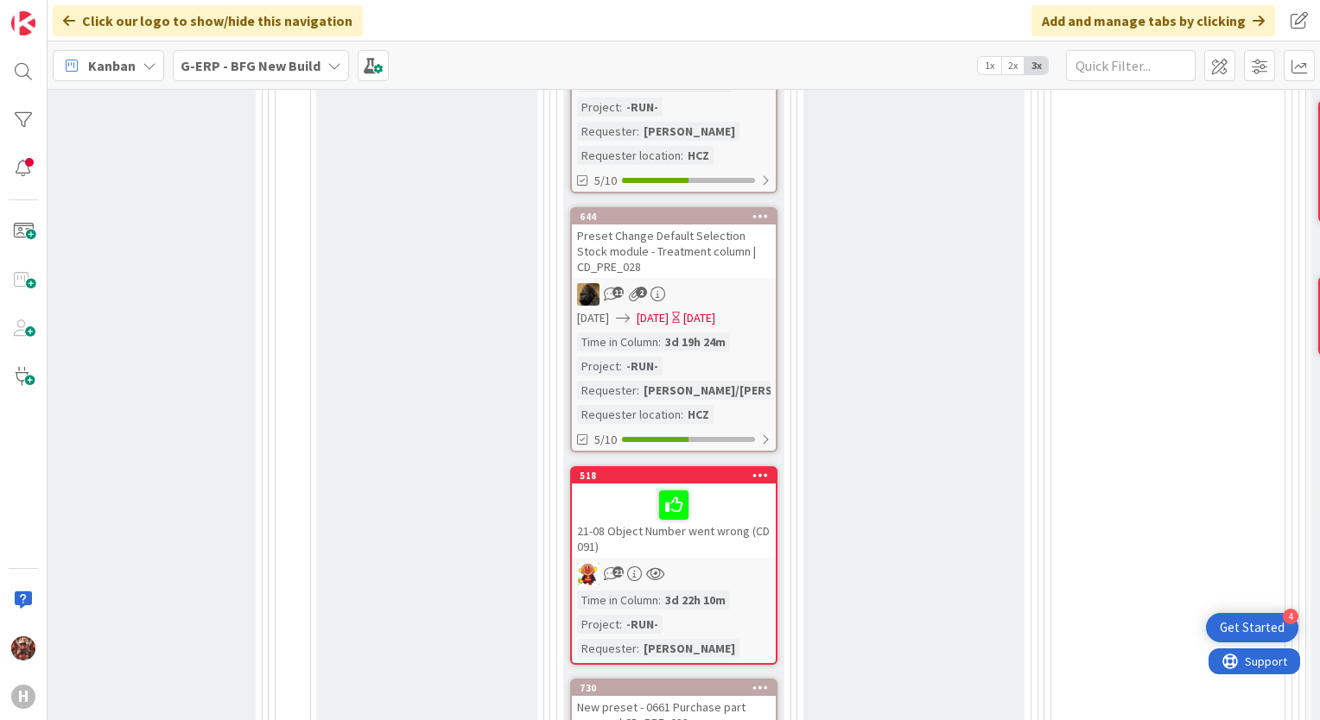
click at [669, 247] on div "Preset Change Default Selection Stock module - Treatment column | CD_PRE_028" at bounding box center [674, 252] width 204 height 54
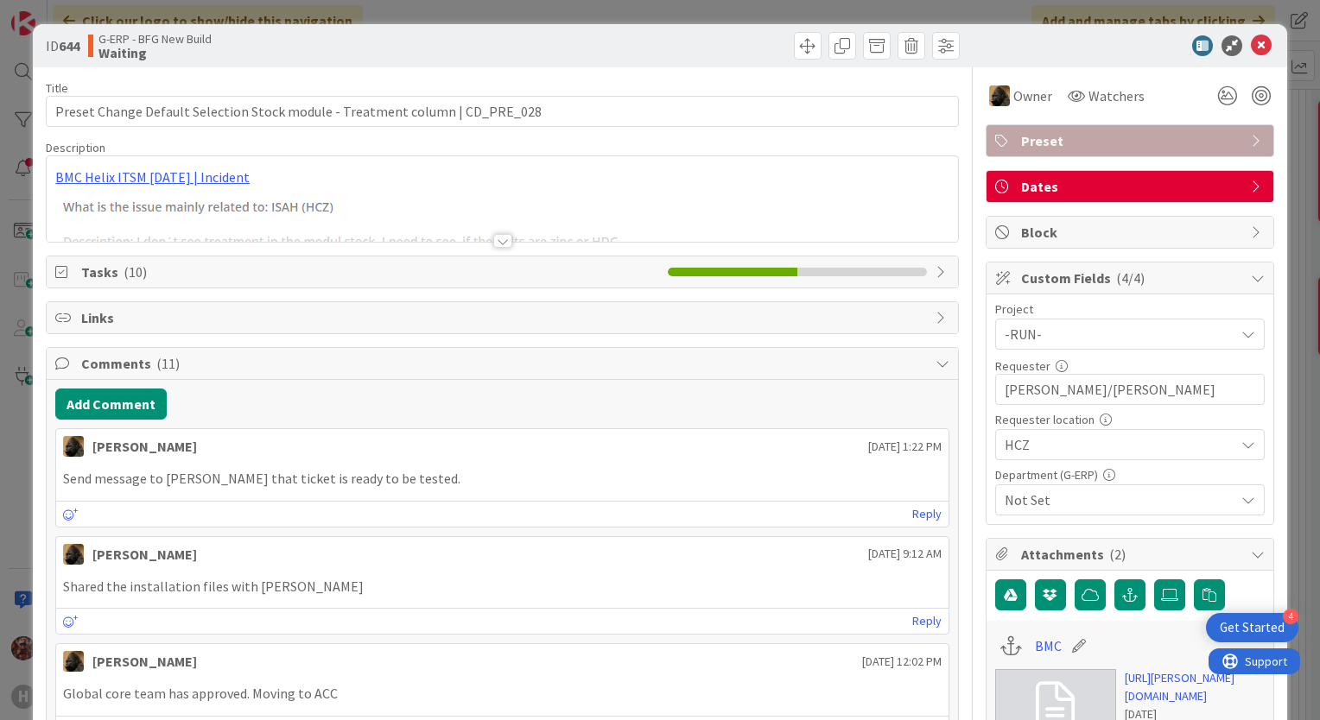
click at [500, 241] on div at bounding box center [502, 241] width 19 height 14
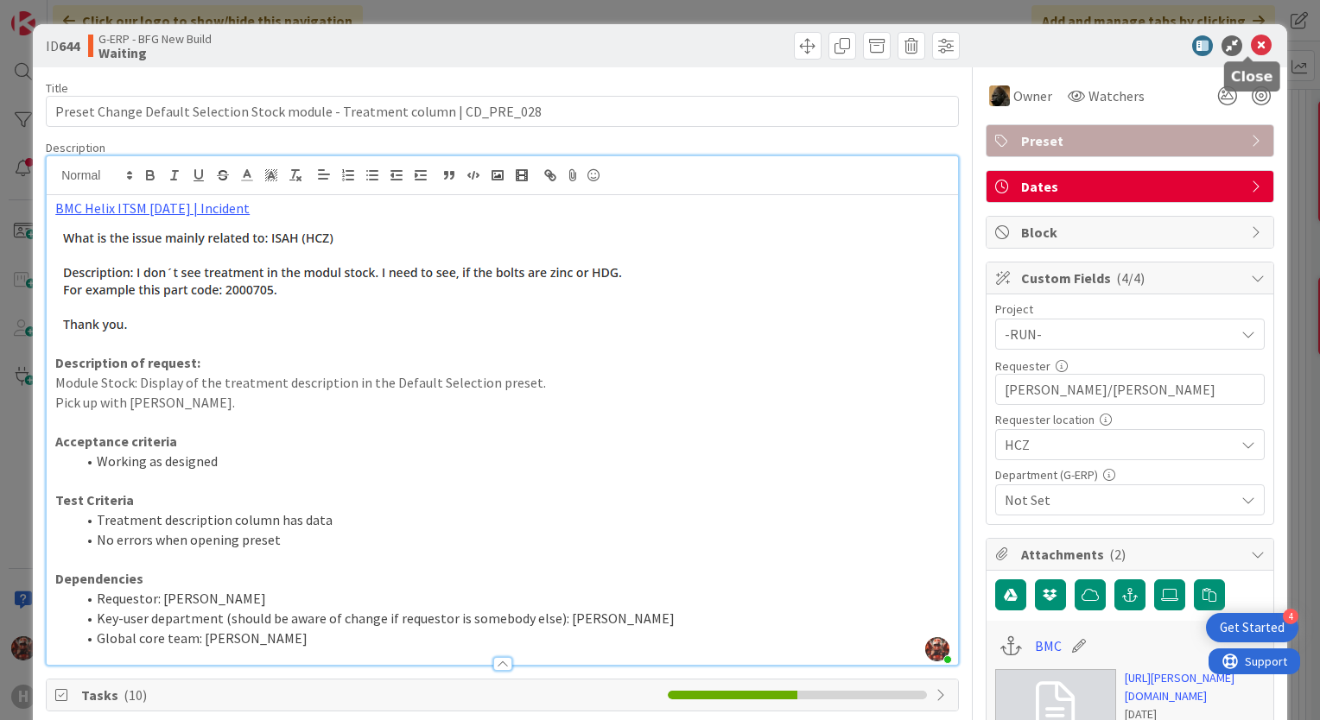
click at [1251, 47] on icon at bounding box center [1261, 45] width 21 height 21
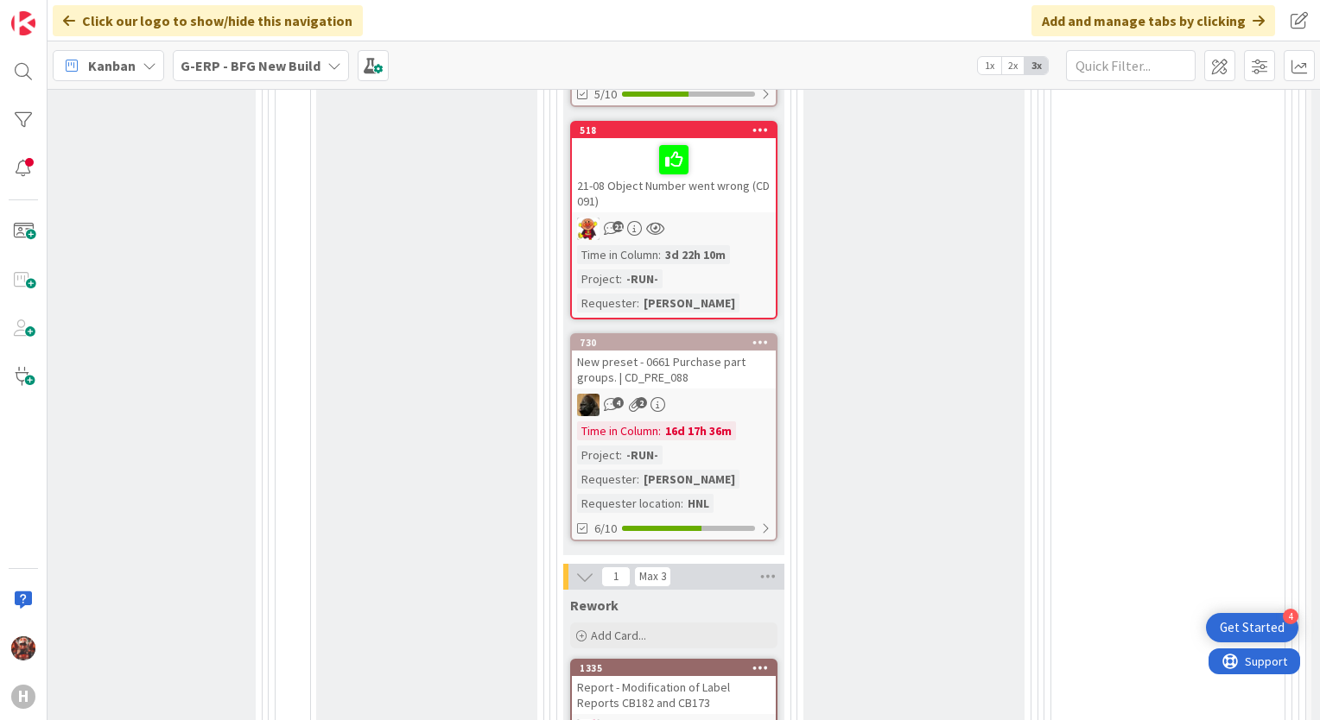
drag, startPoint x: 110, startPoint y: 282, endPoint x: 122, endPoint y: 289, distance: 13.9
click at [110, 282] on div "Test Done Add Card... 674 CD 092 Preset Change - Adding fields to screen 0050 -…" at bounding box center [145, 79] width 221 height 1622
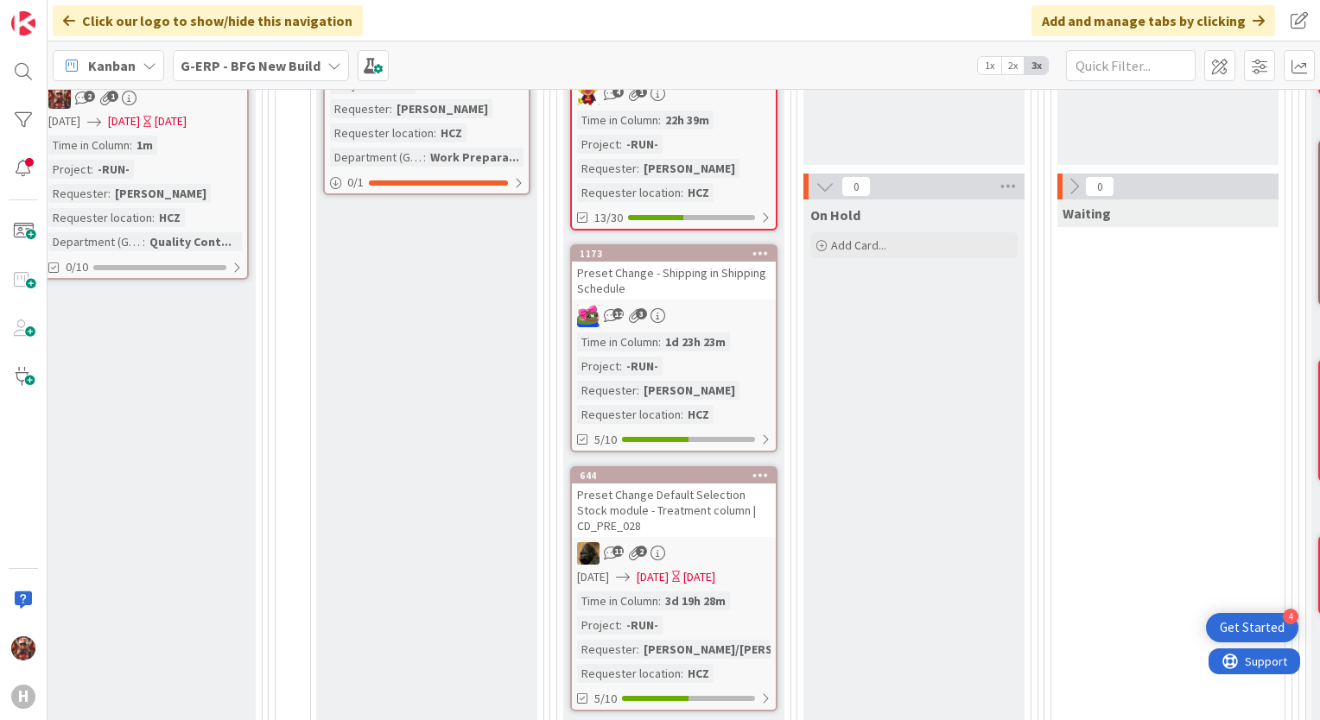
scroll to position [650, 1803]
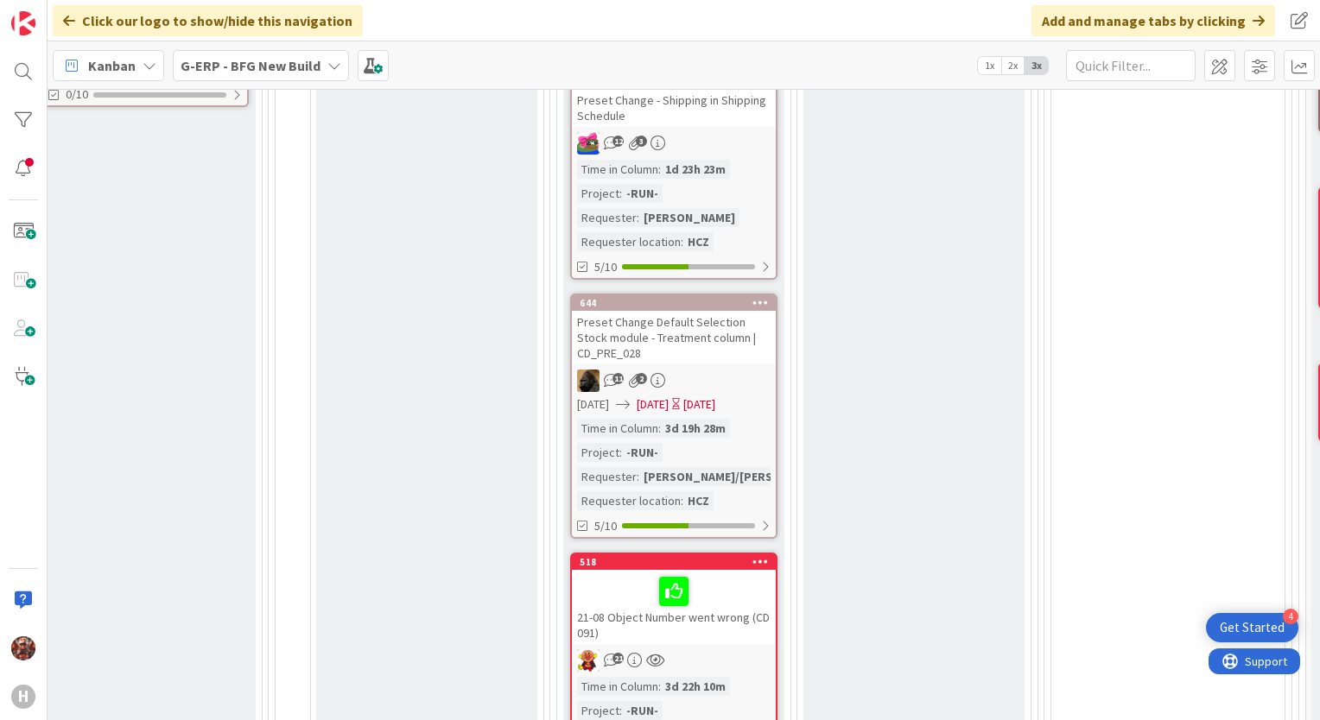
click at [435, 31] on div "Click our logo to show/hide this navigation Add and manage tabs by clicking" at bounding box center [684, 20] width 1272 height 41
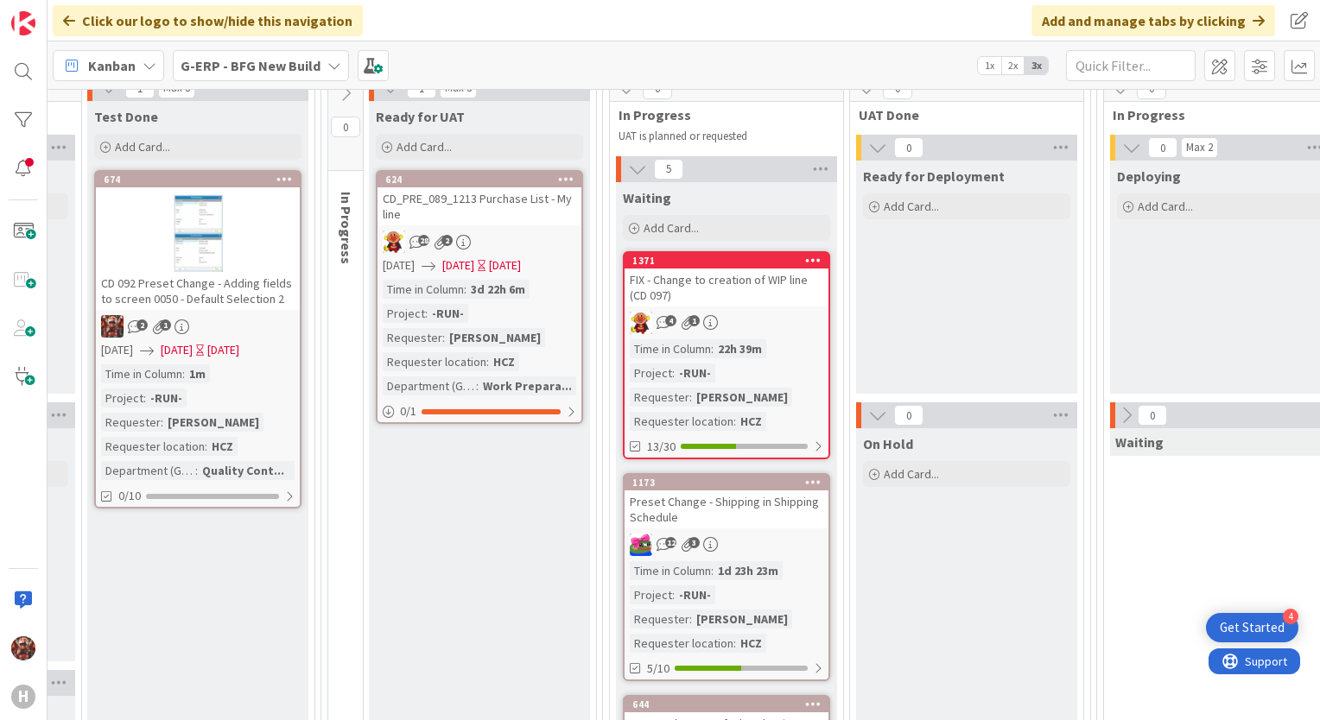
scroll to position [218, 1751]
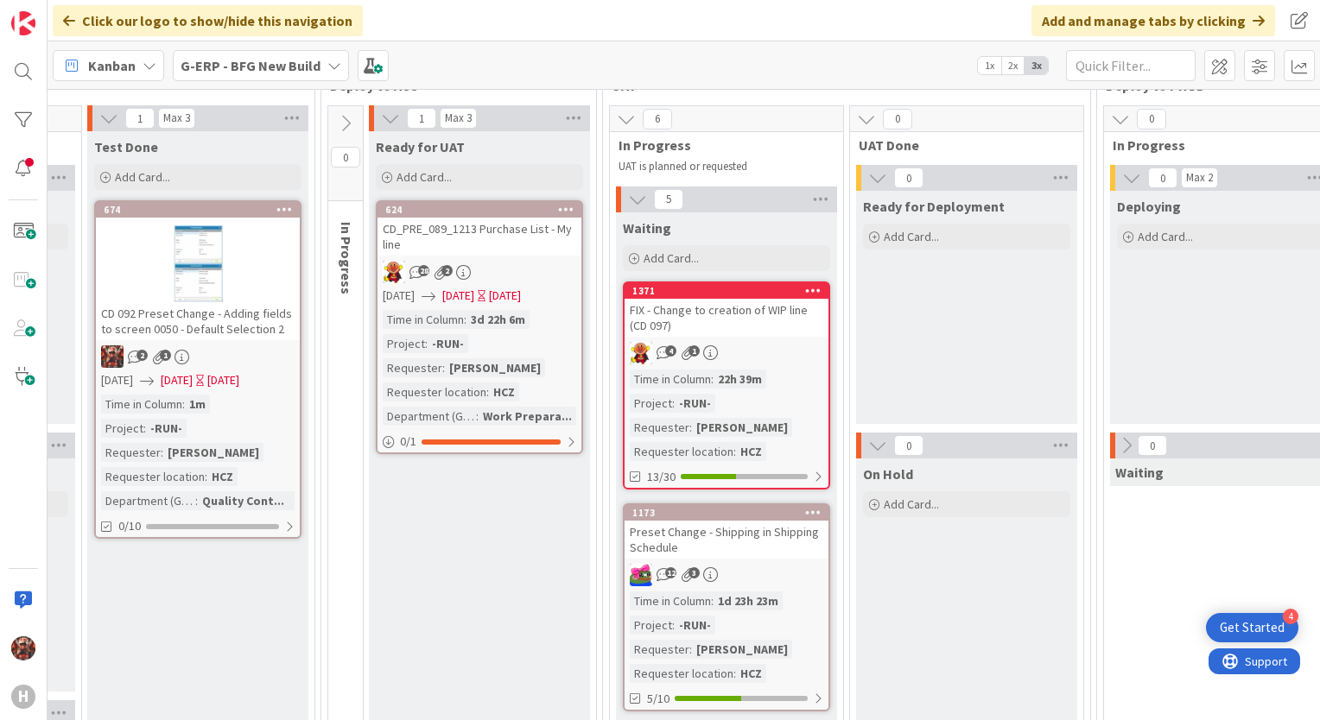
click at [570, 21] on div "Click our logo to show/hide this navigation Add and manage tabs by clicking" at bounding box center [684, 20] width 1272 height 41
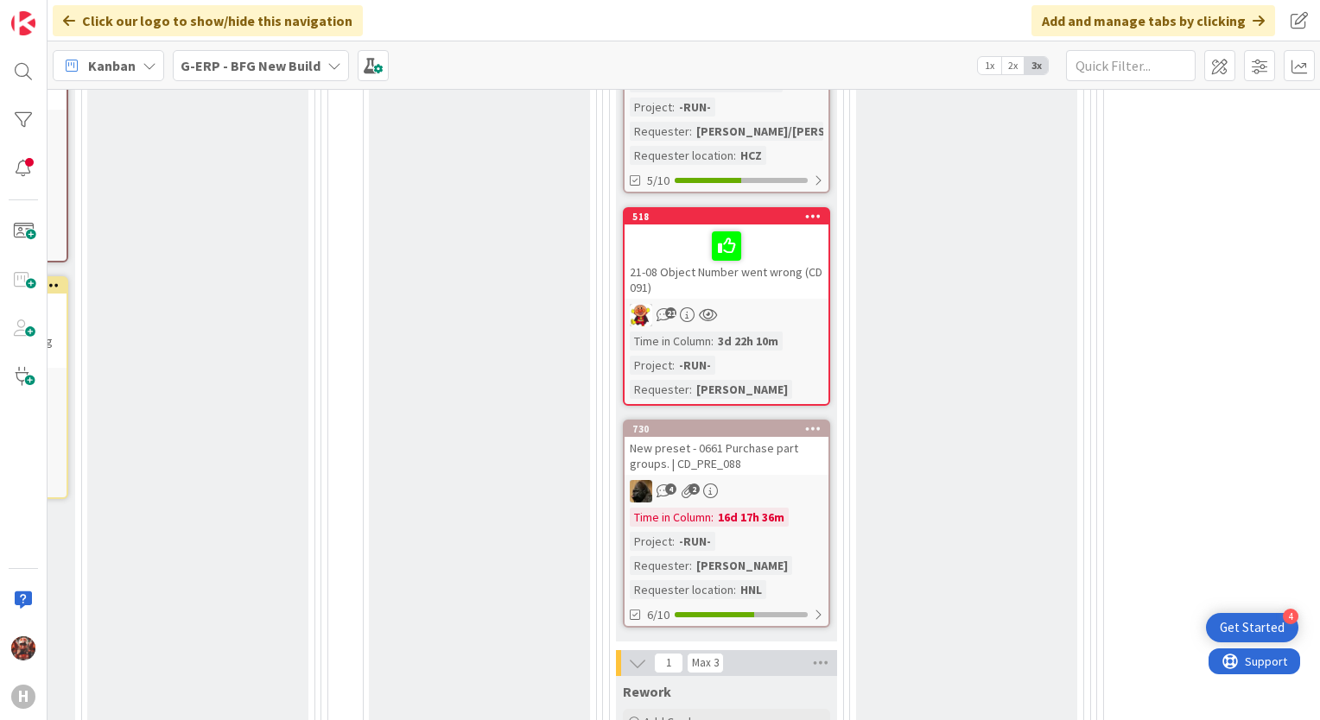
scroll to position [1340, 1751]
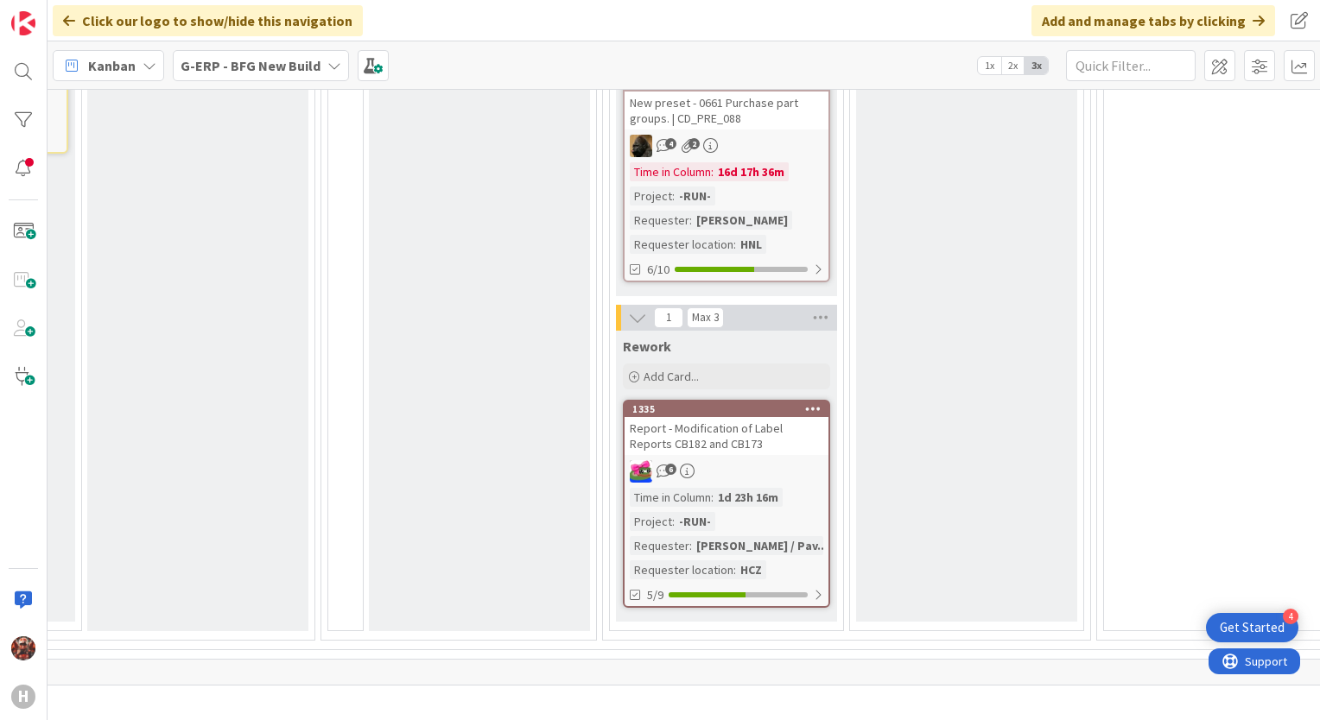
click at [694, 427] on div "Report - Modification of Label Reports CB182 and CB173" at bounding box center [726, 436] width 204 height 38
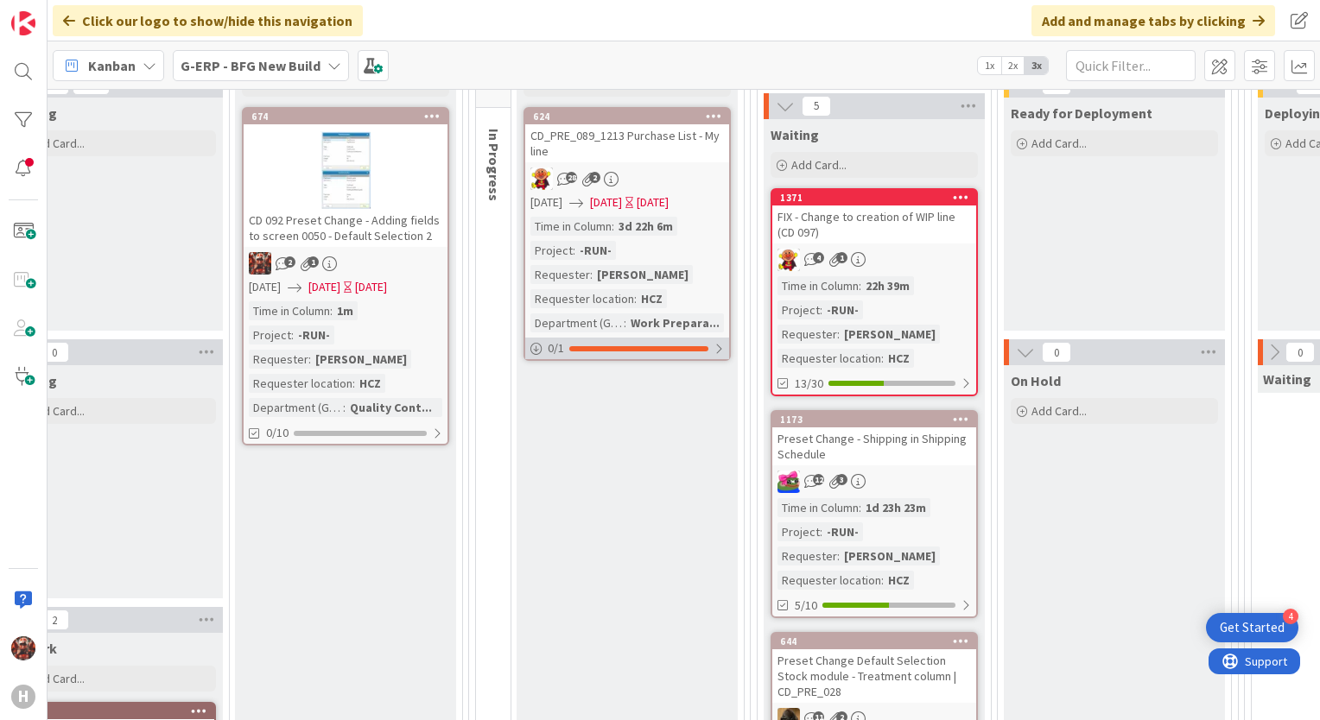
scroll to position [218, 1603]
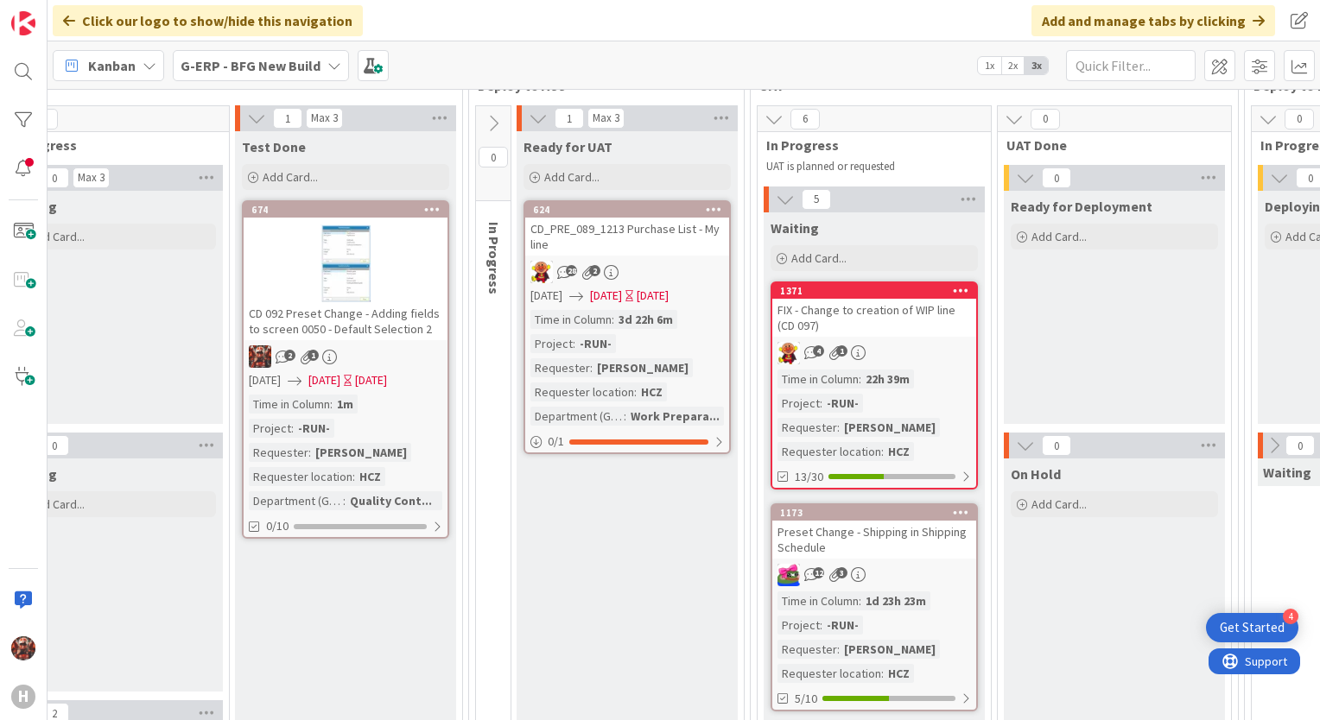
click at [593, 223] on div "CD_PRE_089_1213 Purchase List - My line" at bounding box center [627, 237] width 204 height 38
click at [681, 5] on div "Click our logo to show/hide this navigation Add and manage tabs by clicking" at bounding box center [684, 20] width 1272 height 41
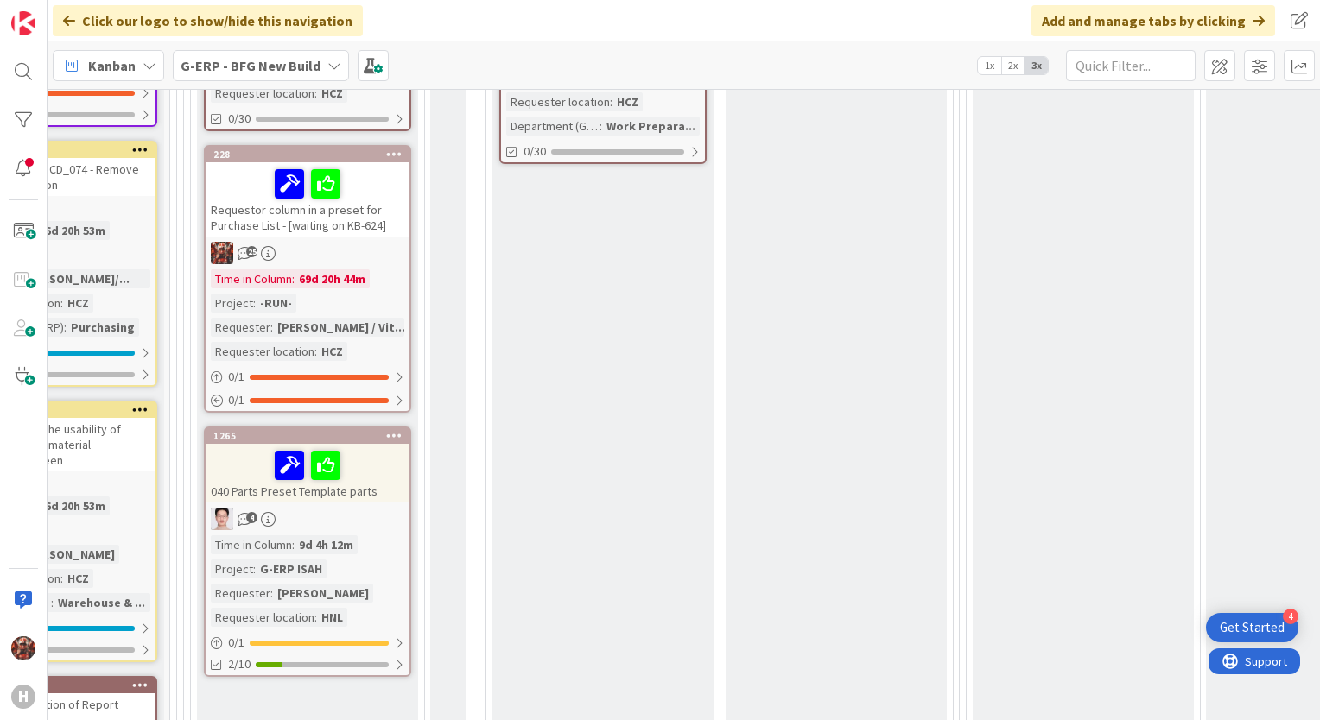
scroll to position [736, 152]
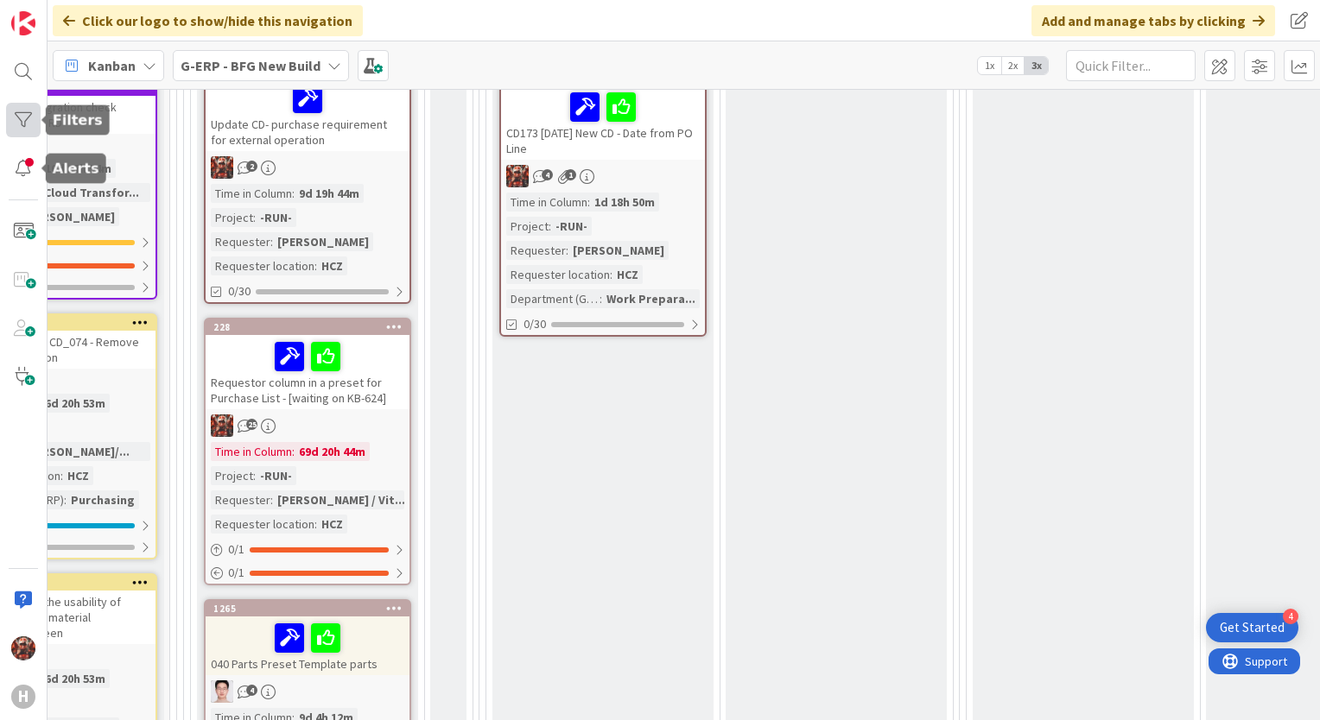
click at [11, 111] on div at bounding box center [23, 120] width 35 height 35
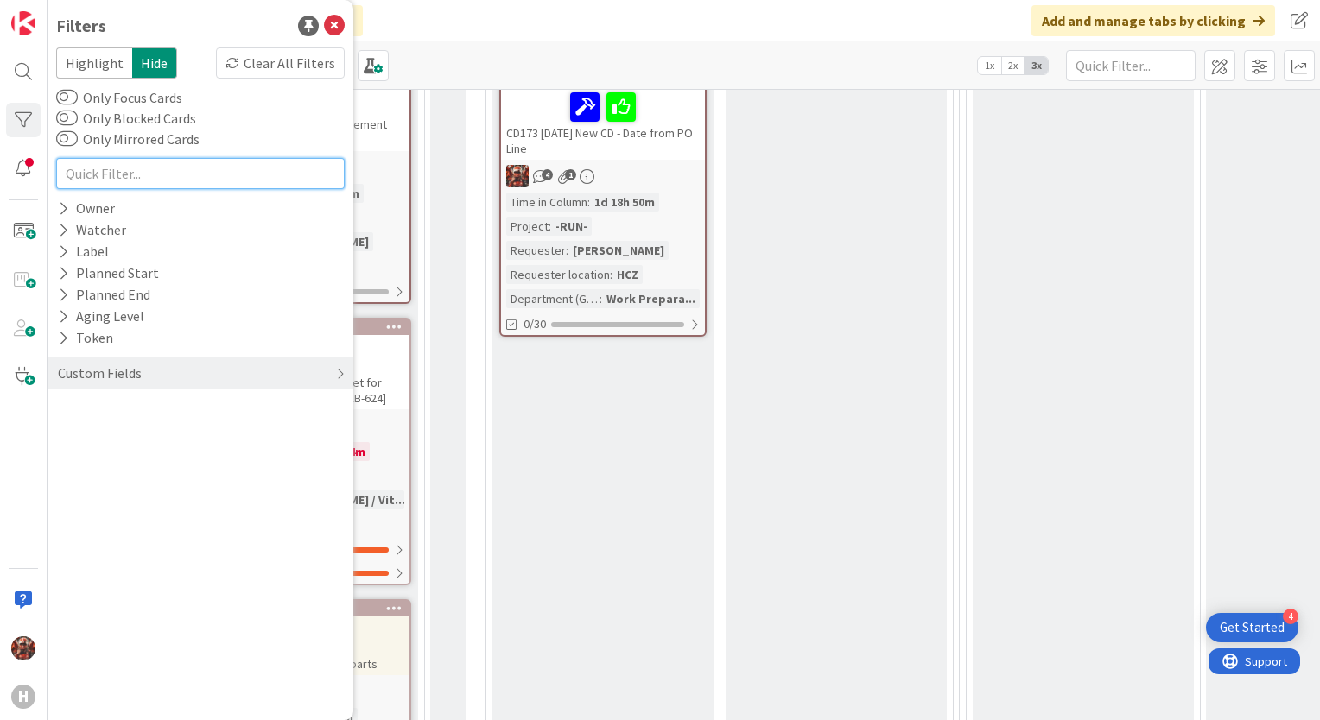
click at [99, 174] on input "text" at bounding box center [200, 173] width 288 height 31
type input "624"
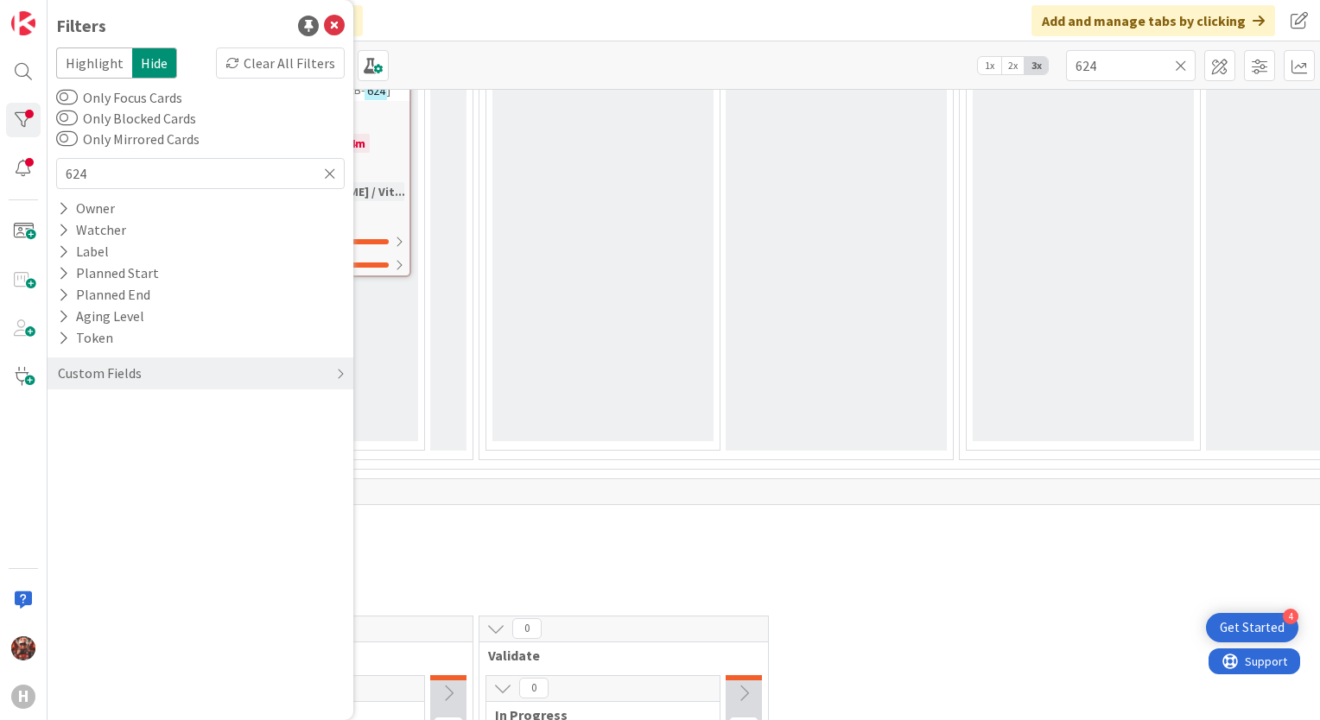
click at [574, 377] on div "Waiting Add Card..." at bounding box center [602, 88] width 221 height 707
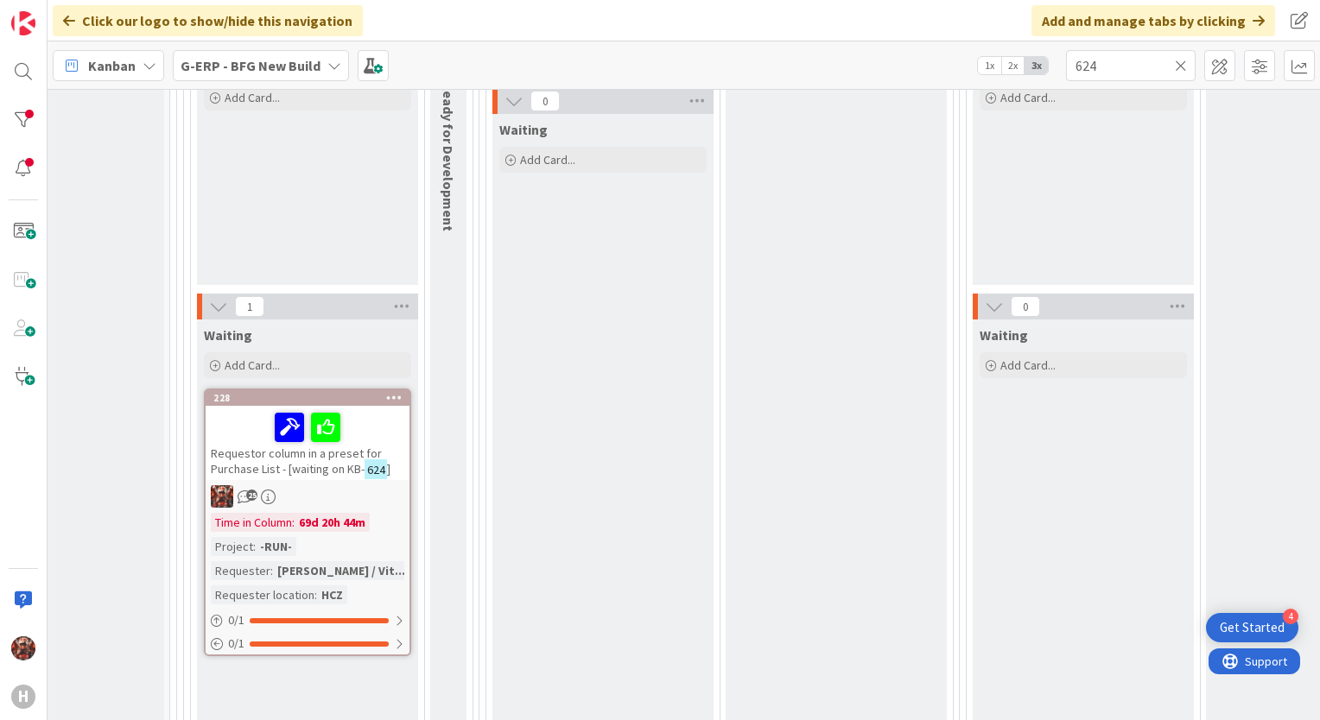
scroll to position [0, 152]
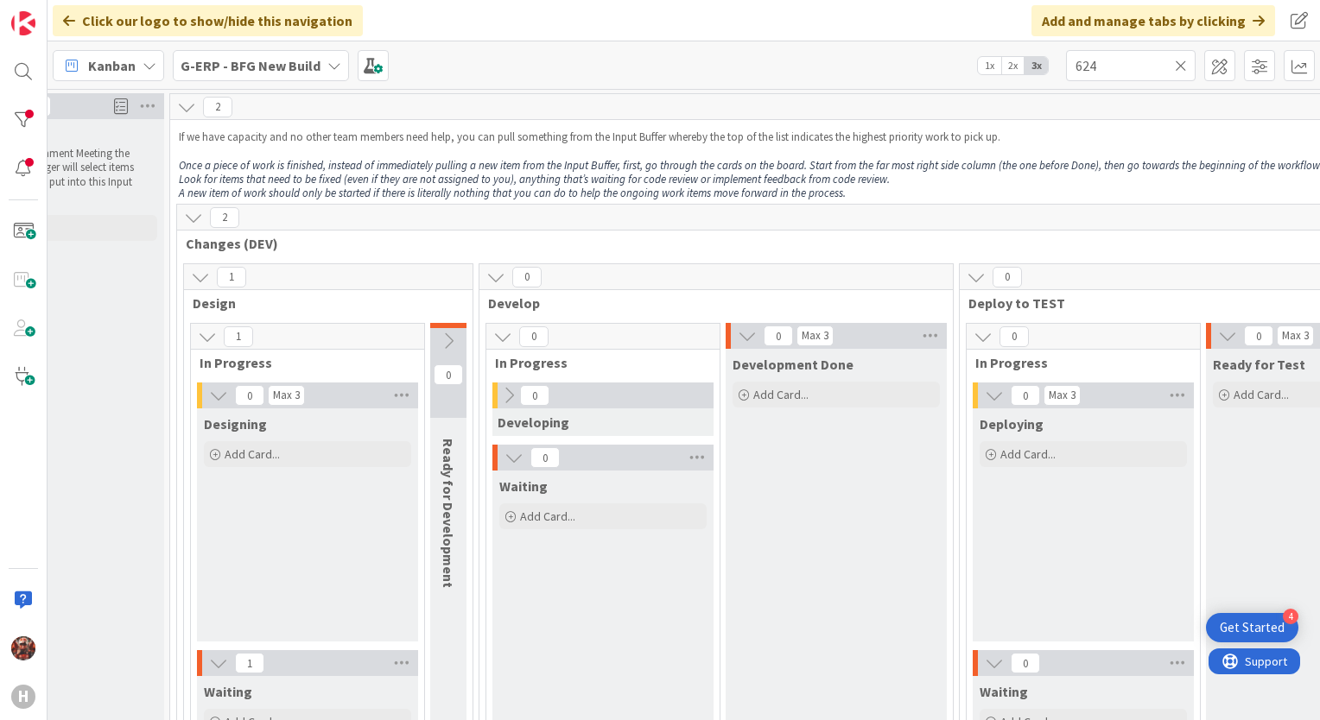
click at [208, 339] on icon at bounding box center [207, 336] width 19 height 19
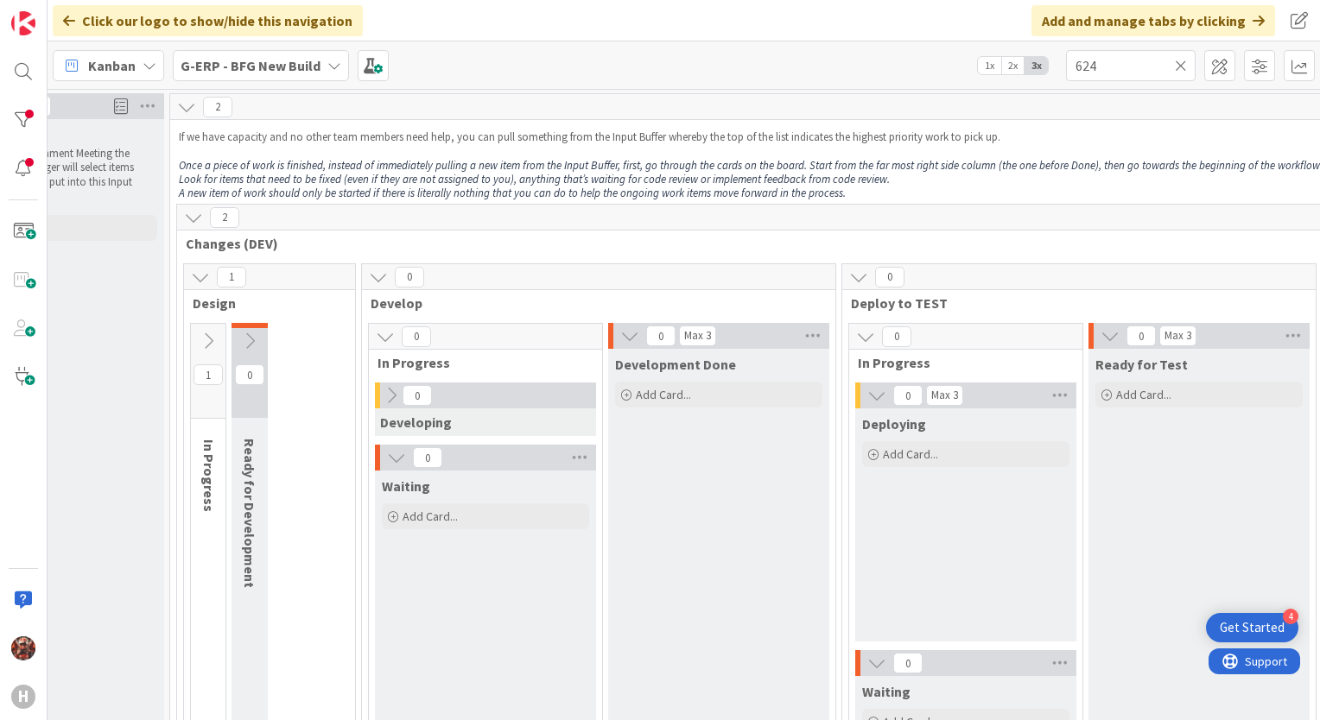
click at [208, 339] on icon at bounding box center [208, 341] width 19 height 19
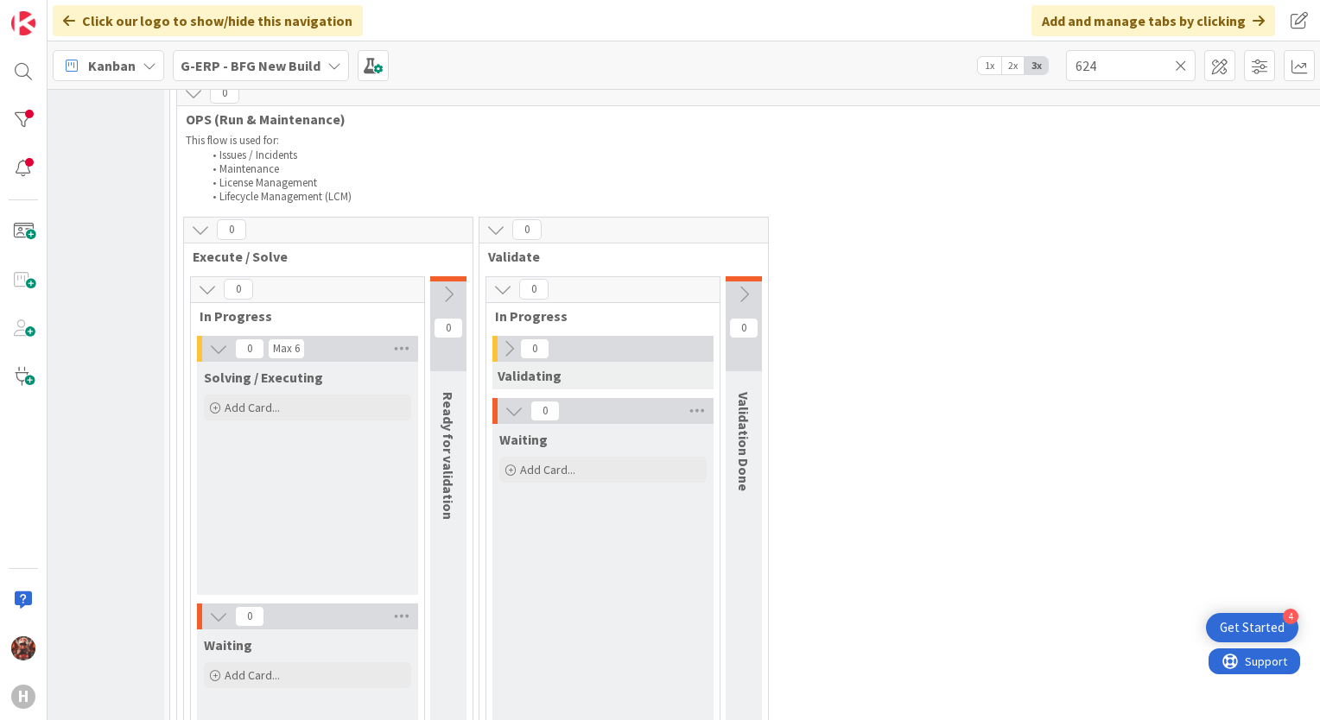
scroll to position [1296, 152]
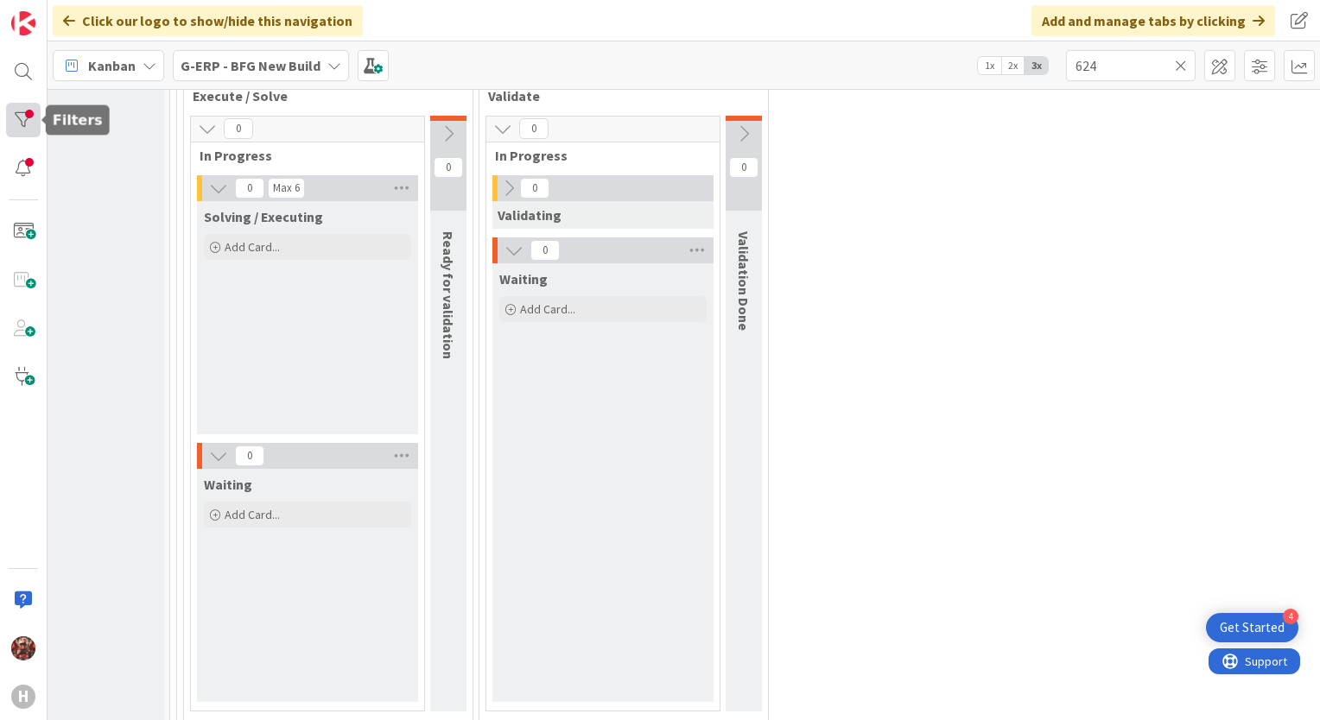
click at [28, 117] on div at bounding box center [23, 120] width 35 height 35
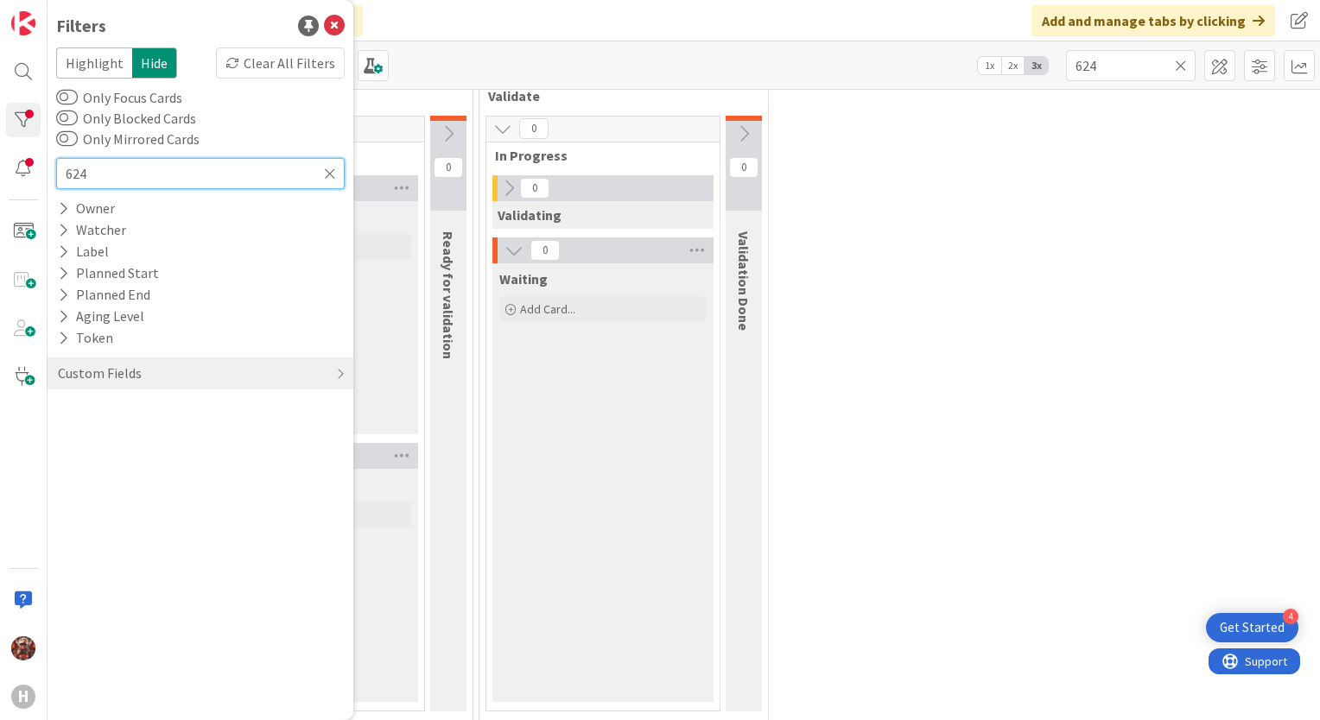
click at [117, 181] on input "624" at bounding box center [200, 173] width 288 height 31
click at [326, 171] on icon at bounding box center [330, 174] width 12 height 16
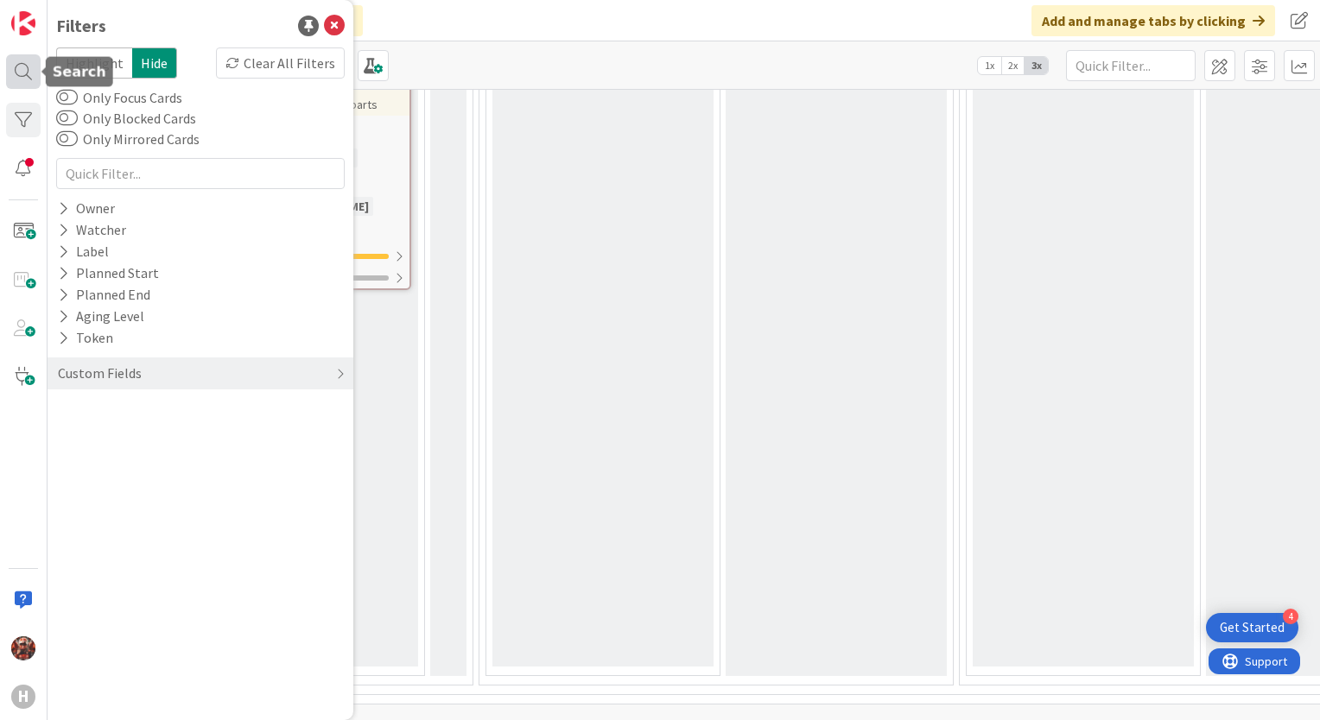
click at [9, 70] on div at bounding box center [23, 71] width 35 height 35
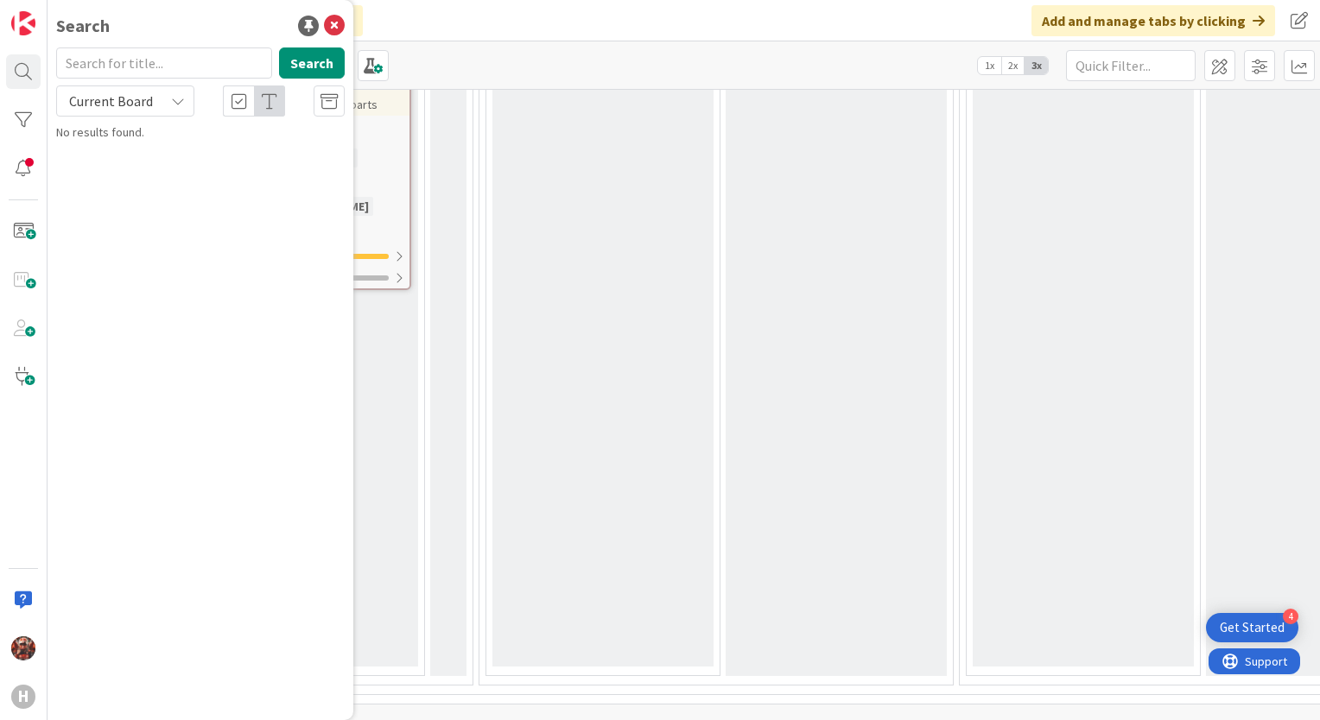
click at [133, 66] on input "text" at bounding box center [164, 63] width 216 height 31
type input "0"
type input "624"
click at [124, 103] on span "Current Board" at bounding box center [111, 100] width 84 height 17
click at [127, 138] on span "Current Board" at bounding box center [156, 142] width 180 height 26
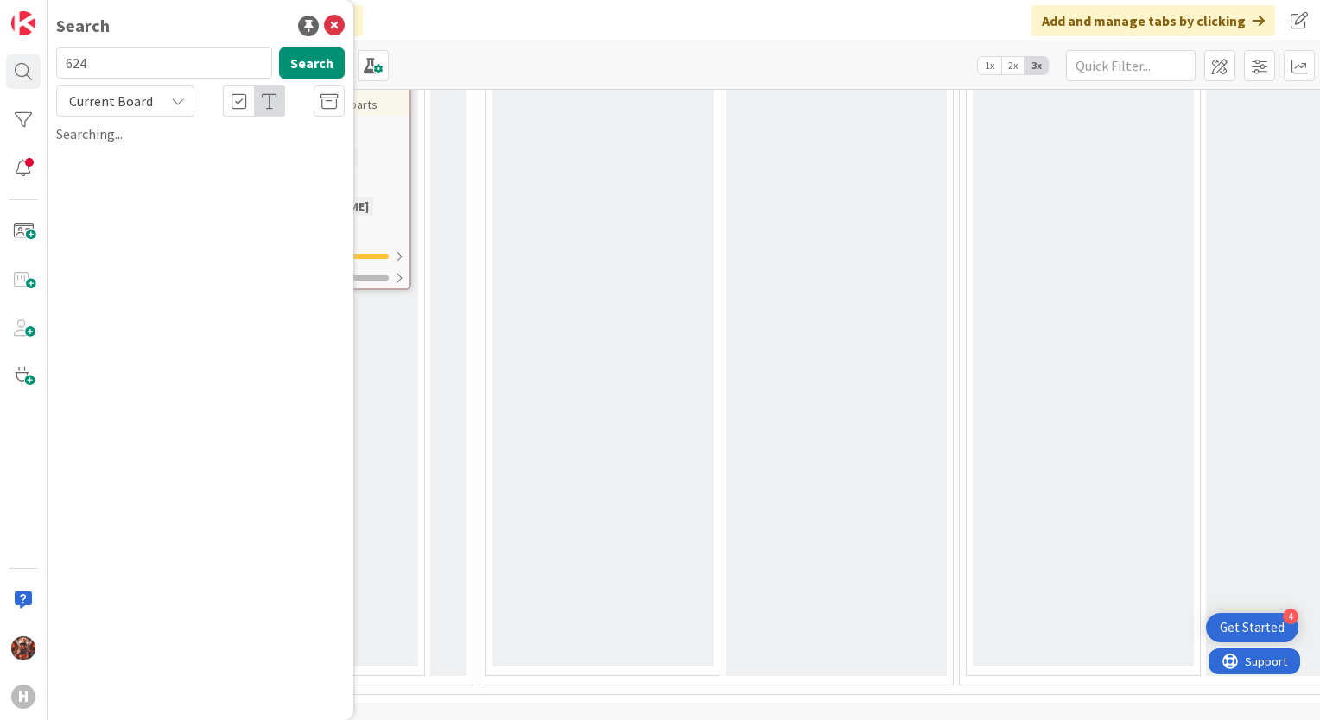
click at [127, 92] on span "Current Board" at bounding box center [111, 100] width 84 height 17
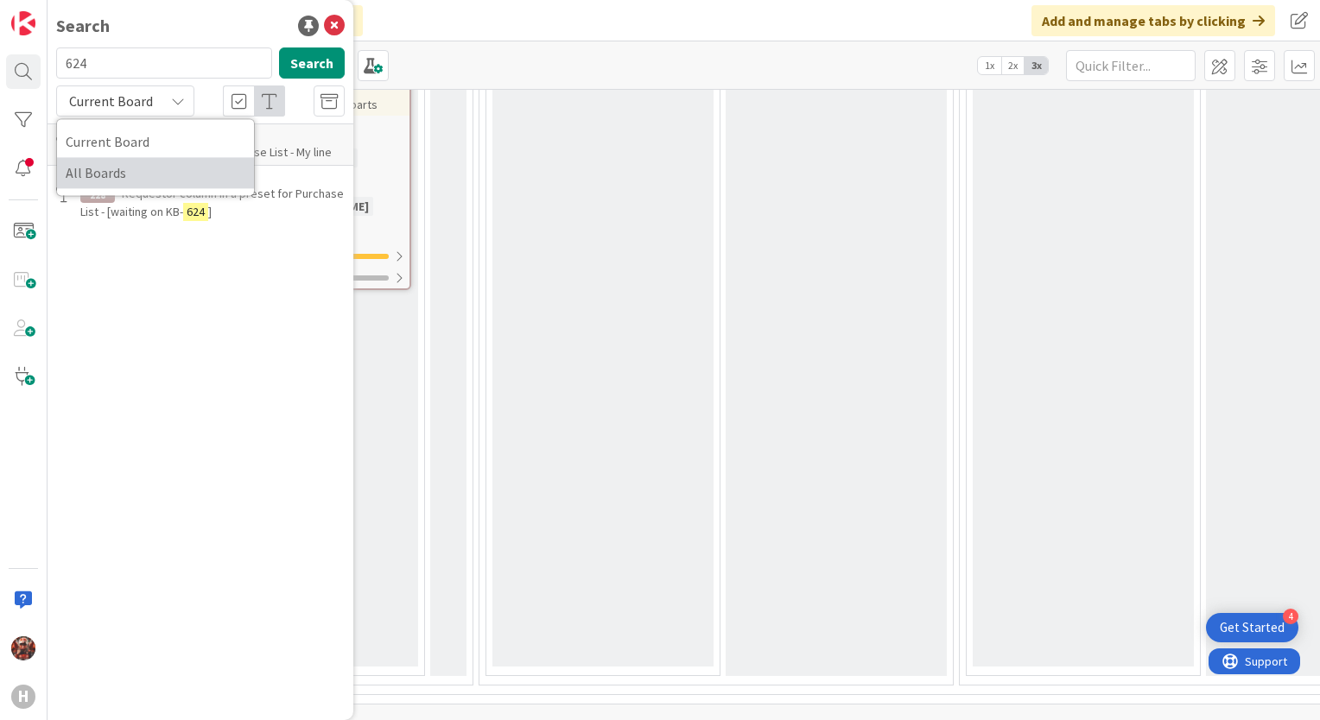
click at [120, 180] on span "All Boards" at bounding box center [156, 173] width 180 height 26
click at [182, 155] on span "CD_PRE_089_1213 Purchase List - My line" at bounding box center [227, 152] width 210 height 16
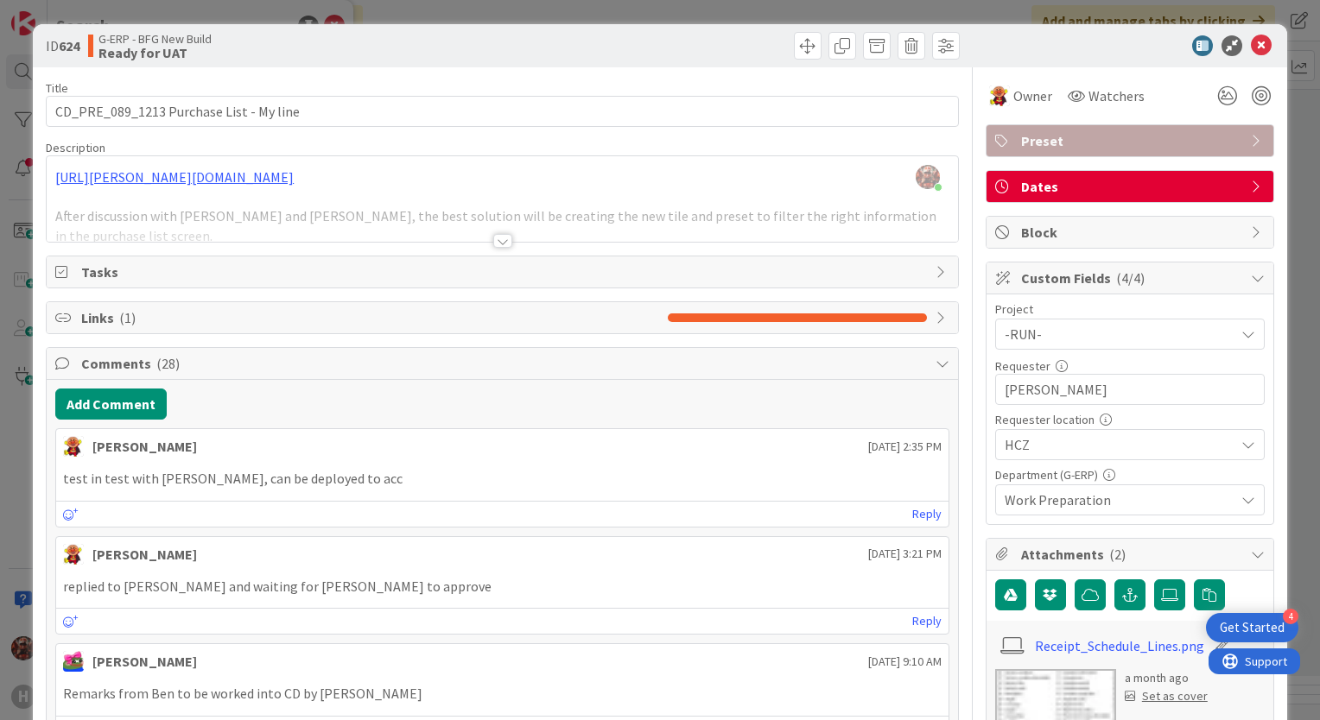
click at [504, 238] on div at bounding box center [502, 241] width 19 height 14
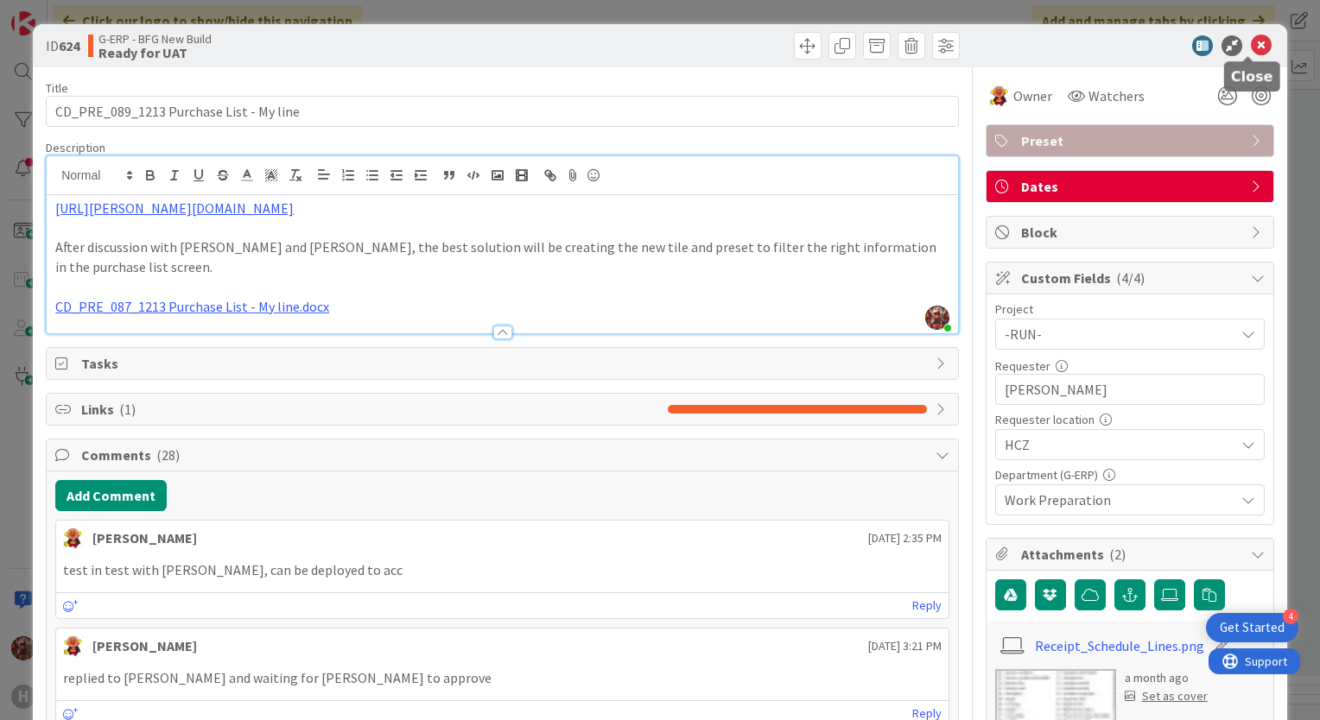
click at [1251, 49] on icon at bounding box center [1261, 45] width 21 height 21
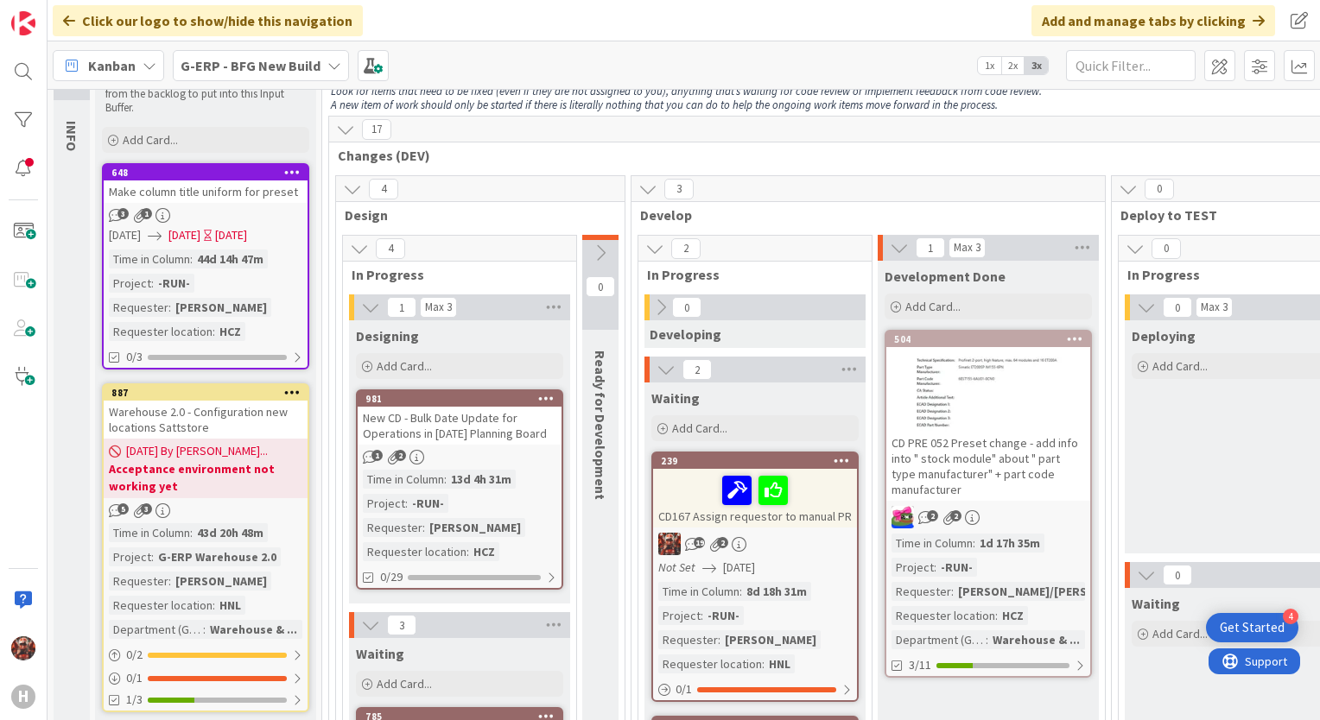
scroll to position [86, 0]
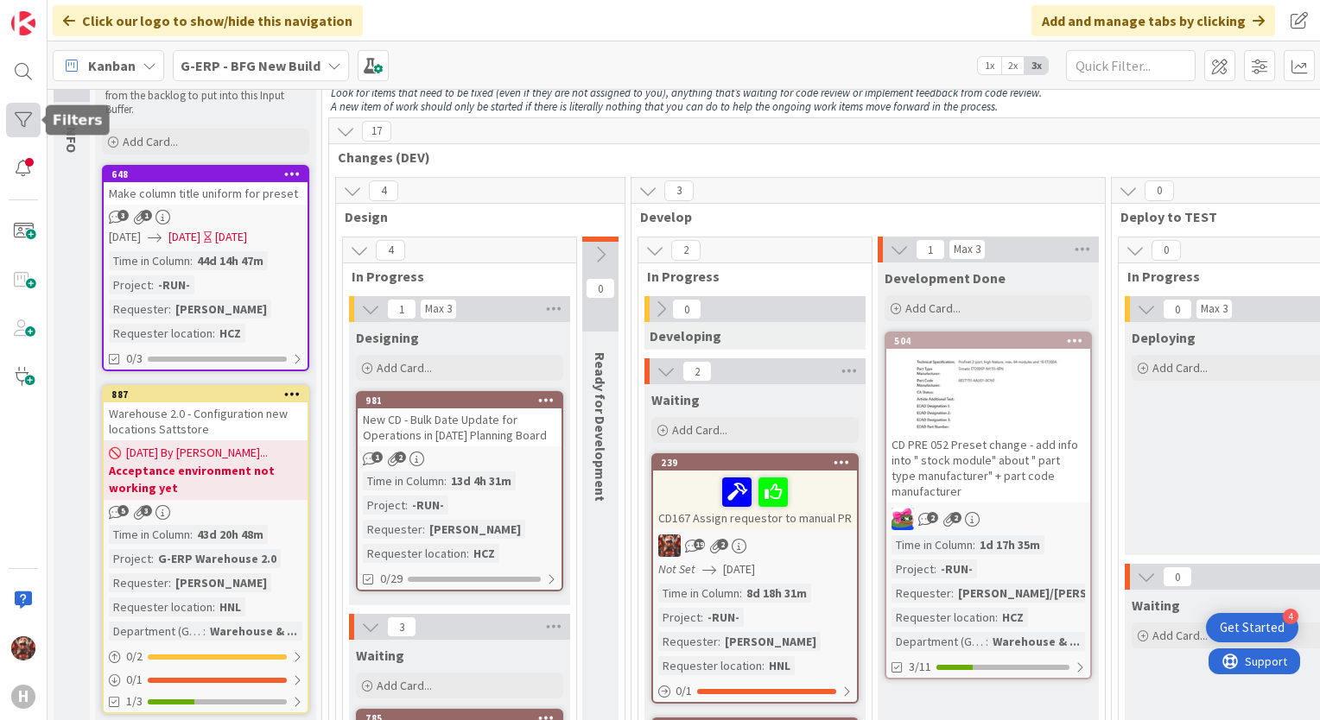
click at [23, 117] on div at bounding box center [23, 120] width 35 height 35
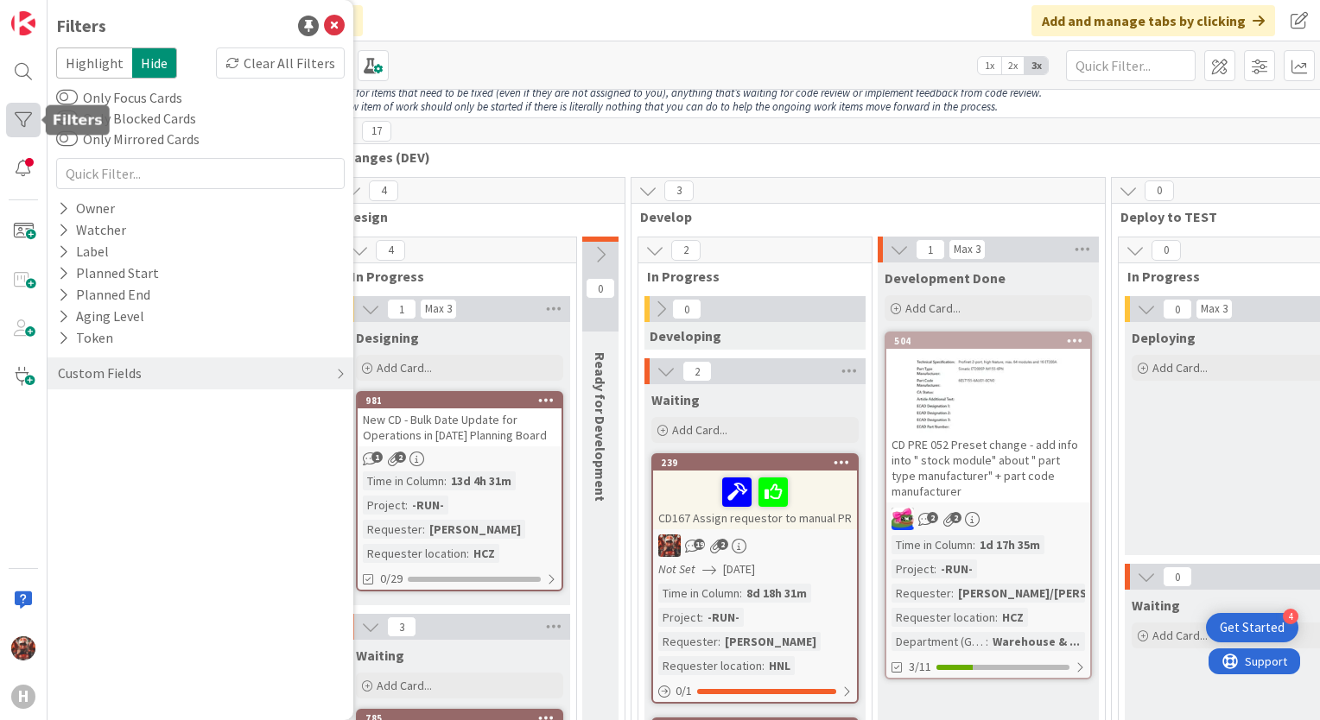
click at [23, 117] on div at bounding box center [23, 120] width 35 height 35
click at [24, 79] on div at bounding box center [23, 71] width 35 height 35
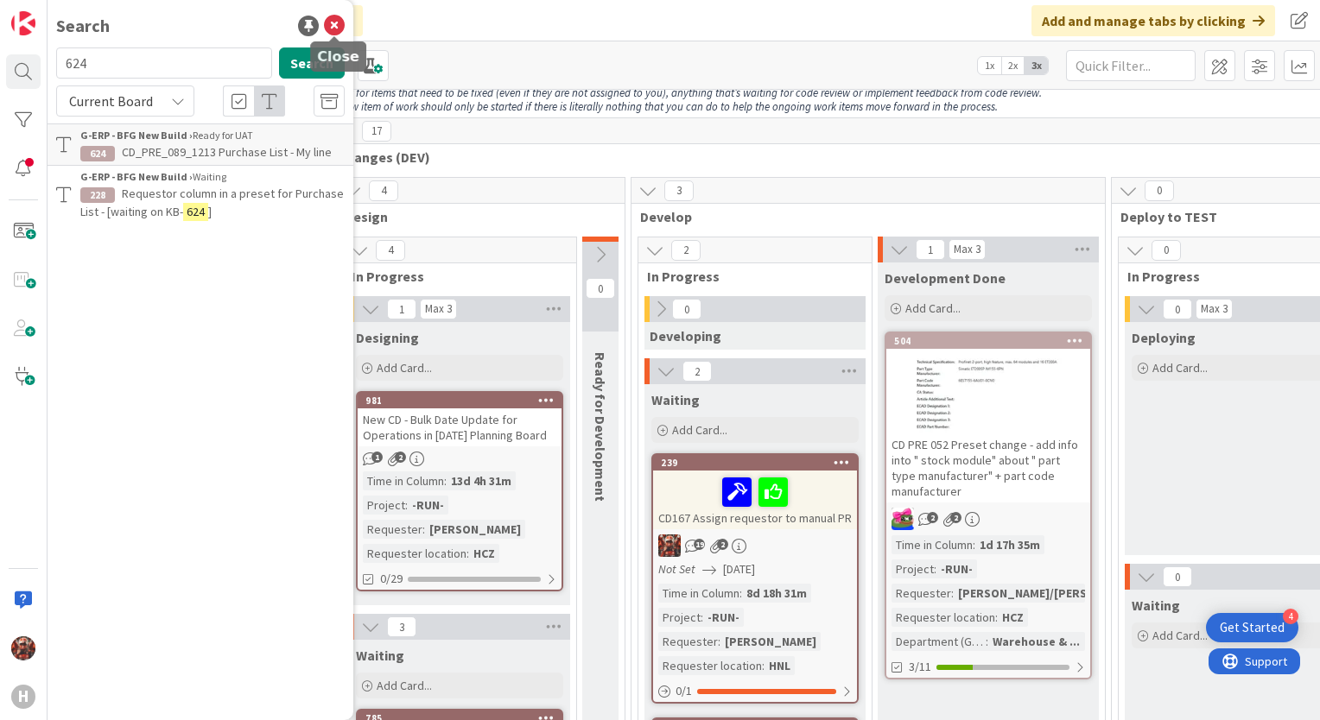
click at [341, 24] on icon at bounding box center [334, 26] width 21 height 21
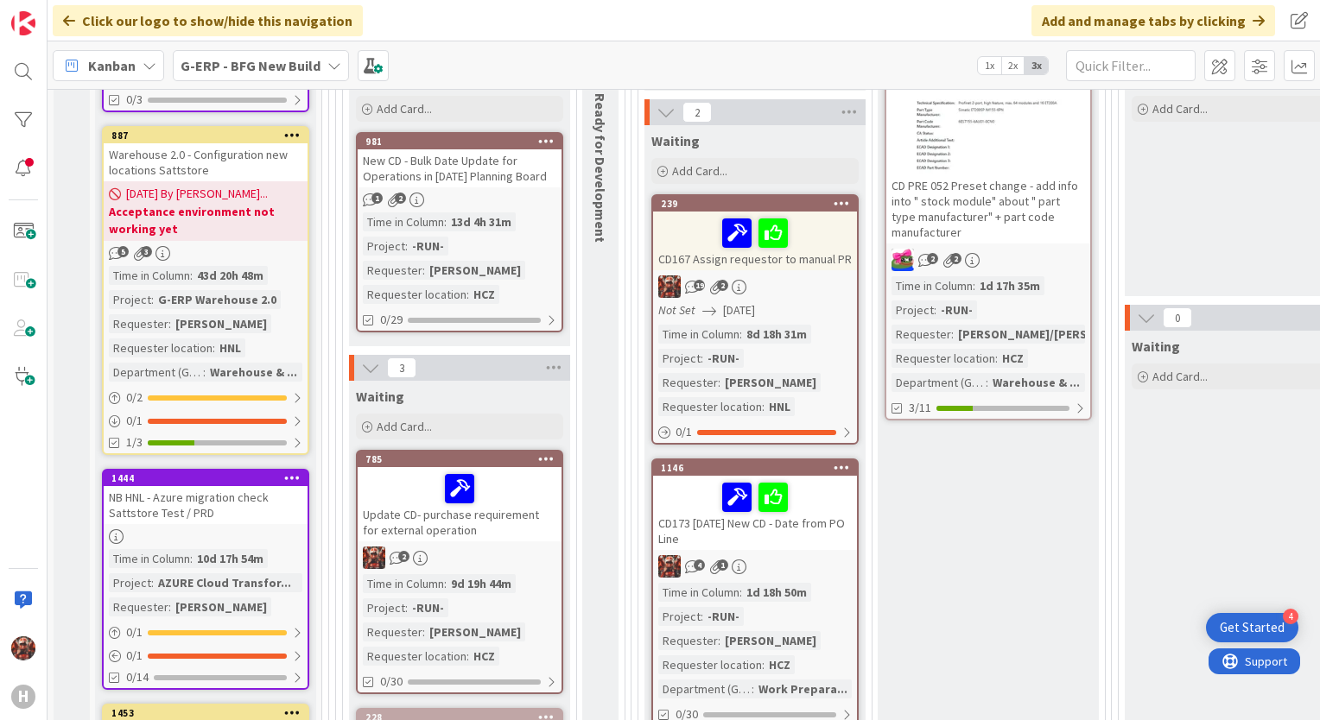
scroll to position [432, 0]
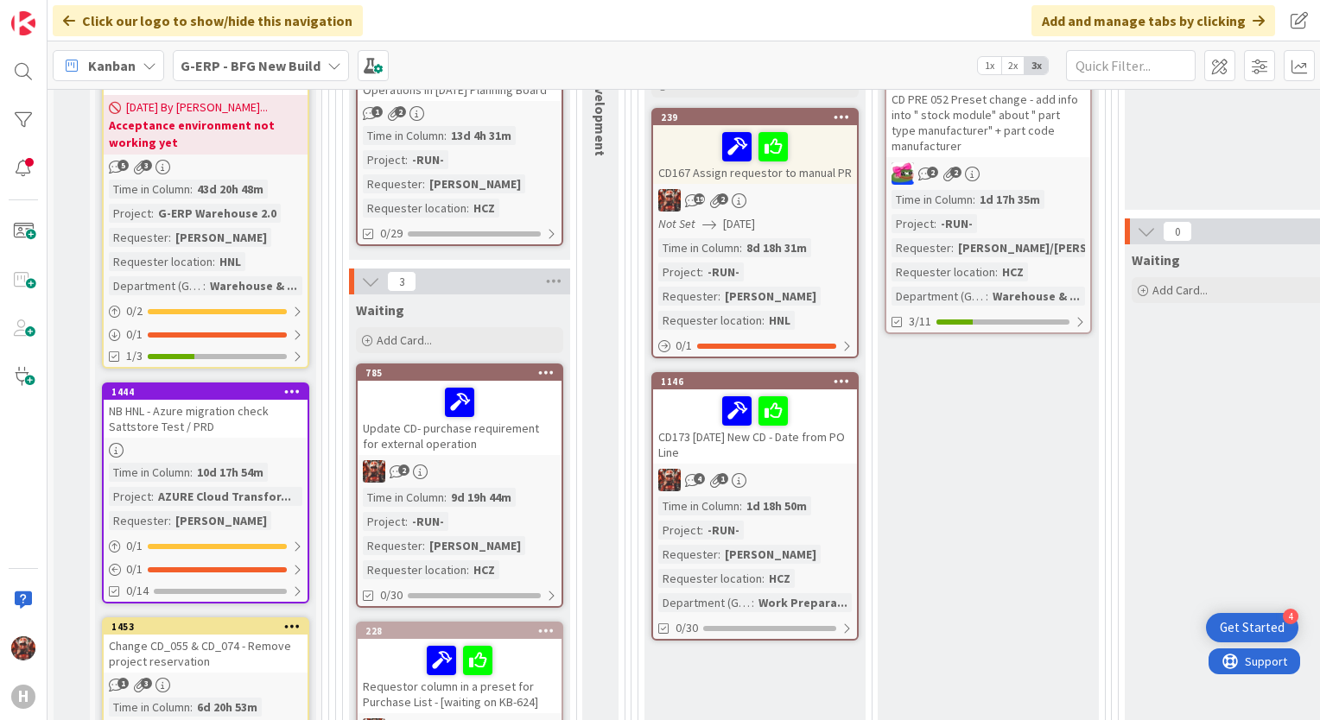
click at [799, 438] on div "CD173 [DATE] New CD - Date from PO Line" at bounding box center [755, 427] width 204 height 74
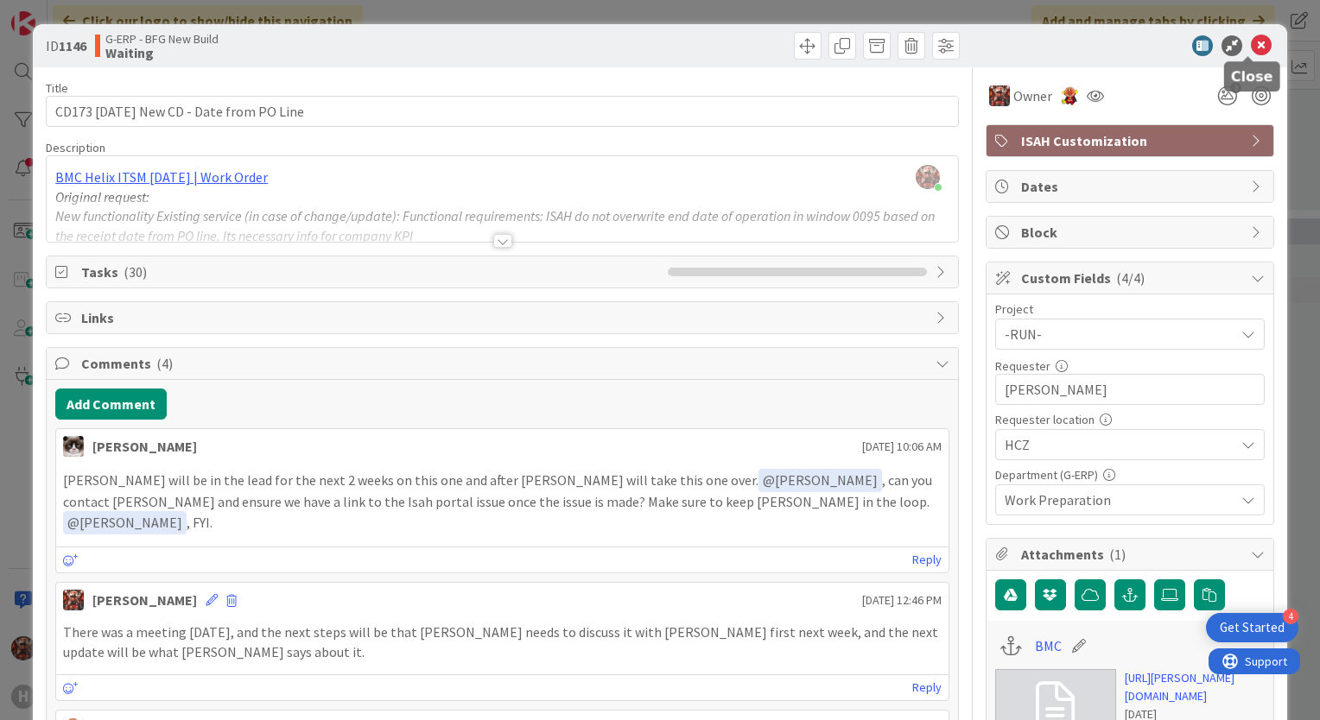
click at [1251, 39] on icon at bounding box center [1261, 45] width 21 height 21
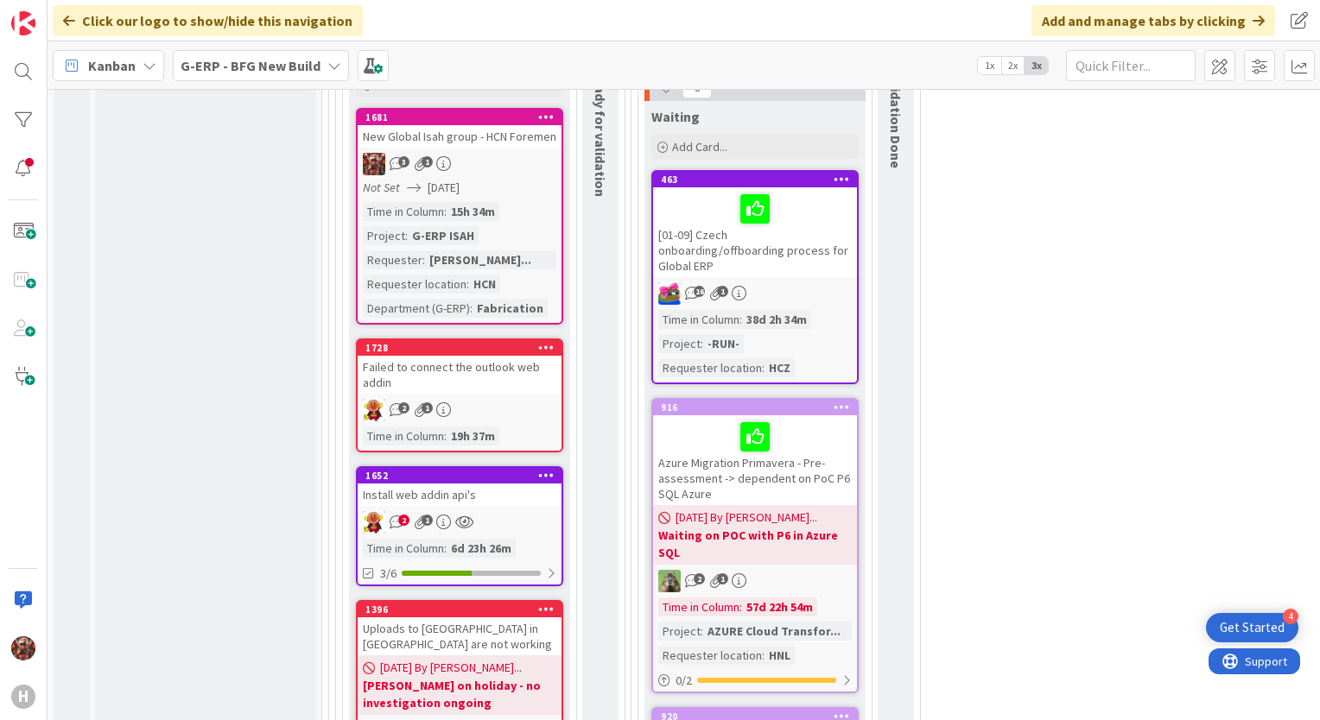
scroll to position [2246, 0]
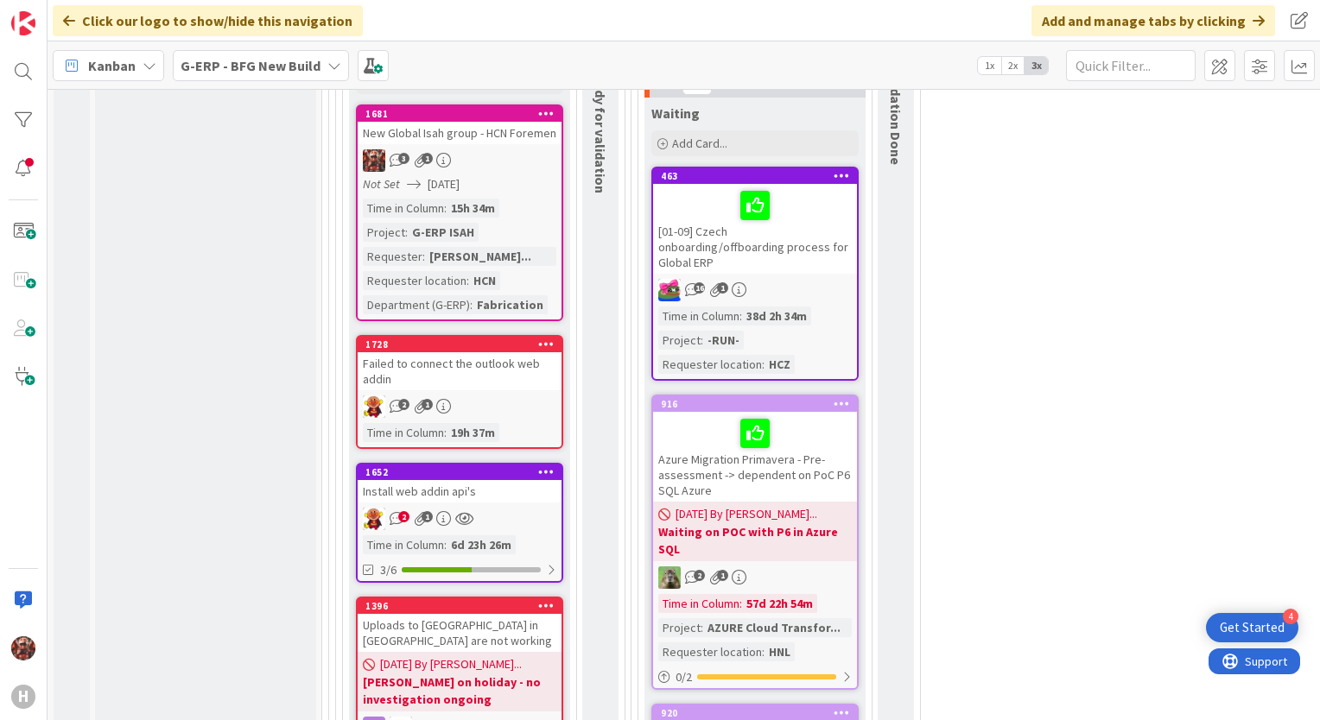
click at [497, 132] on div "New Global Isah group - HCN Foremen" at bounding box center [460, 133] width 204 height 22
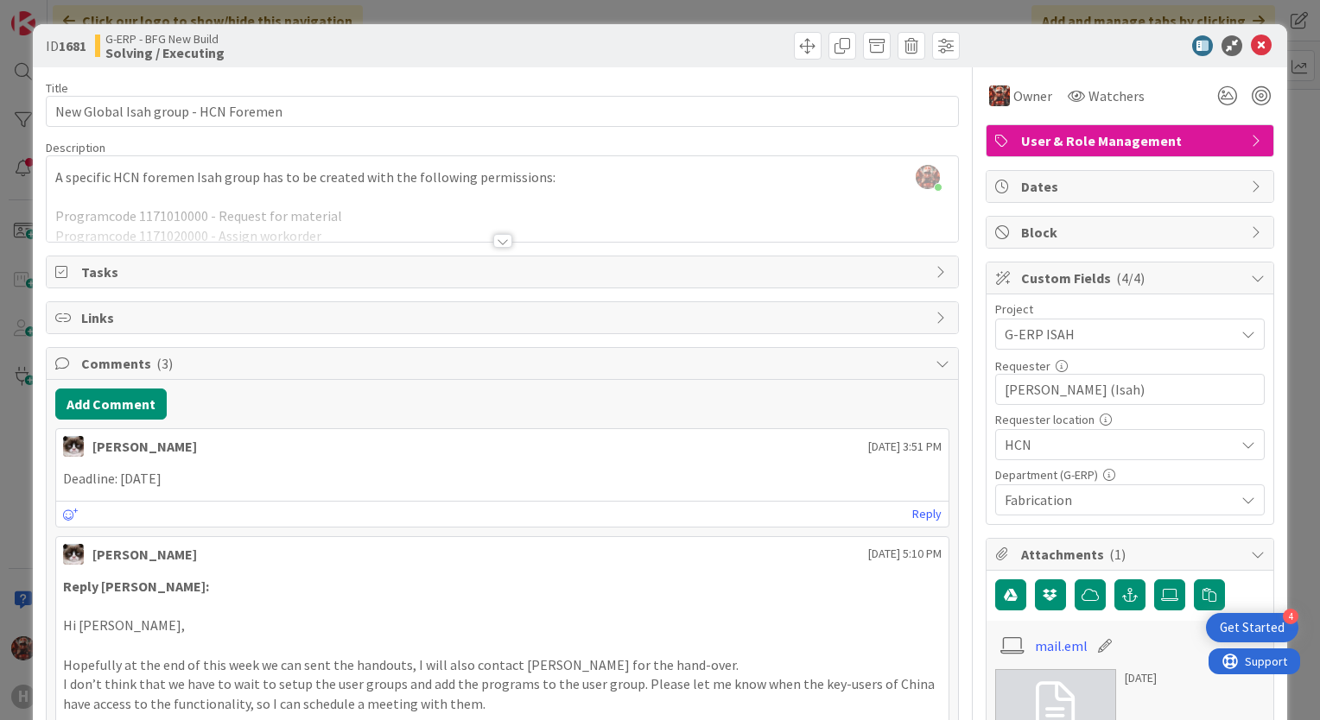
click at [493, 237] on div at bounding box center [502, 241] width 19 height 14
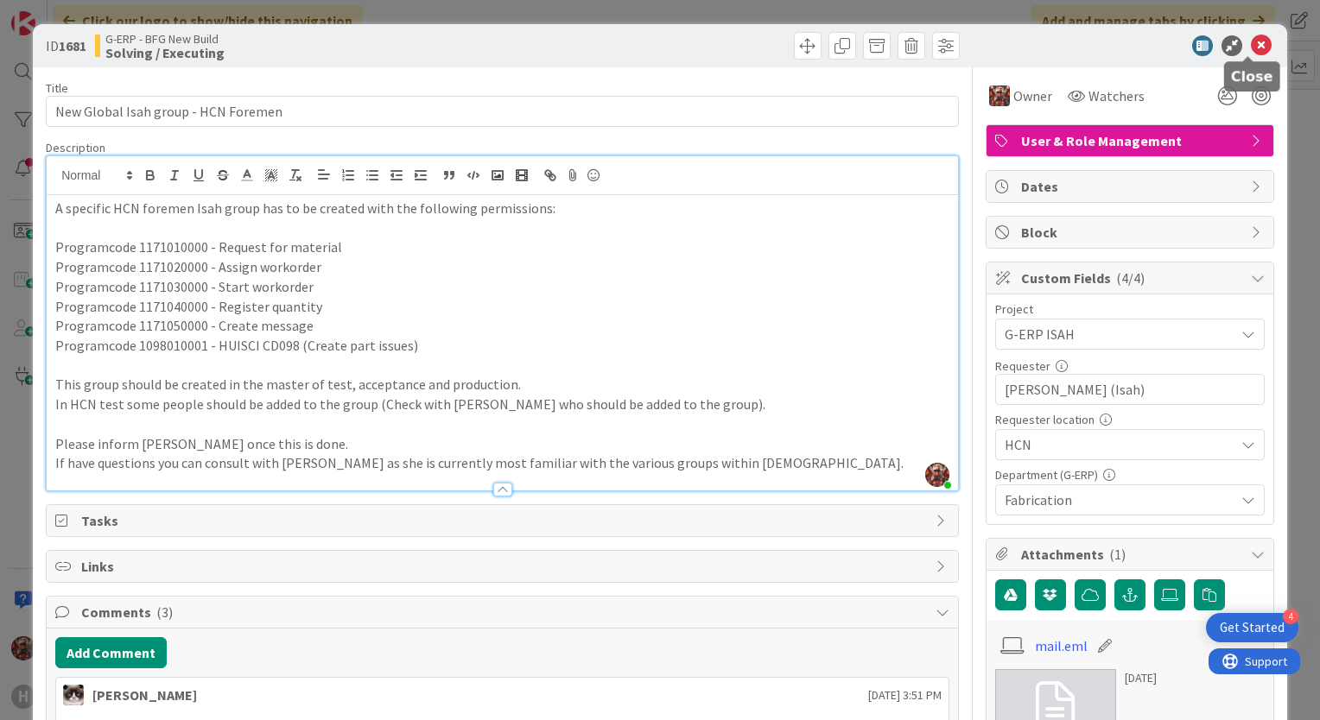
click at [1254, 47] on icon at bounding box center [1261, 45] width 21 height 21
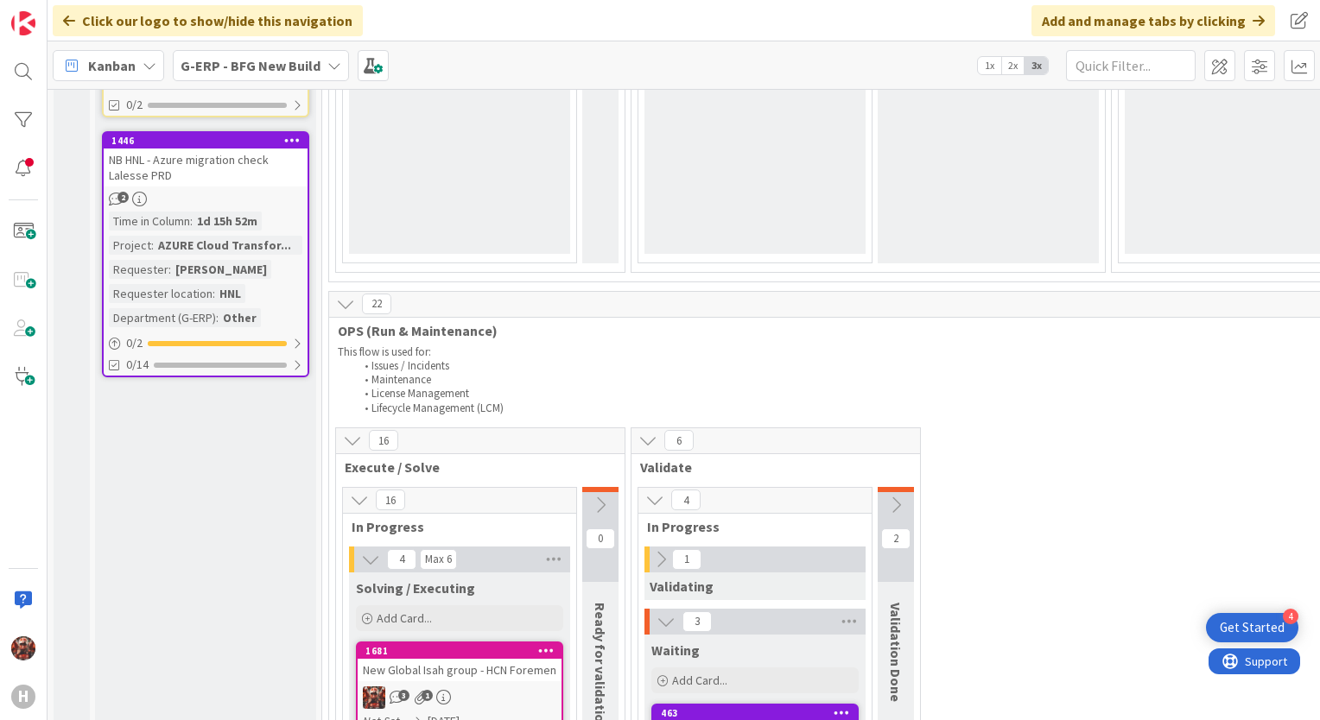
scroll to position [2073, 0]
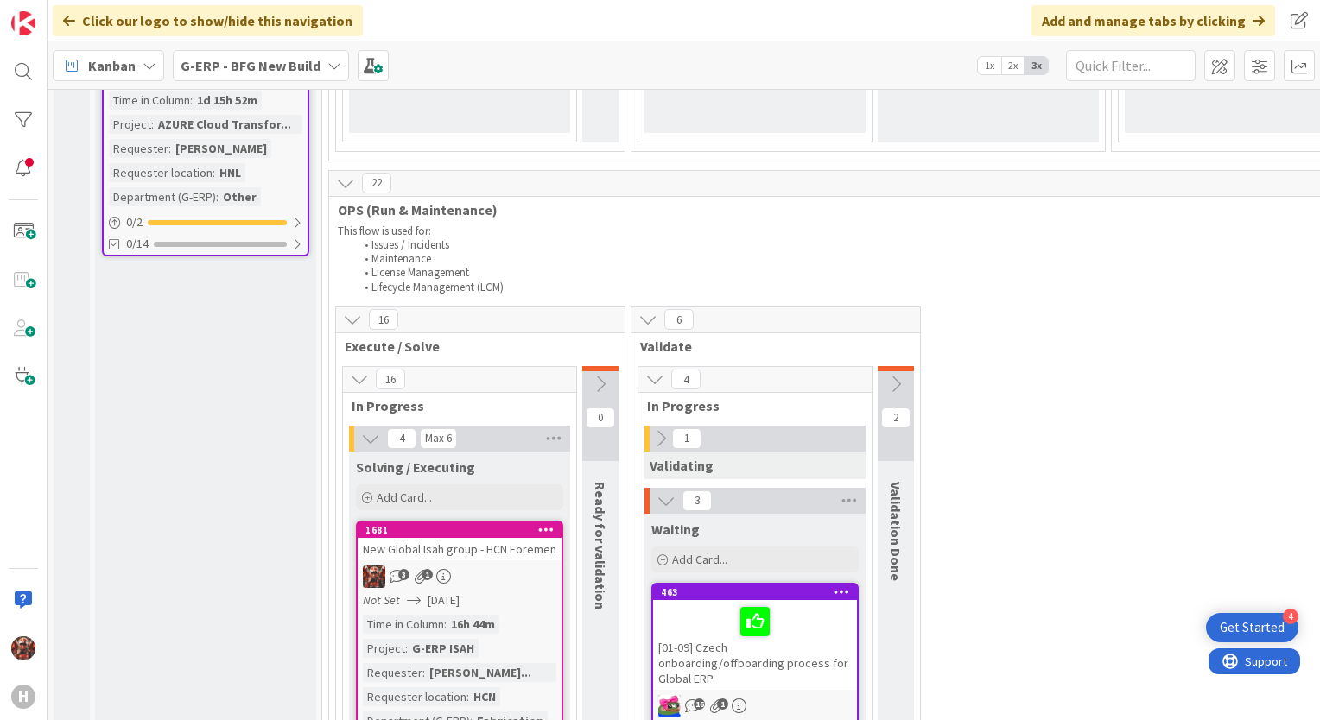
click at [471, 548] on div "New Global Isah group - HCN Foremen" at bounding box center [460, 549] width 204 height 22
click at [484, 540] on div "New Global Isah group - HCN Foremen" at bounding box center [460, 549] width 204 height 22
click at [421, 538] on div "New Global Isah group - HCN Foremen" at bounding box center [460, 549] width 204 height 22
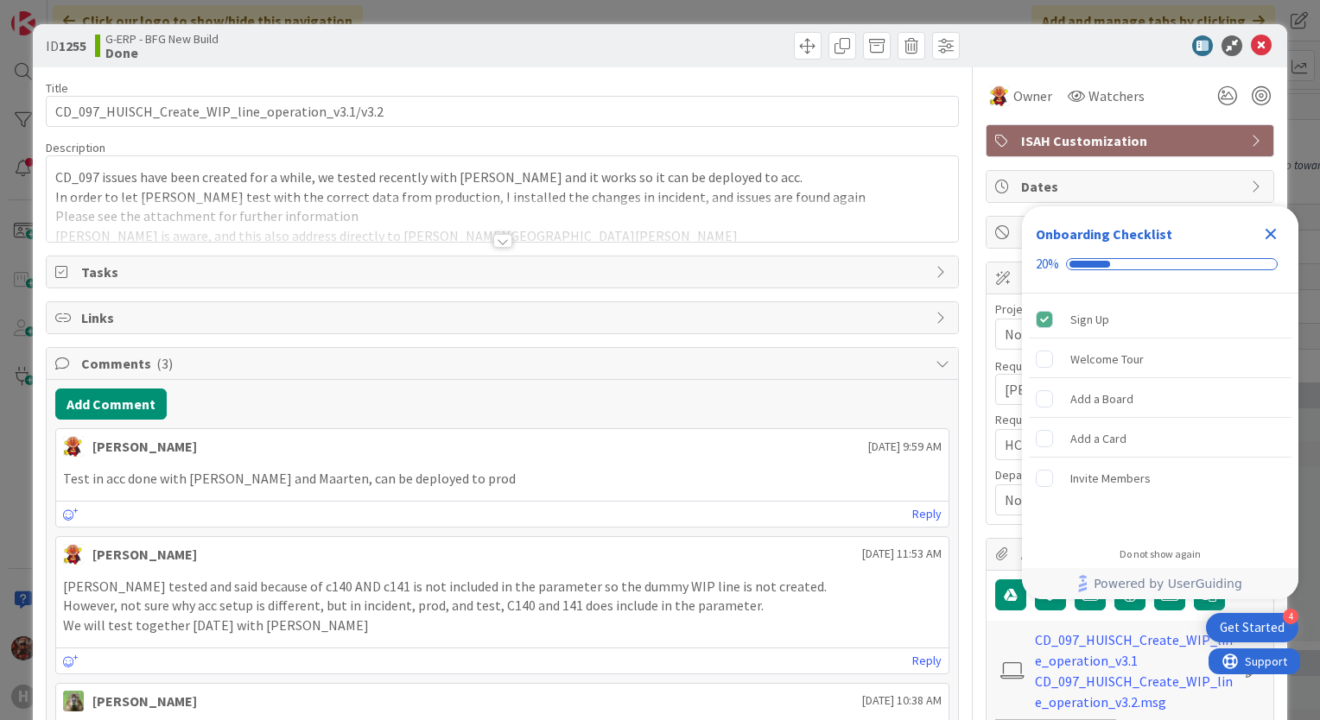
click at [497, 242] on div at bounding box center [502, 241] width 19 height 14
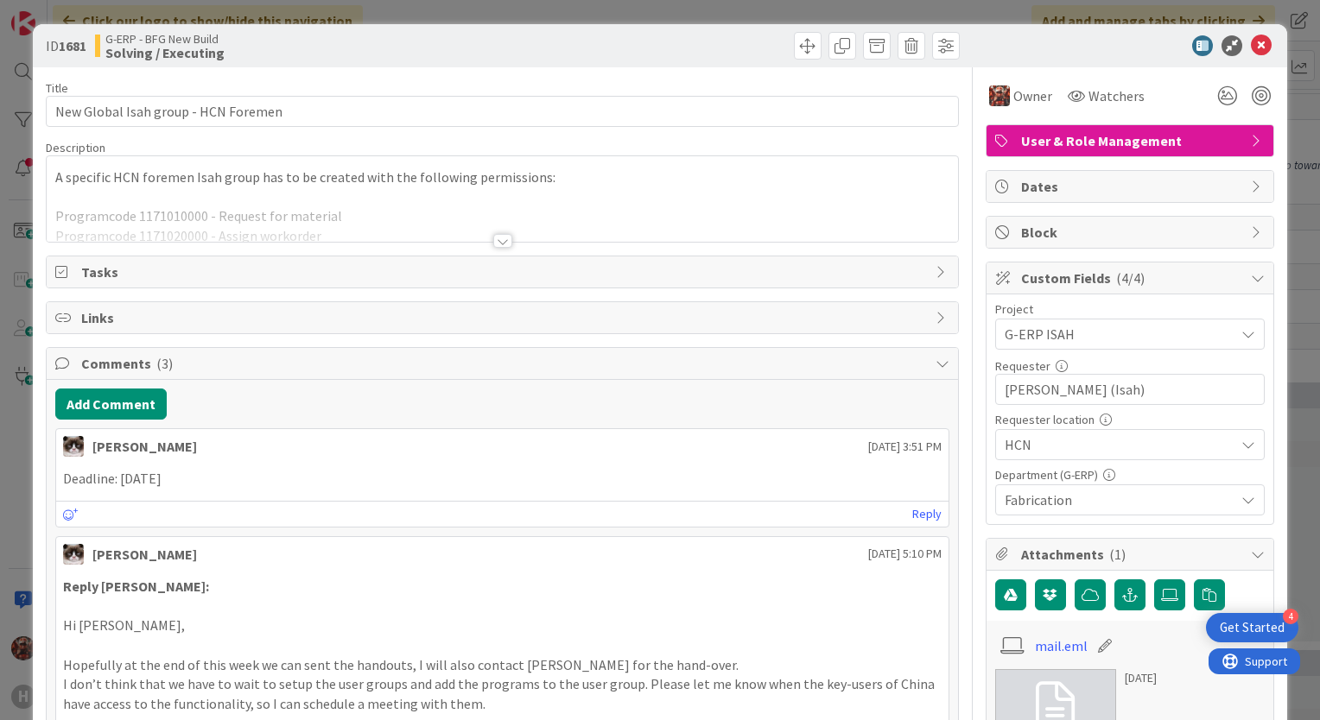
click at [502, 242] on div at bounding box center [502, 241] width 19 height 14
